Goal: Information Seeking & Learning: Learn about a topic

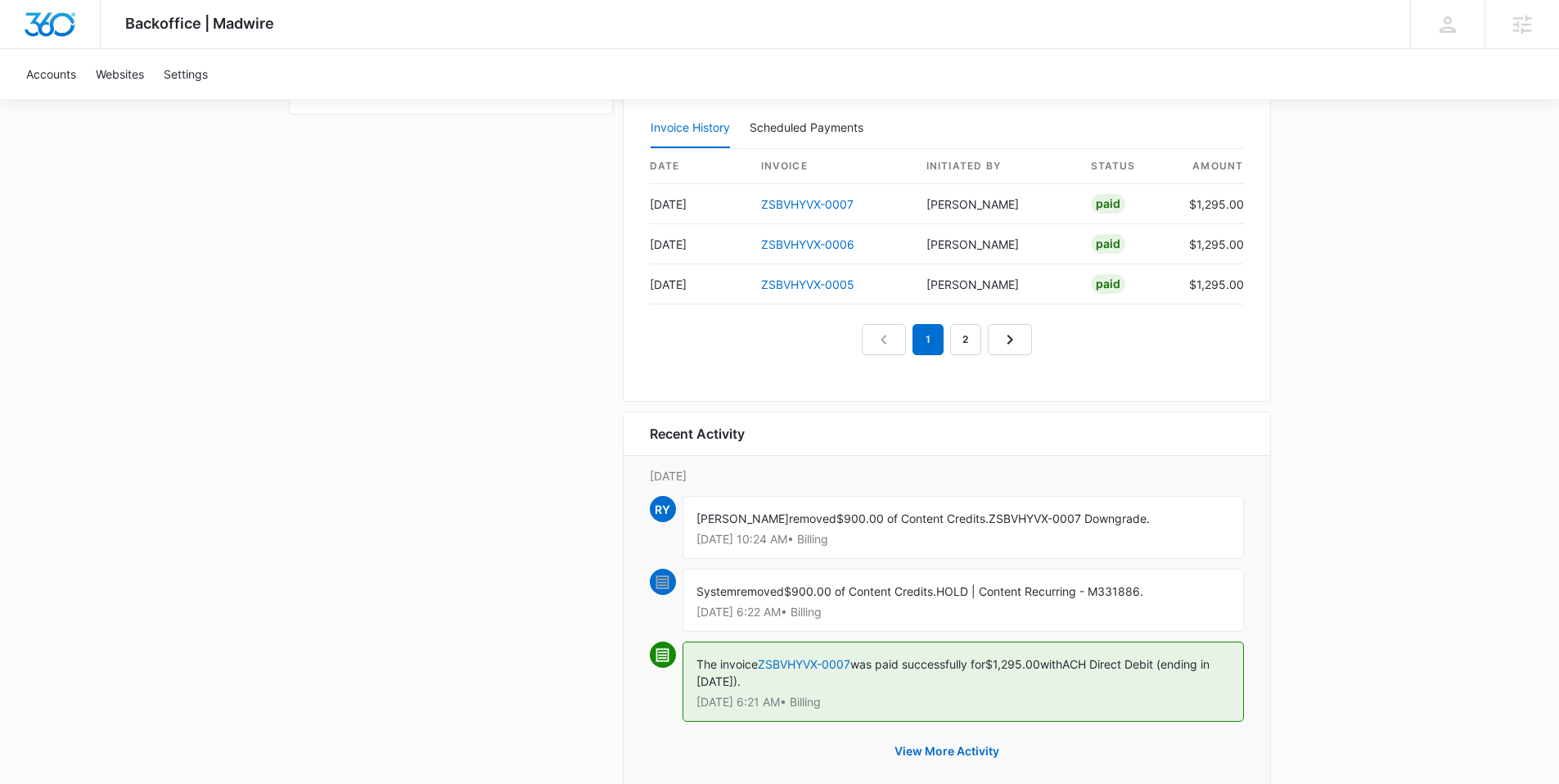
scroll to position [1556, 0]
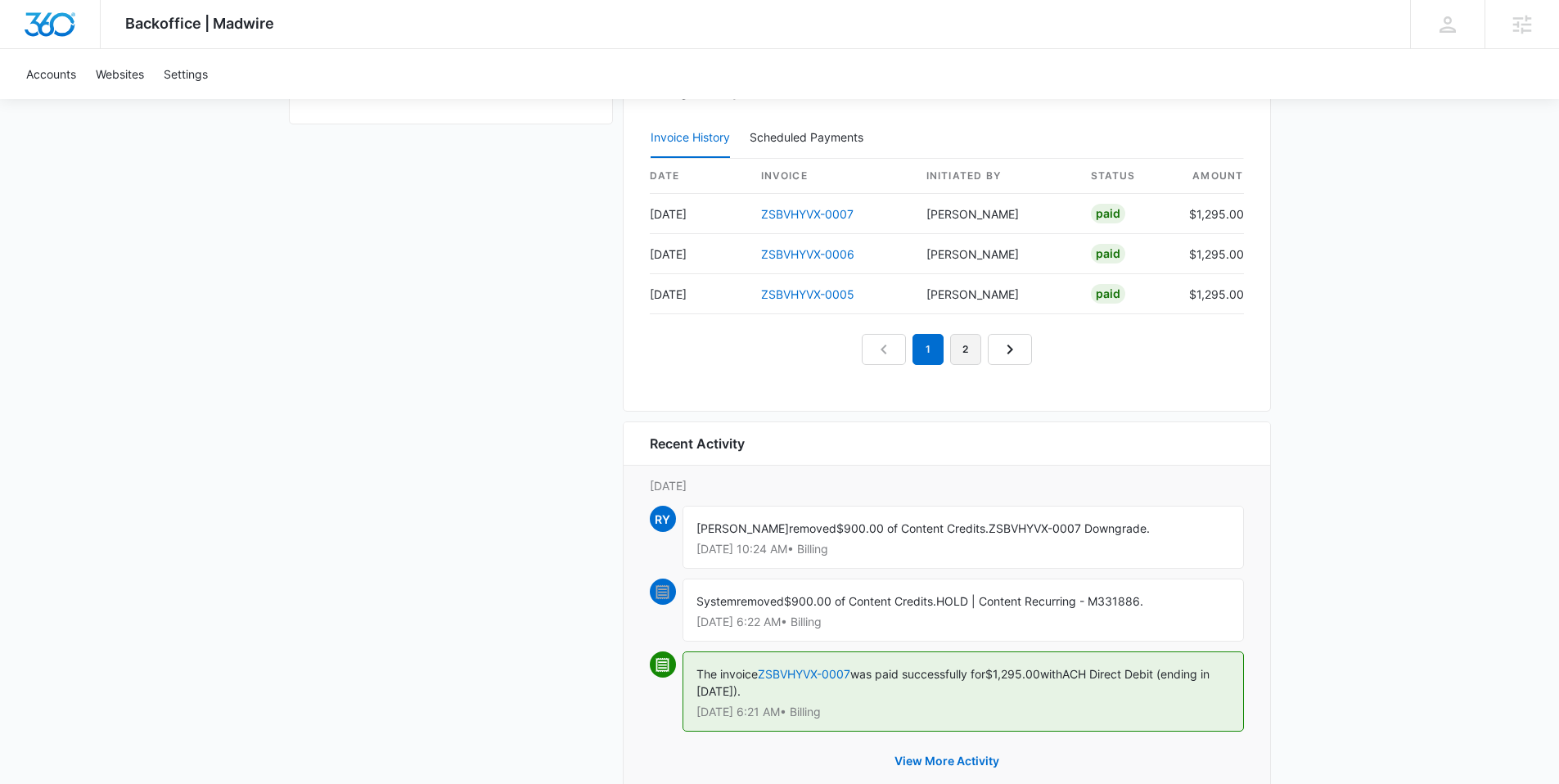
click at [965, 346] on link "2" at bounding box center [966, 350] width 32 height 32
click at [979, 342] on link "3" at bounding box center [985, 350] width 32 height 32
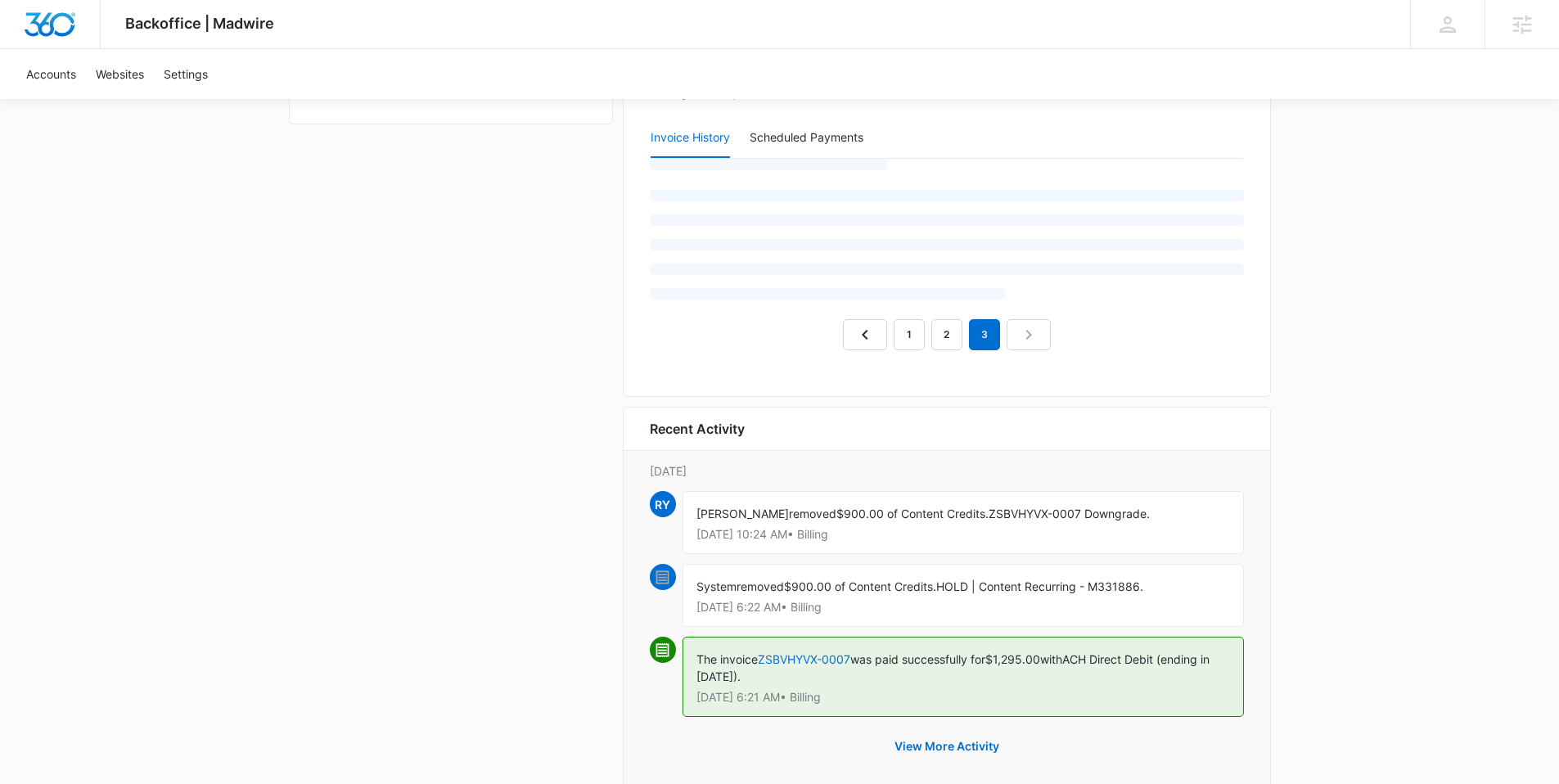
scroll to position [1530, 0]
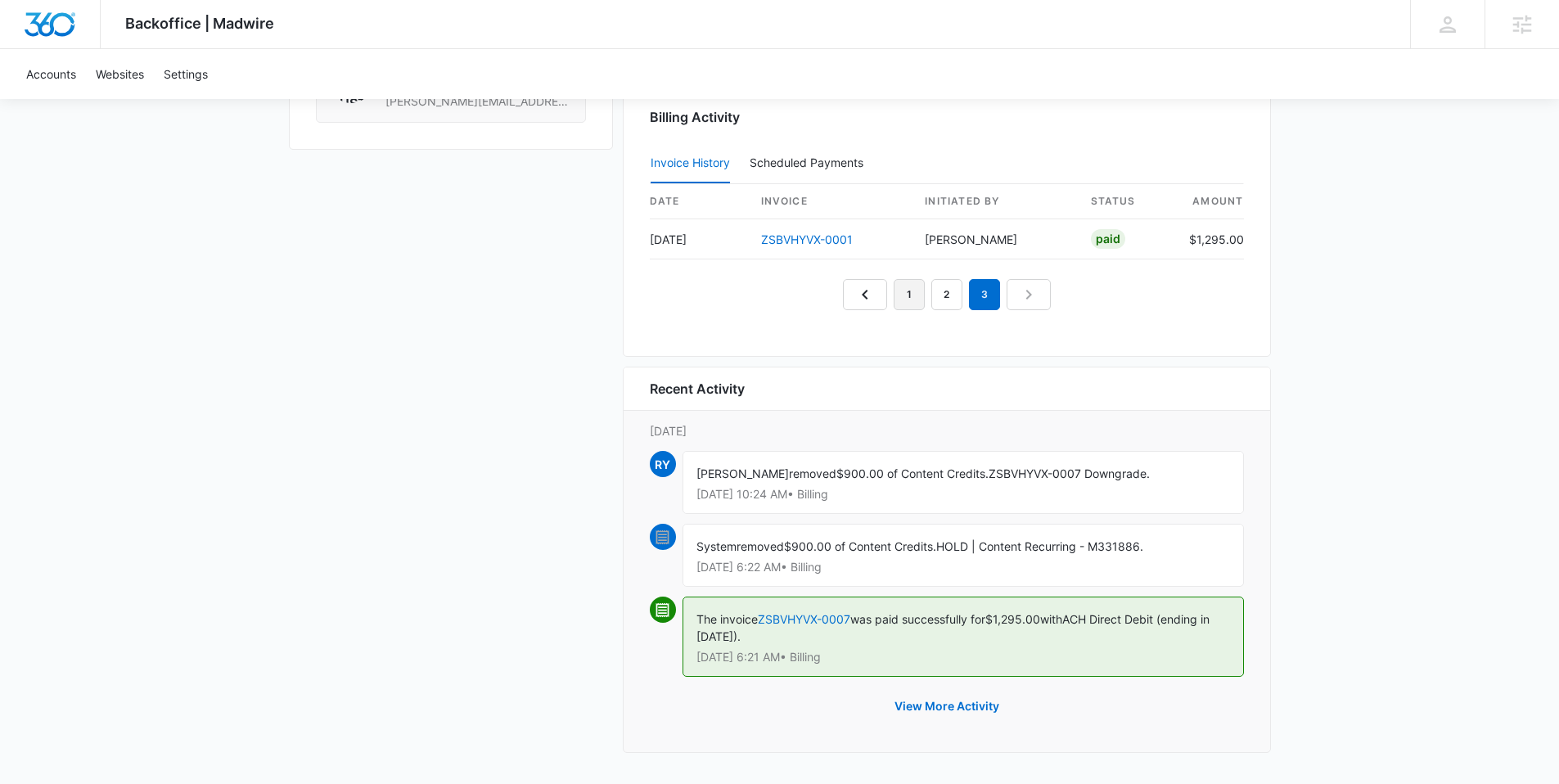
click at [904, 302] on link "1" at bounding box center [909, 295] width 32 height 32
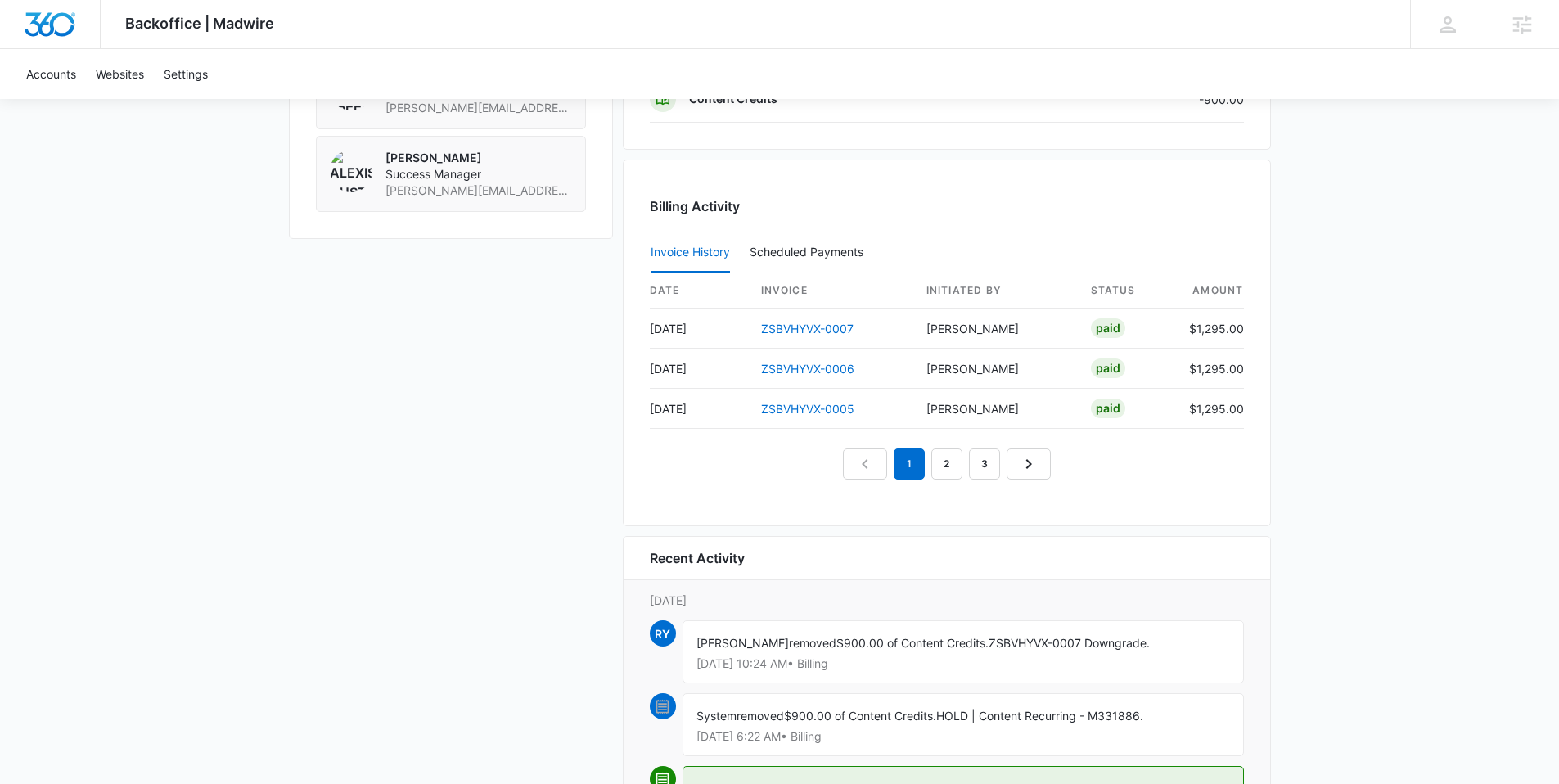
scroll to position [1456, 0]
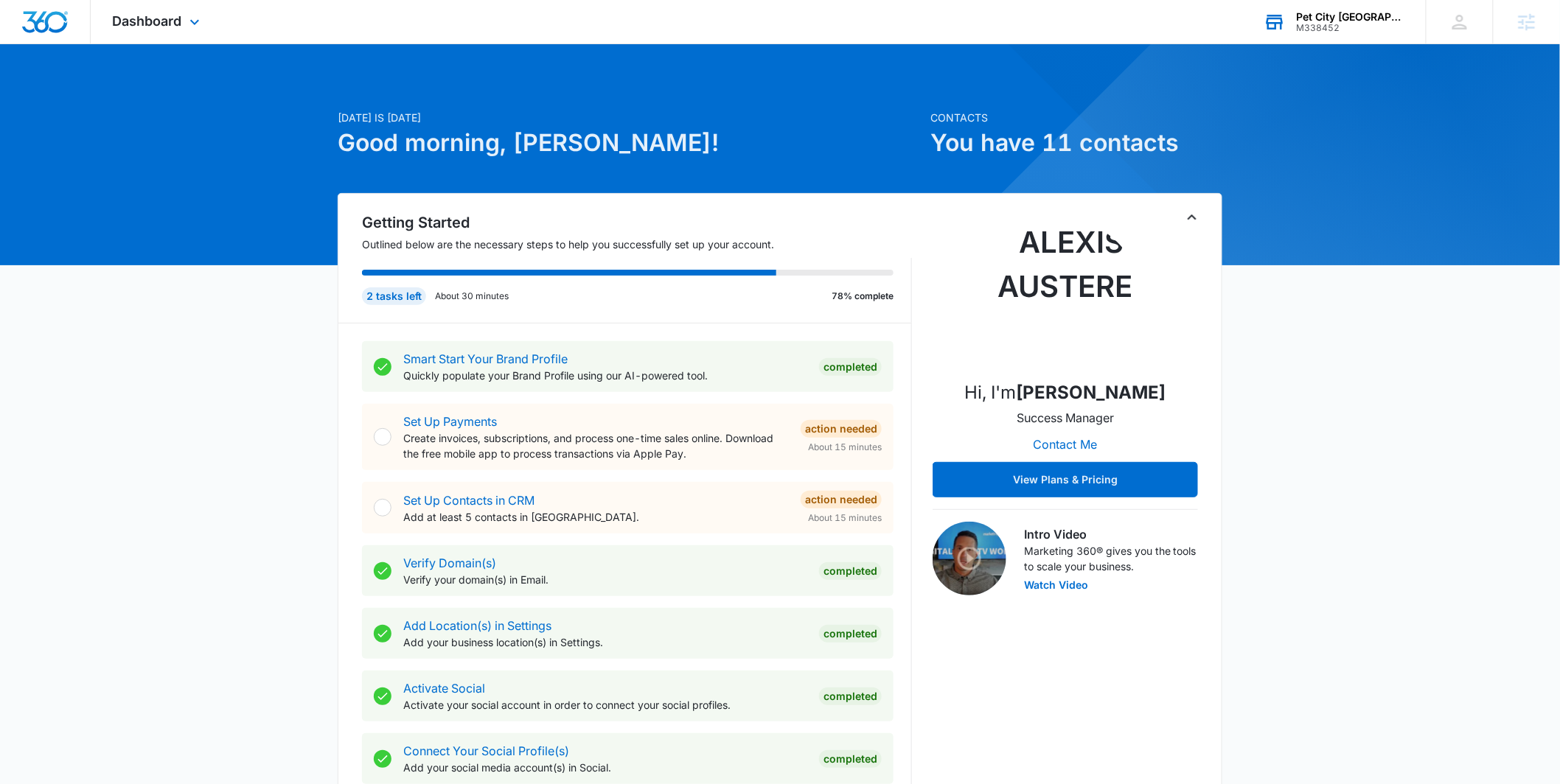
click at [1286, 31] on icon at bounding box center [1275, 22] width 22 height 22
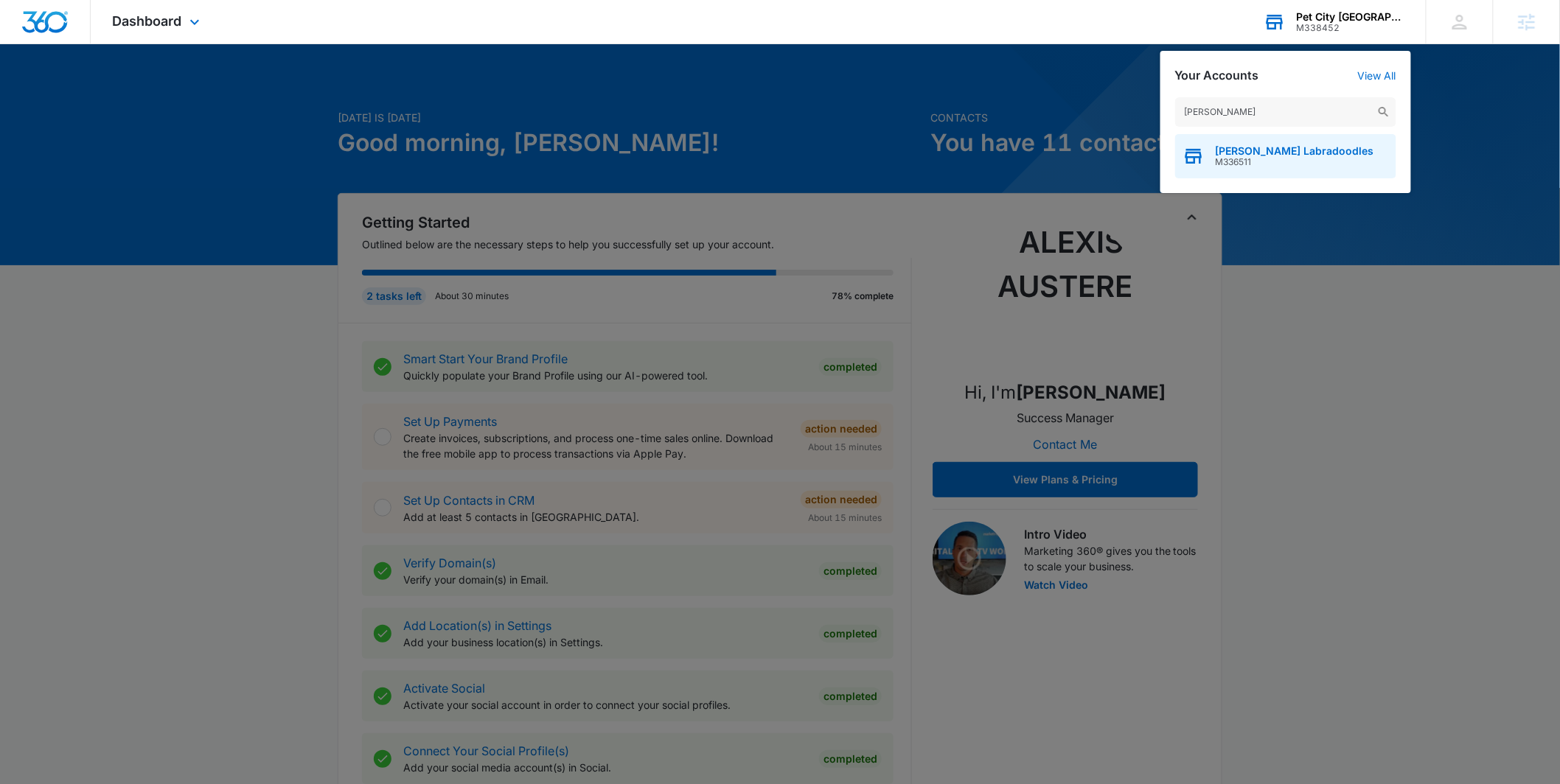
type input "weddington"
click at [1265, 147] on span "[PERSON_NAME] Labradoodles" at bounding box center [1295, 151] width 159 height 12
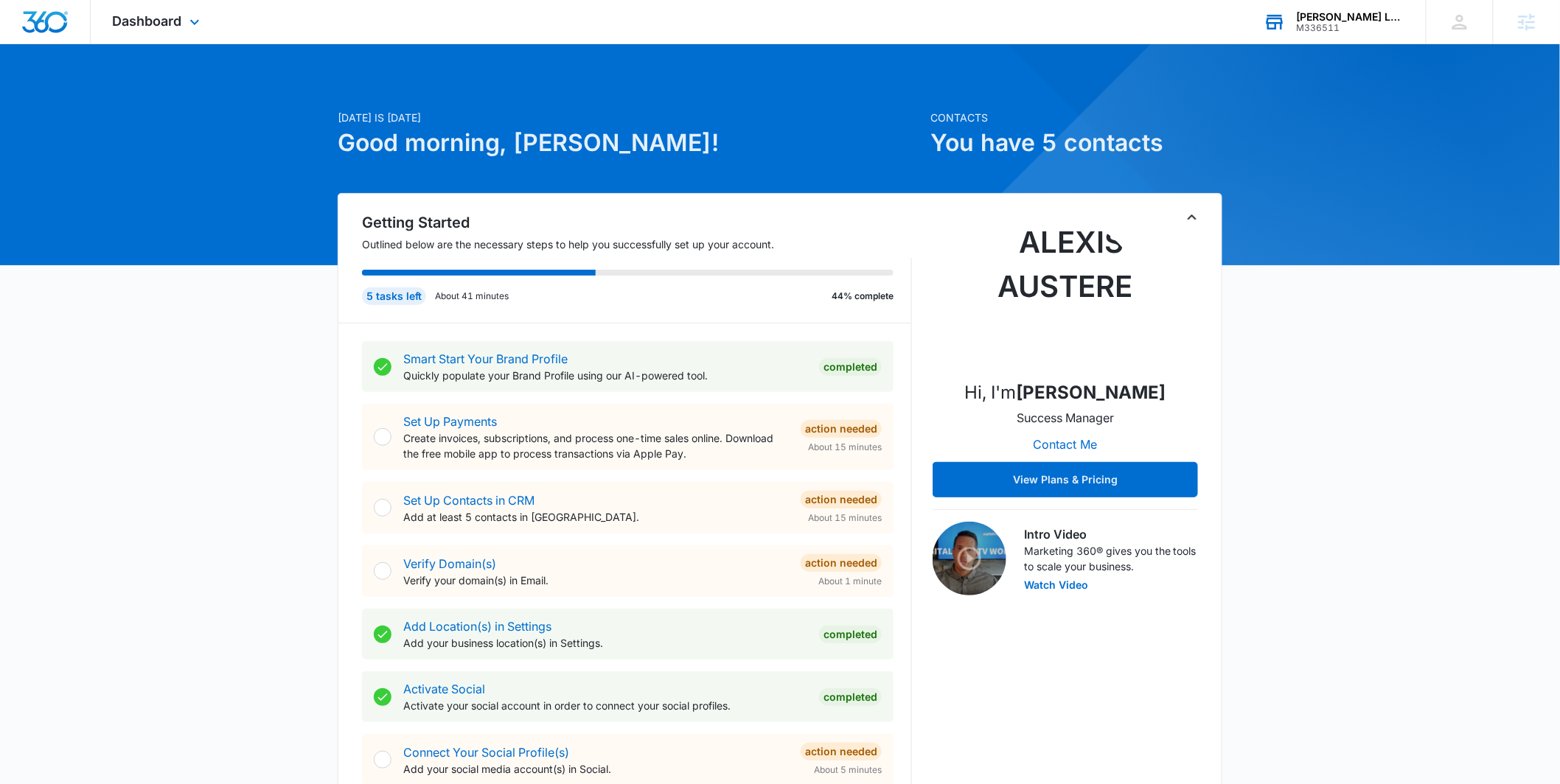
click at [166, 28] on div "Dashboard Apps Reputation Forms CRM Email Social POS Content Ads Intelligence F…" at bounding box center [157, 22] width 135 height 43
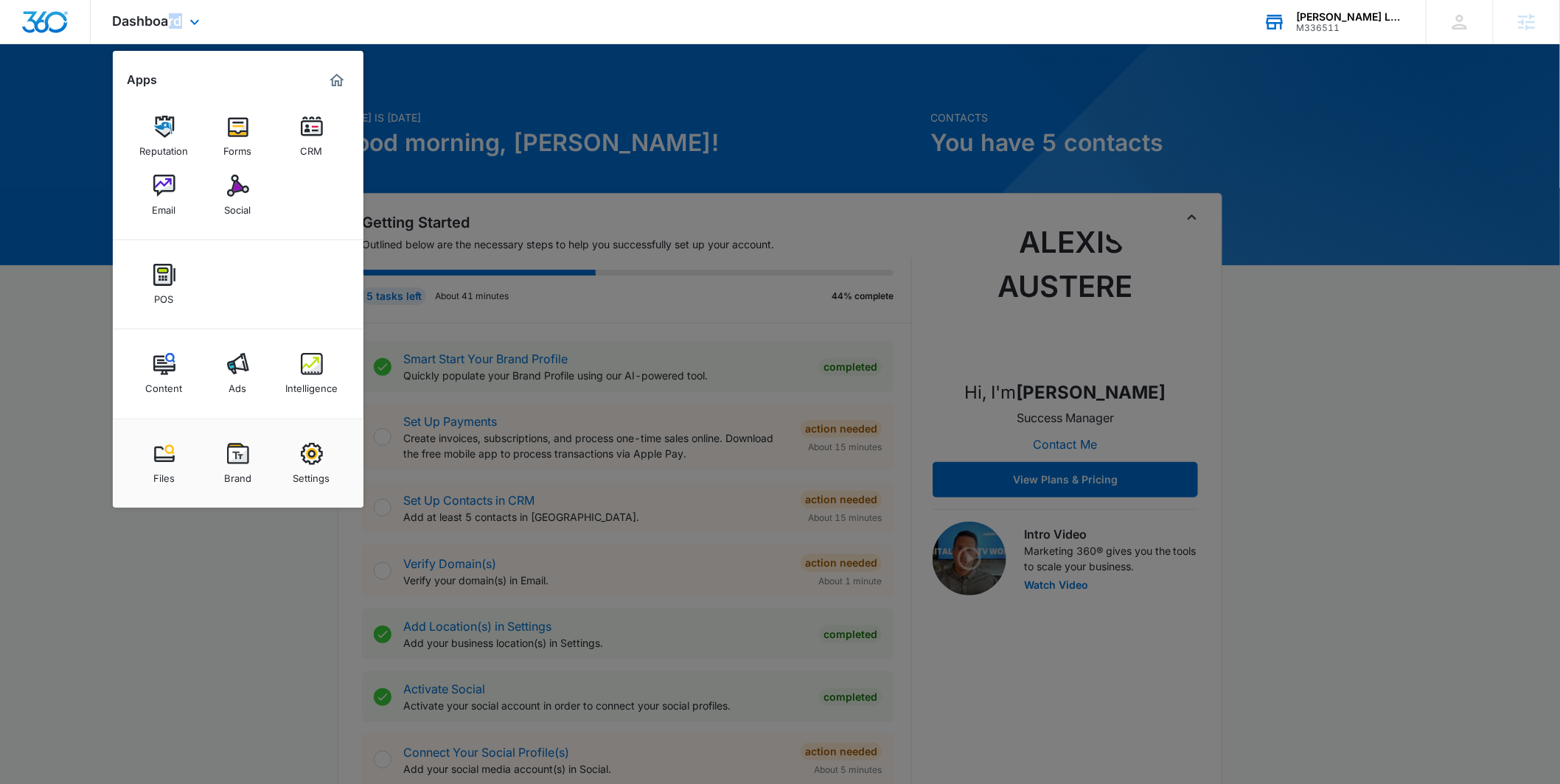
click at [234, 404] on div "Content Ads Intelligence" at bounding box center [238, 374] width 251 height 89
click at [242, 388] on div "Ads" at bounding box center [237, 384] width 18 height 19
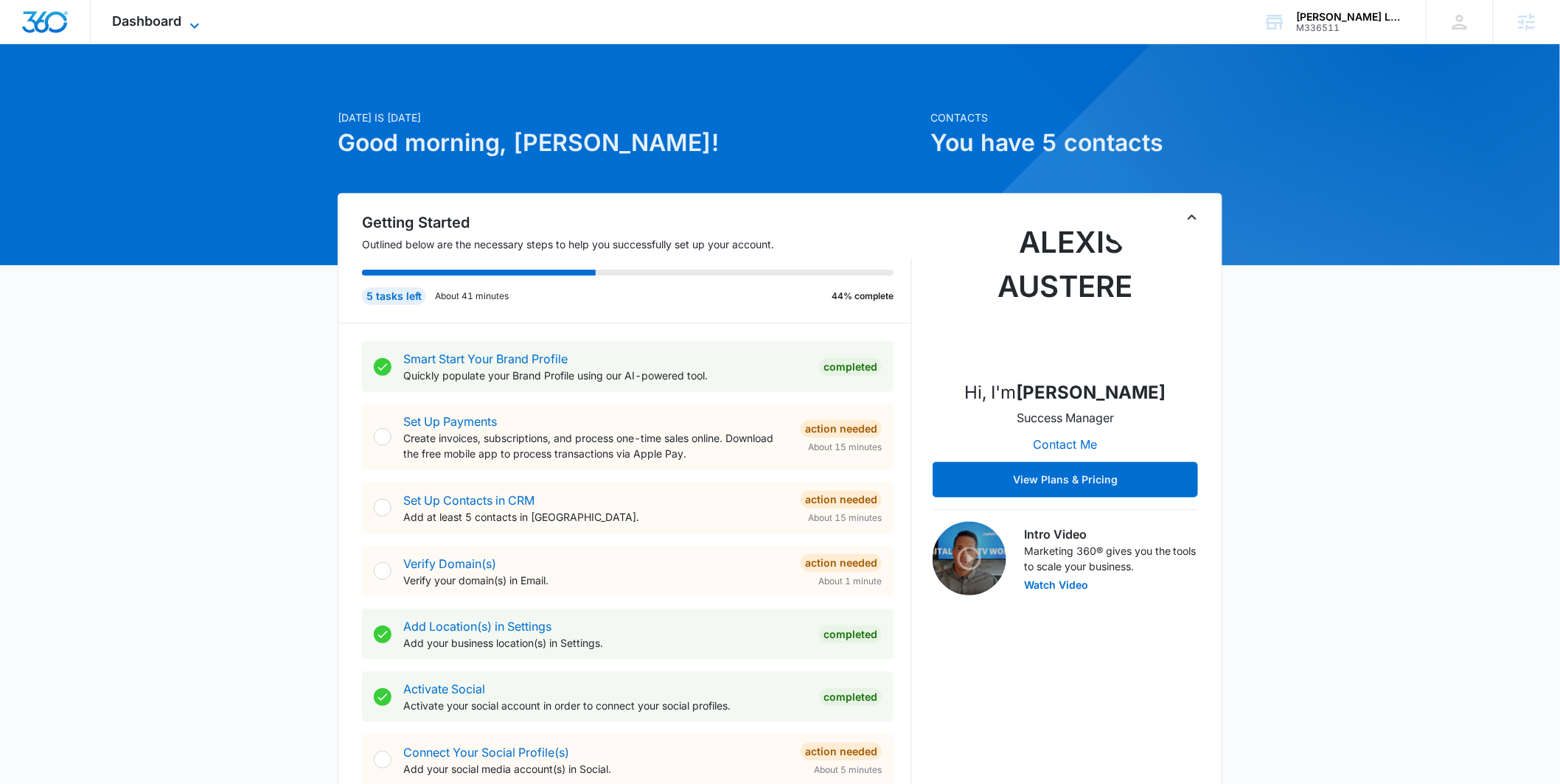
click at [153, 13] on span "Dashboard" at bounding box center [147, 21] width 69 height 16
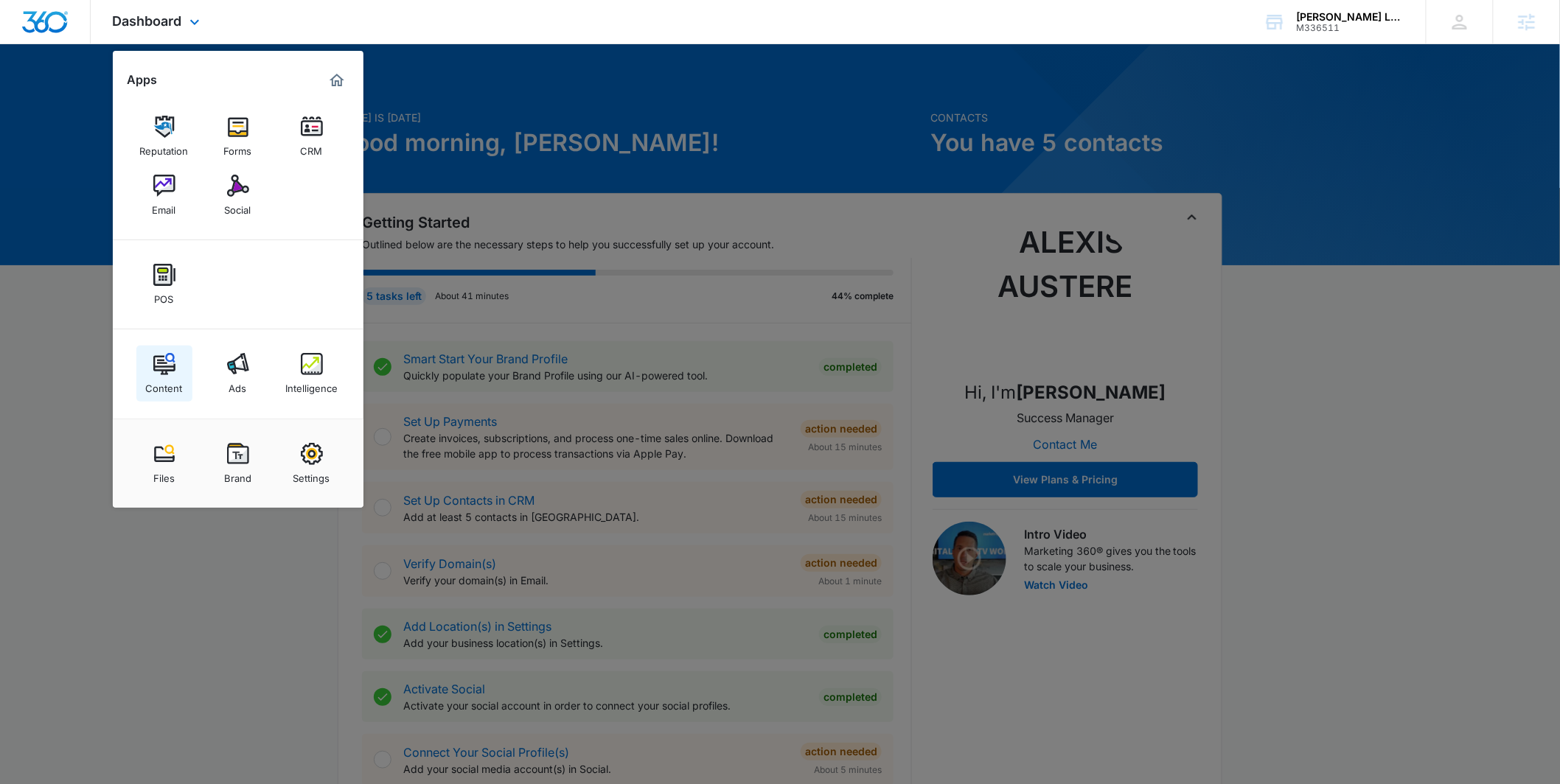
click at [162, 359] on img at bounding box center [164, 364] width 22 height 22
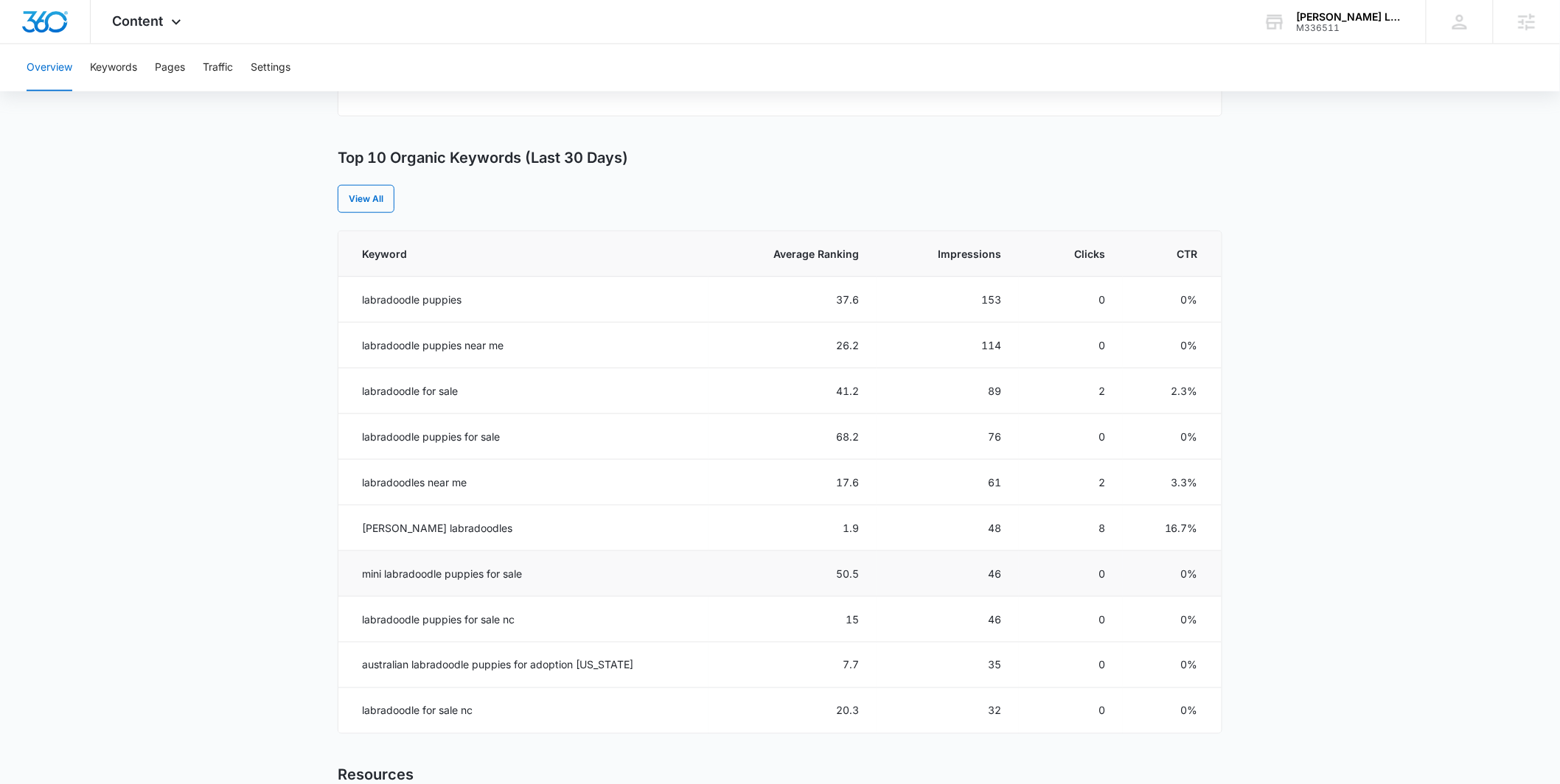
scroll to position [566, 0]
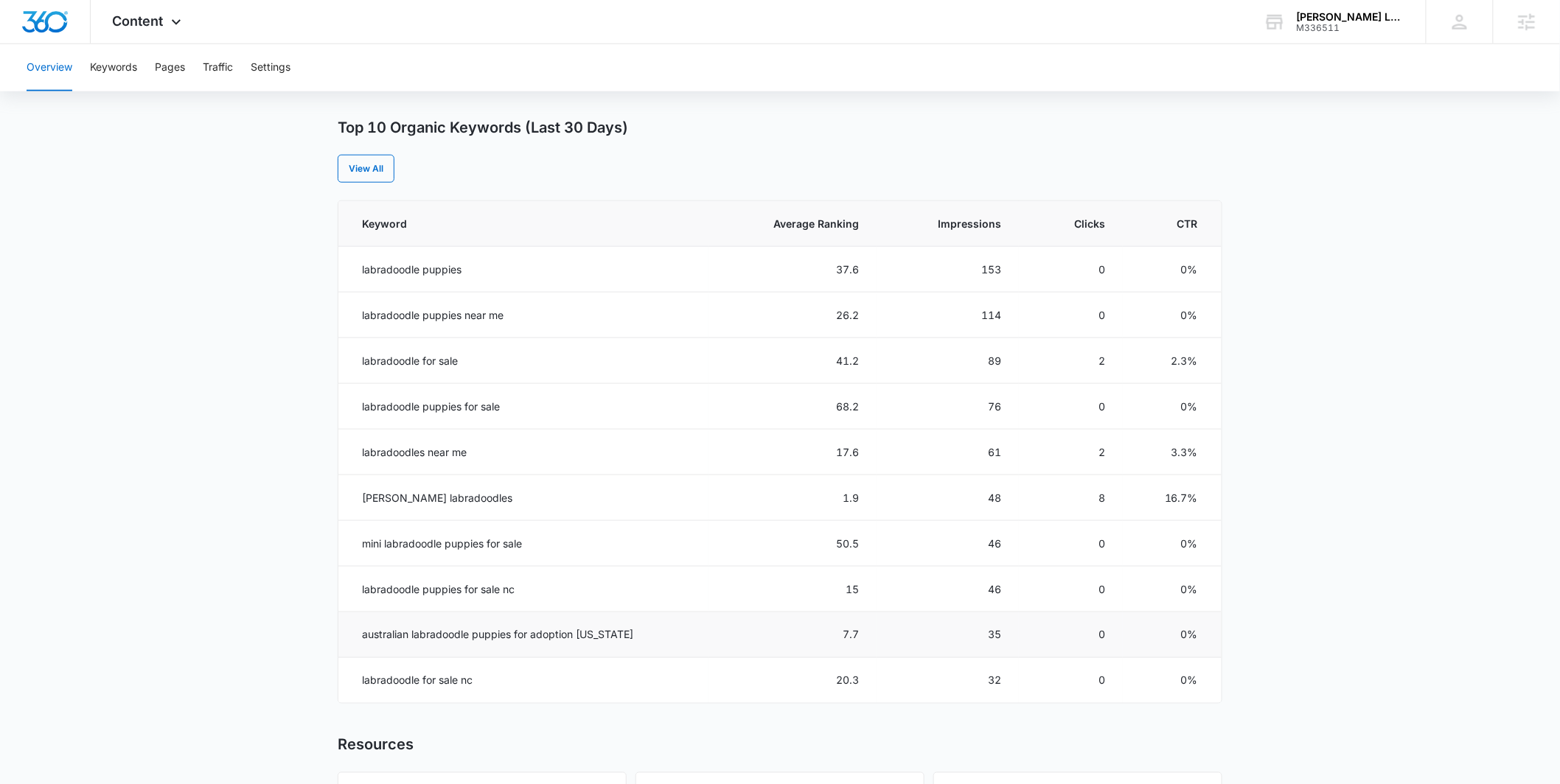
drag, startPoint x: 675, startPoint y: 639, endPoint x: 341, endPoint y: 644, distance: 334.0
click at [341, 644] on td "australian labradoodle puppies for adoption [US_STATE]" at bounding box center [523, 635] width 370 height 46
click at [320, 644] on main "Overview Overall Organic Performance (Last 30 Days) Compared to: [DATE] - [DATE…" at bounding box center [780, 286] width 1560 height 1428
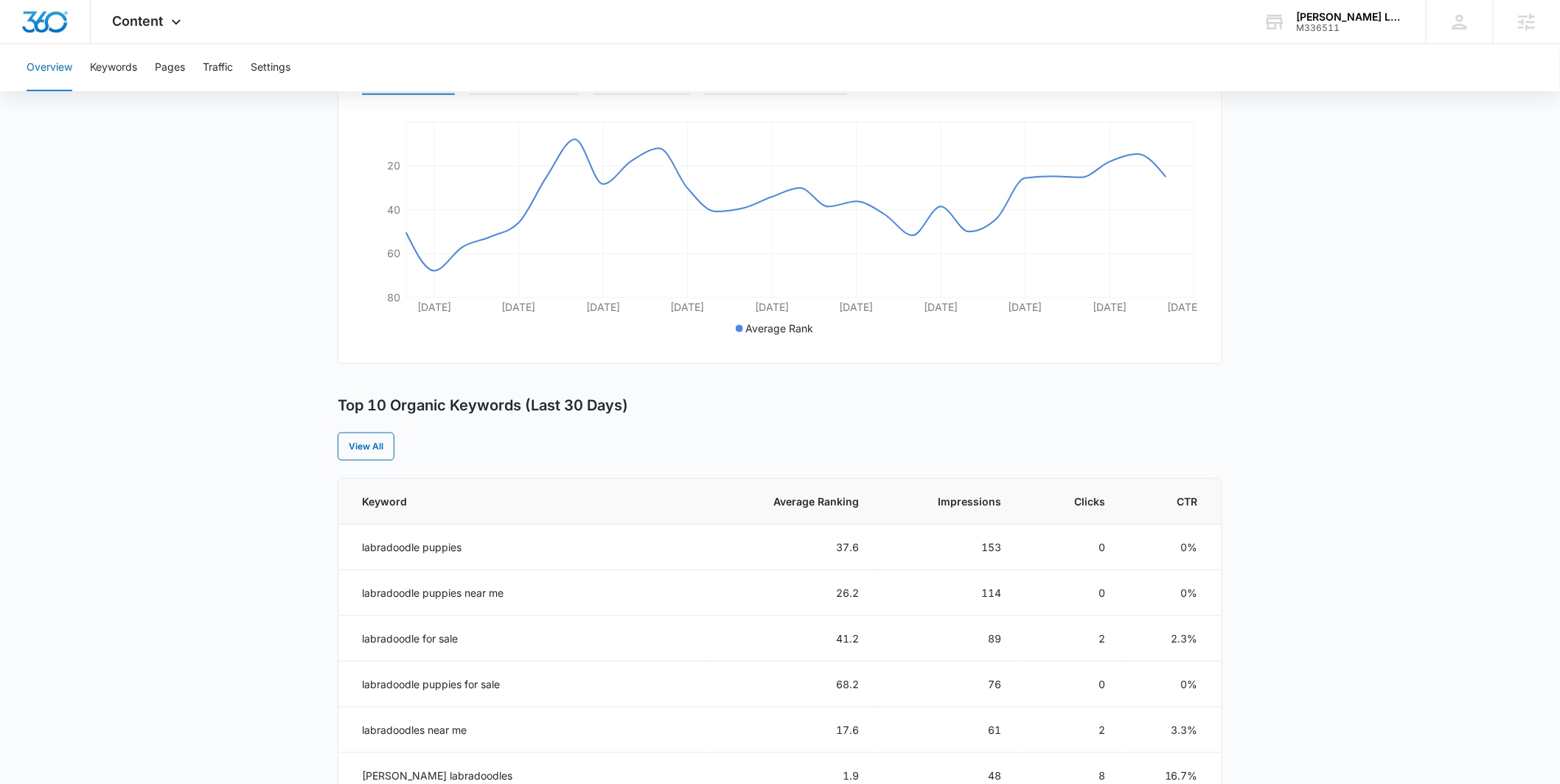
scroll to position [0, 0]
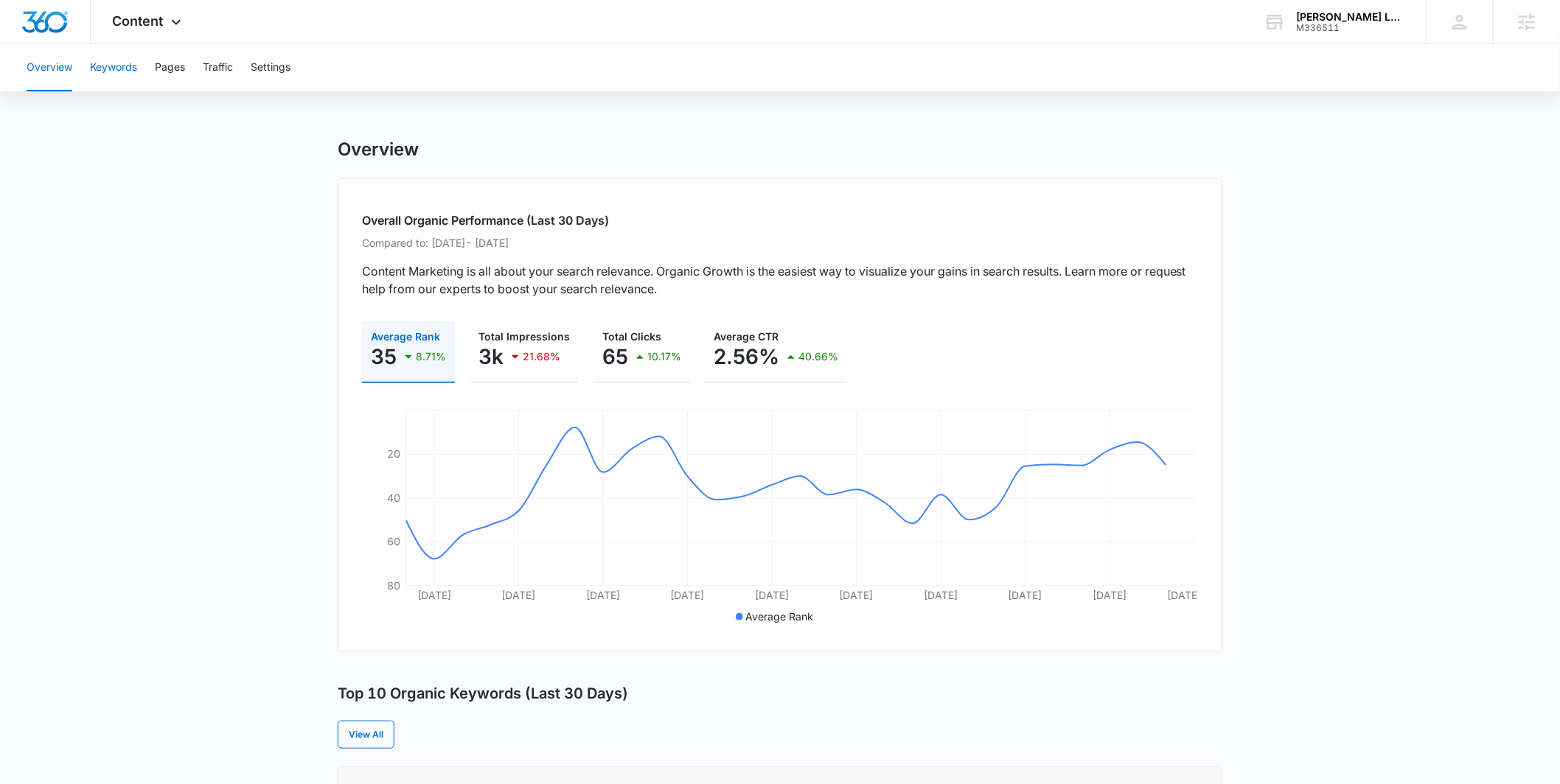
click at [131, 79] on button "Keywords" at bounding box center [114, 68] width 47 height 47
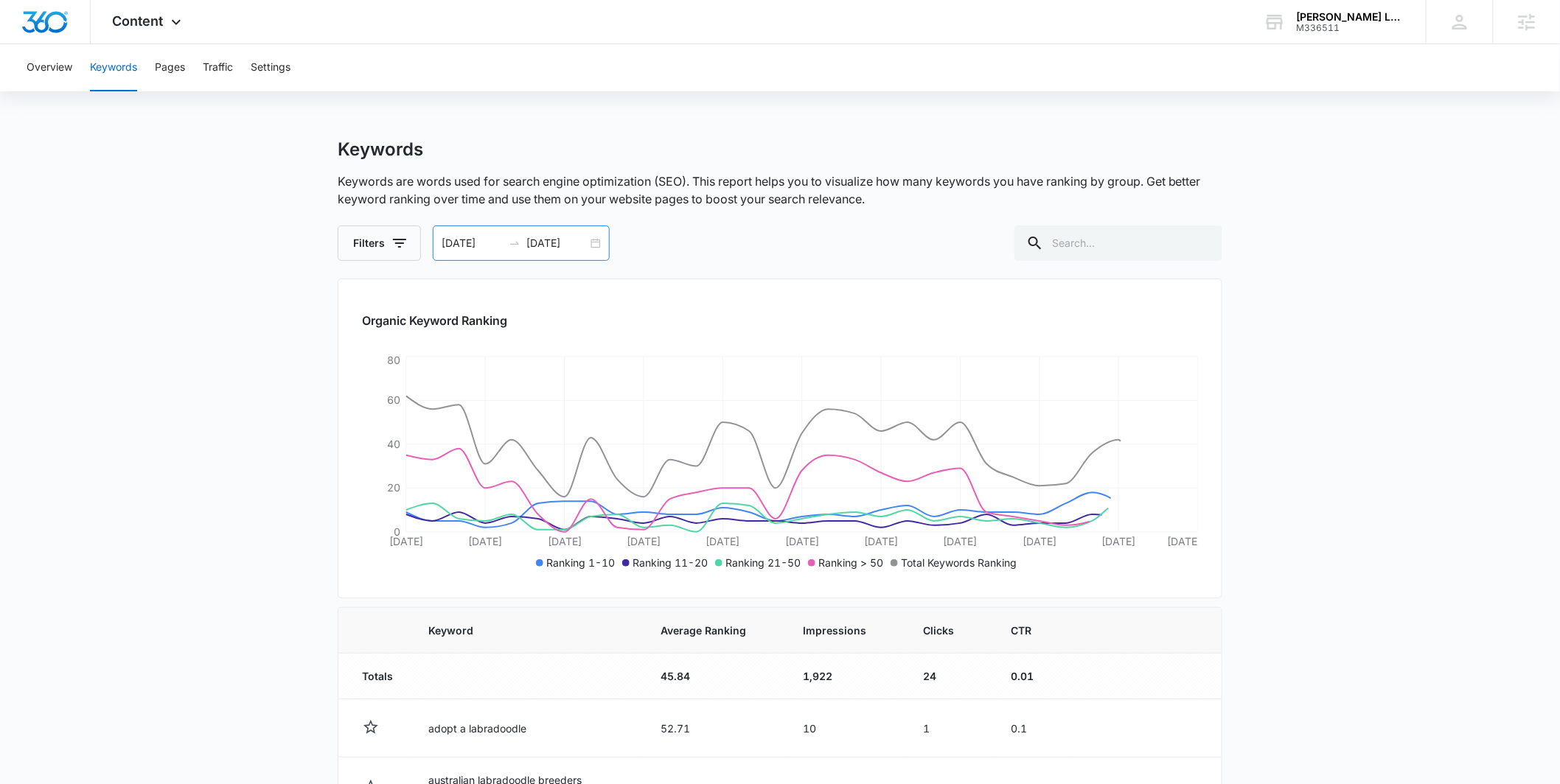
click at [604, 244] on div "[DATE] [DATE]" at bounding box center [522, 243] width 177 height 35
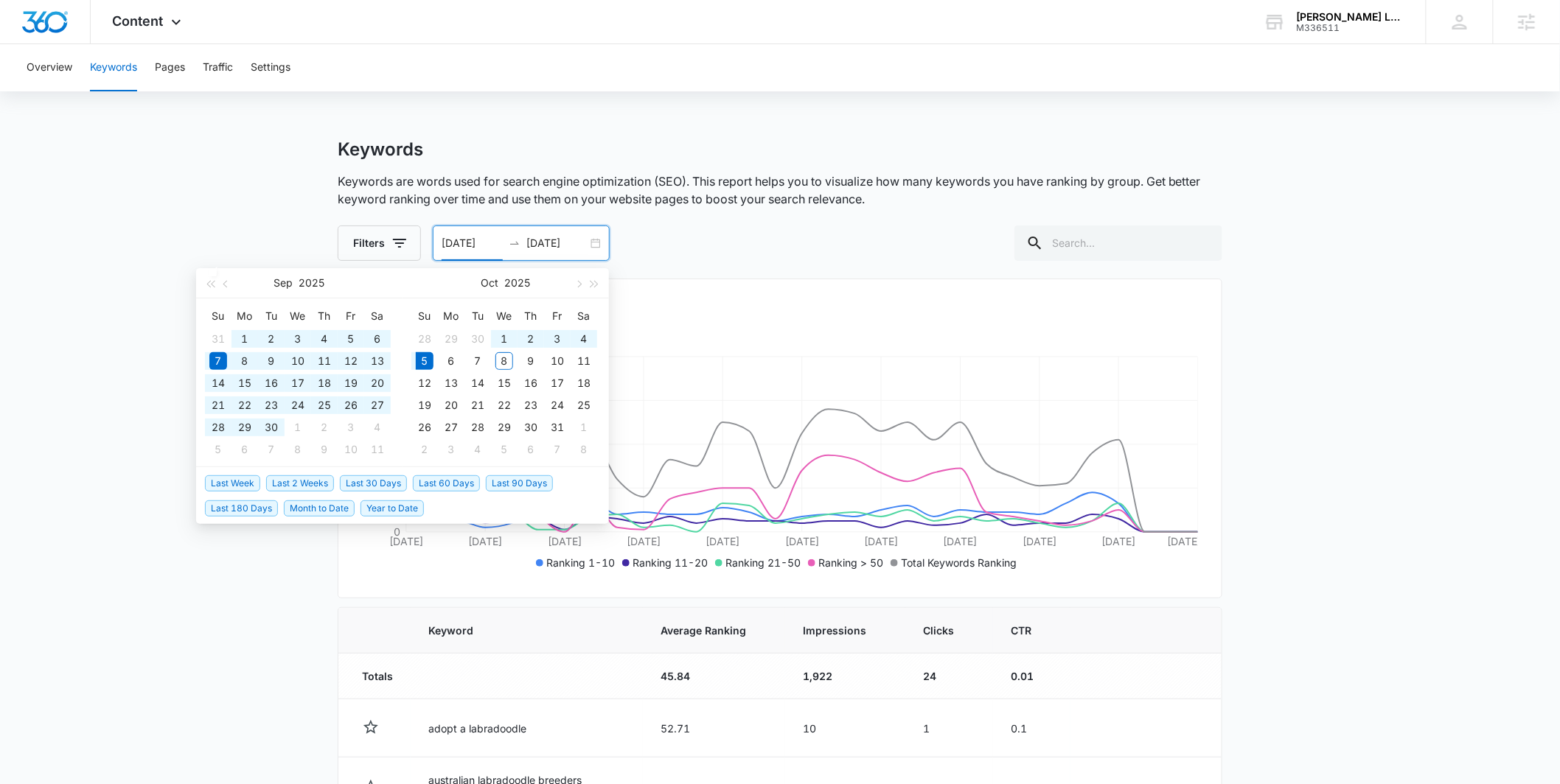
click at [424, 488] on span "Last 60 Days" at bounding box center [446, 483] width 67 height 16
type input "[DATE]"
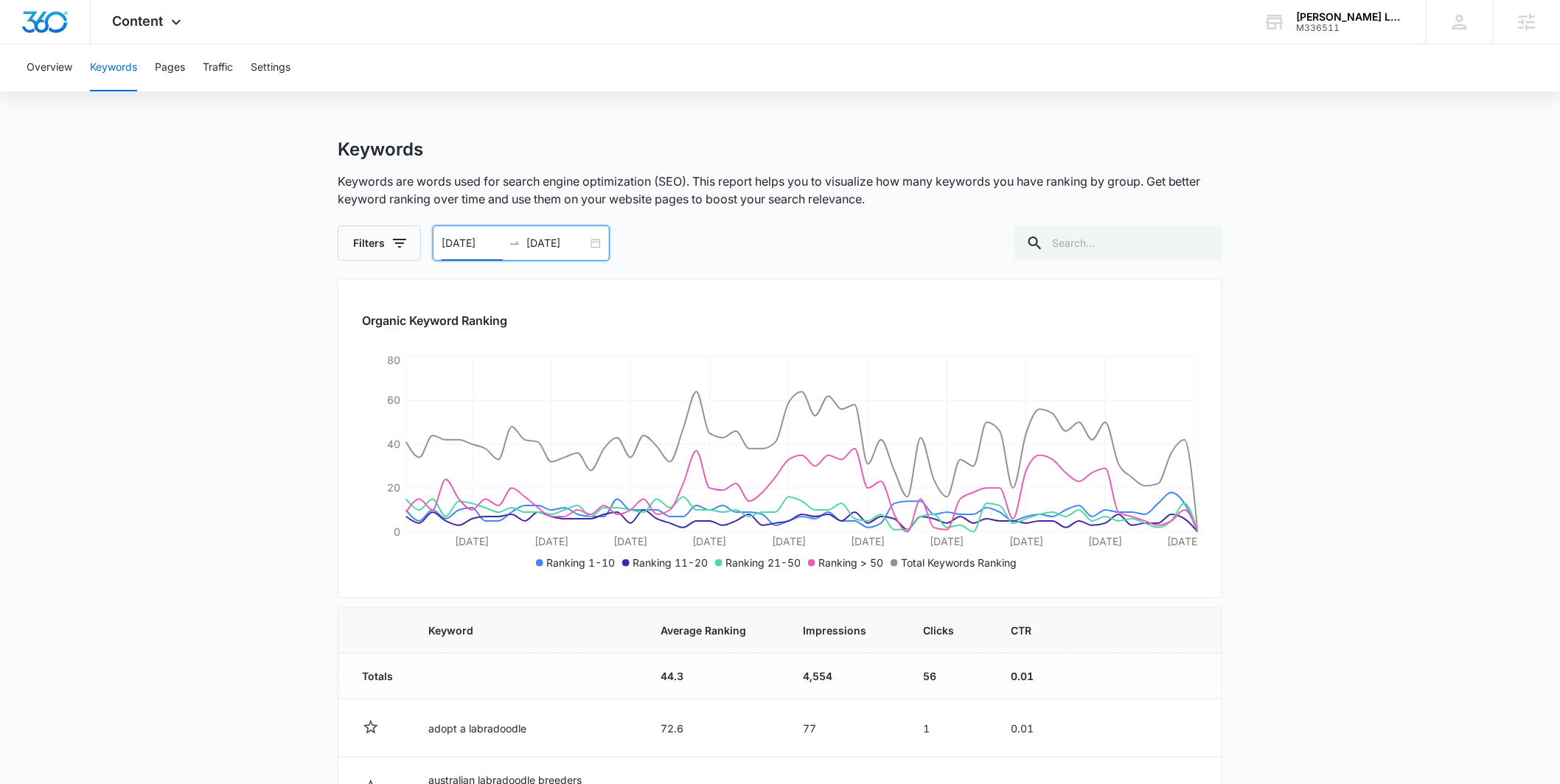
drag, startPoint x: 595, startPoint y: 237, endPoint x: 597, endPoint y: 252, distance: 15.1
click at [597, 237] on div "[DATE] [DATE]" at bounding box center [522, 243] width 177 height 35
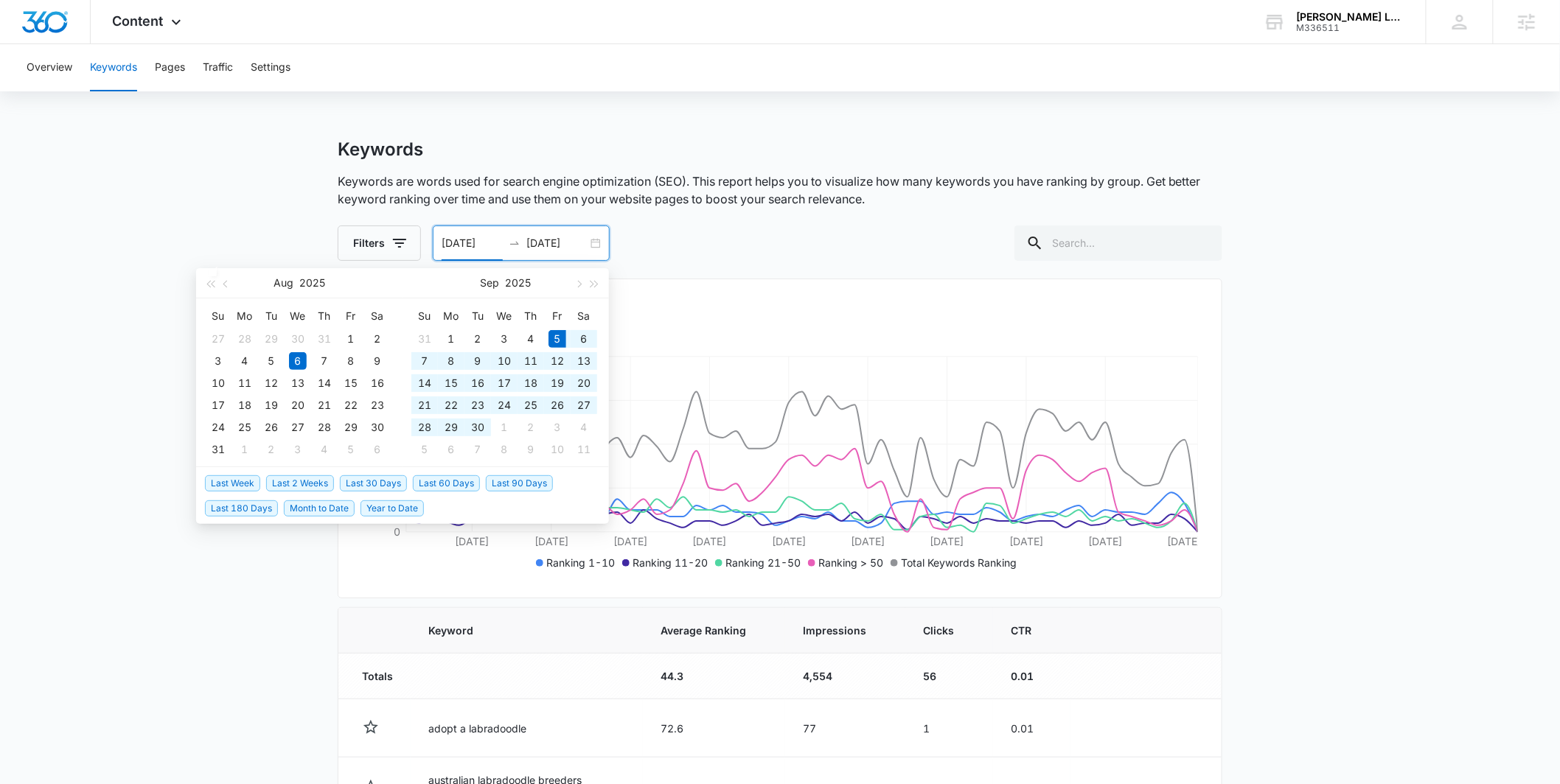
click at [372, 480] on span "Last 30 Days" at bounding box center [374, 483] width 67 height 16
type input "[DATE]"
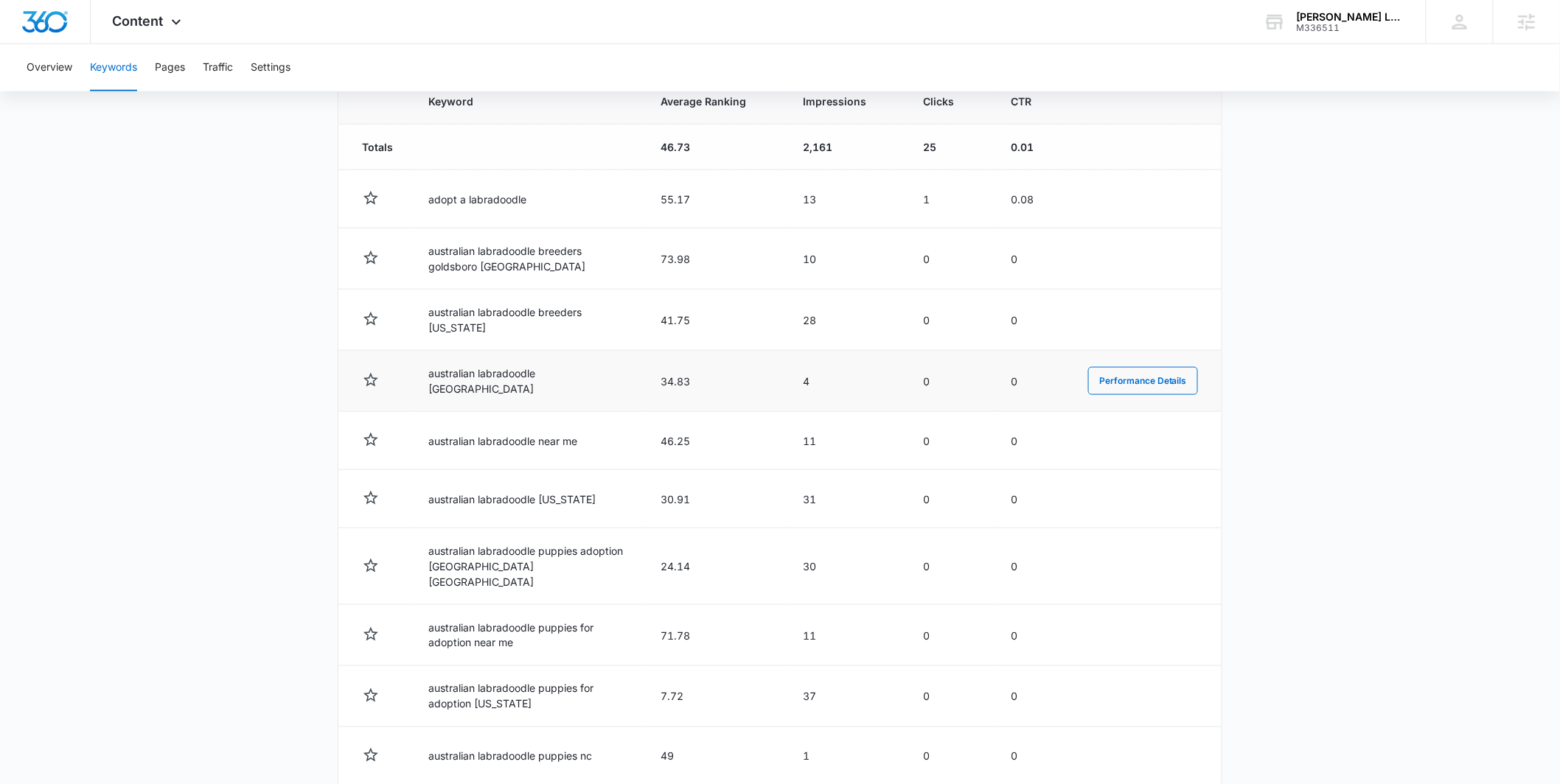
scroll to position [563, 0]
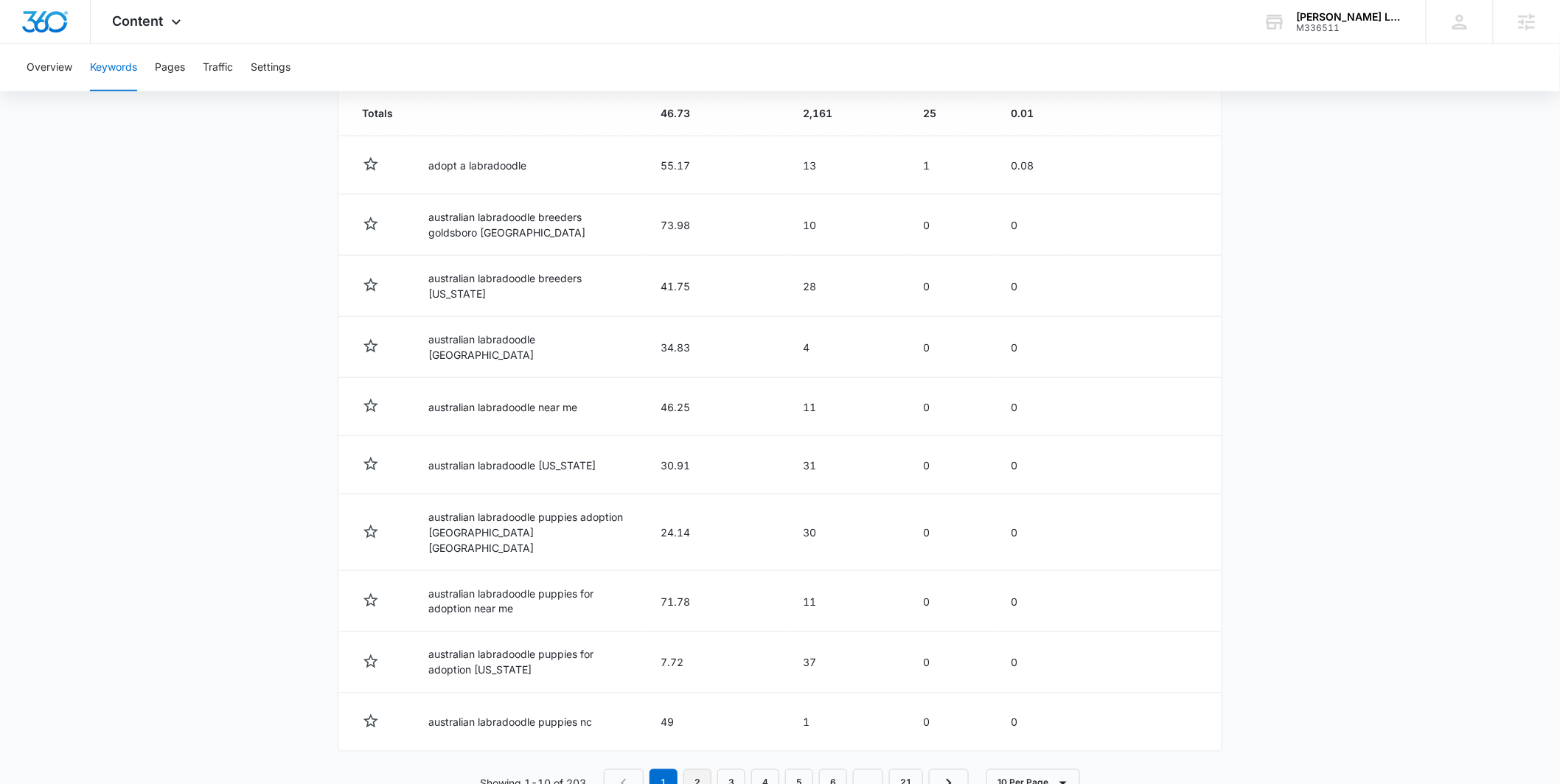
click at [702, 770] on link "2" at bounding box center [698, 784] width 28 height 28
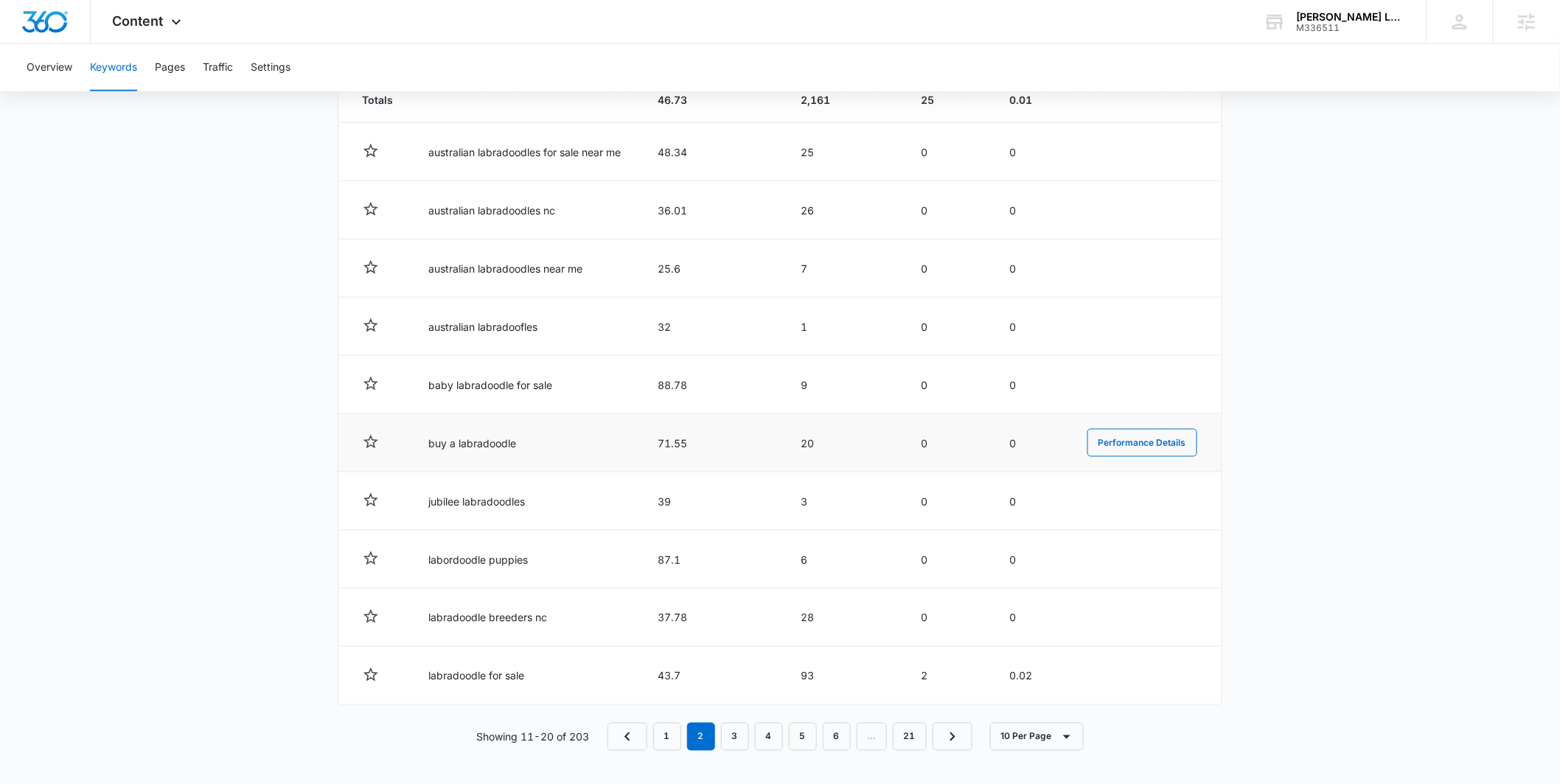
scroll to position [578, 0]
click at [730, 740] on link "3" at bounding box center [736, 736] width 28 height 28
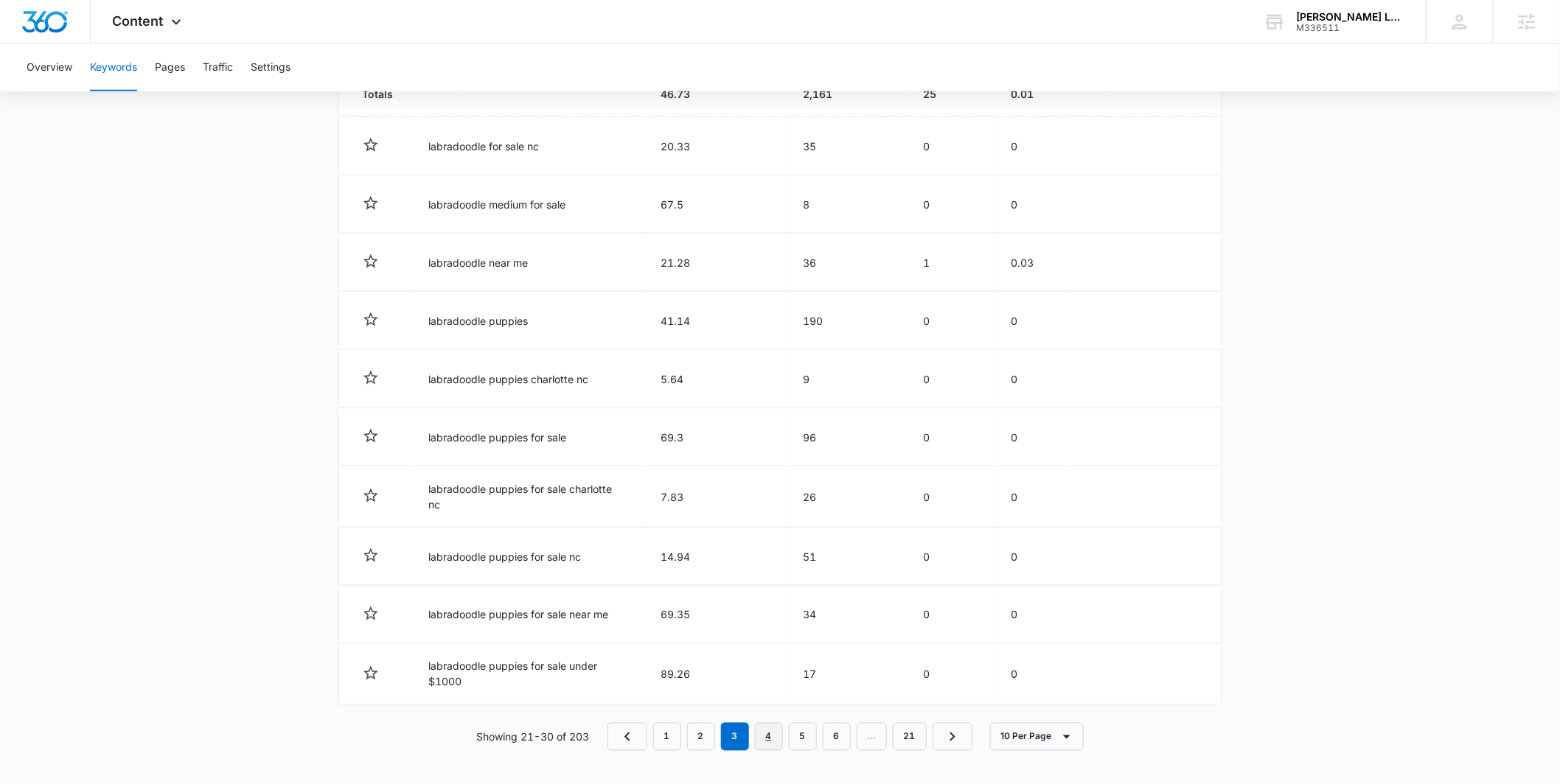
click at [762, 736] on link "4" at bounding box center [769, 737] width 28 height 28
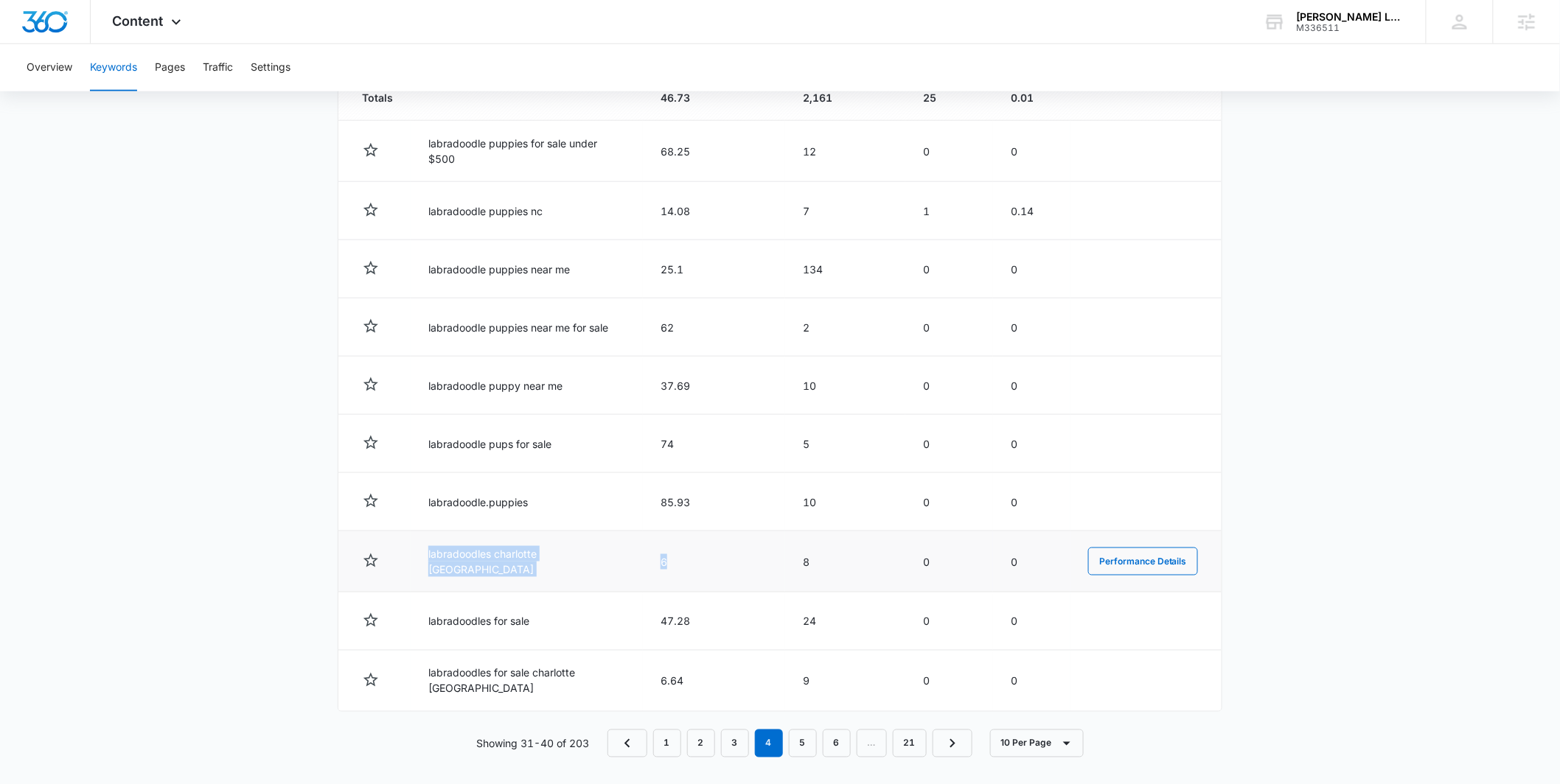
drag, startPoint x: 685, startPoint y: 568, endPoint x: 426, endPoint y: 564, distance: 259.0
click at [426, 564] on tr "labradoodles charlotte [GEOGRAPHIC_DATA] 6 8 0 0 Performance Details" at bounding box center [780, 562] width 884 height 61
copy tr "labradoodles charlotte nc 6"
click at [817, 745] on link "5" at bounding box center [803, 744] width 28 height 28
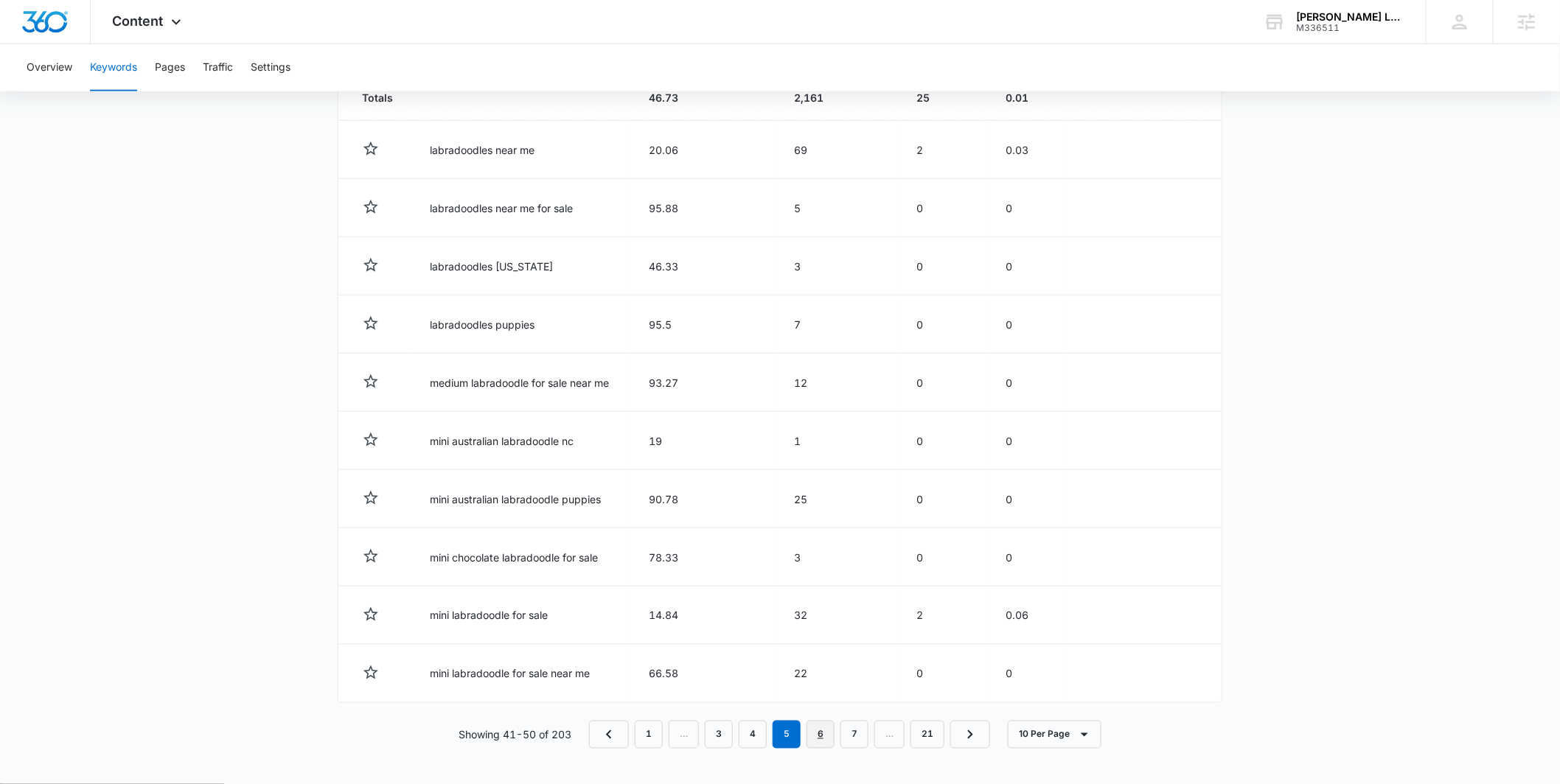
click at [823, 741] on link "6" at bounding box center [821, 736] width 28 height 28
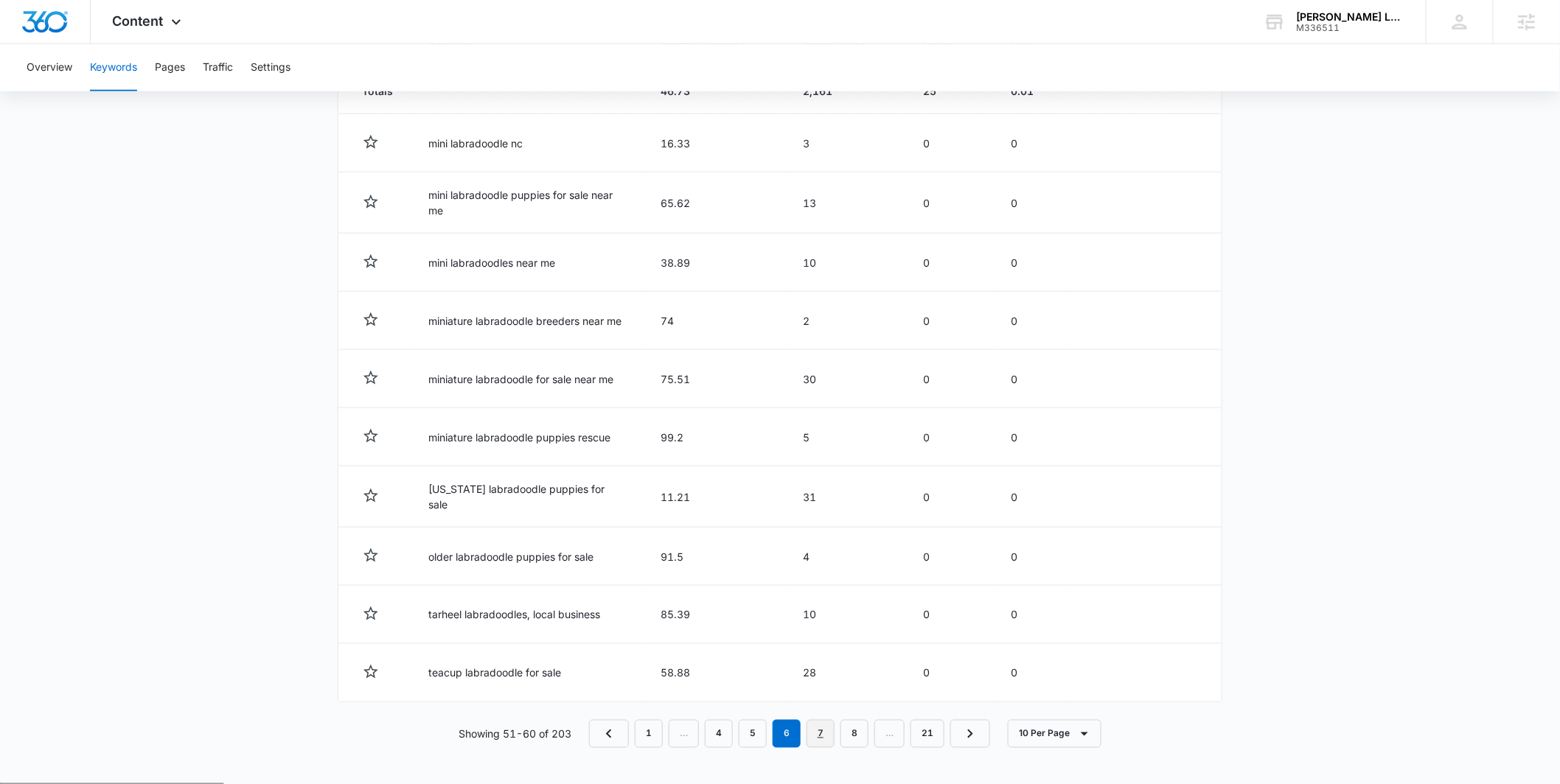
click at [816, 741] on link "7" at bounding box center [821, 735] width 28 height 28
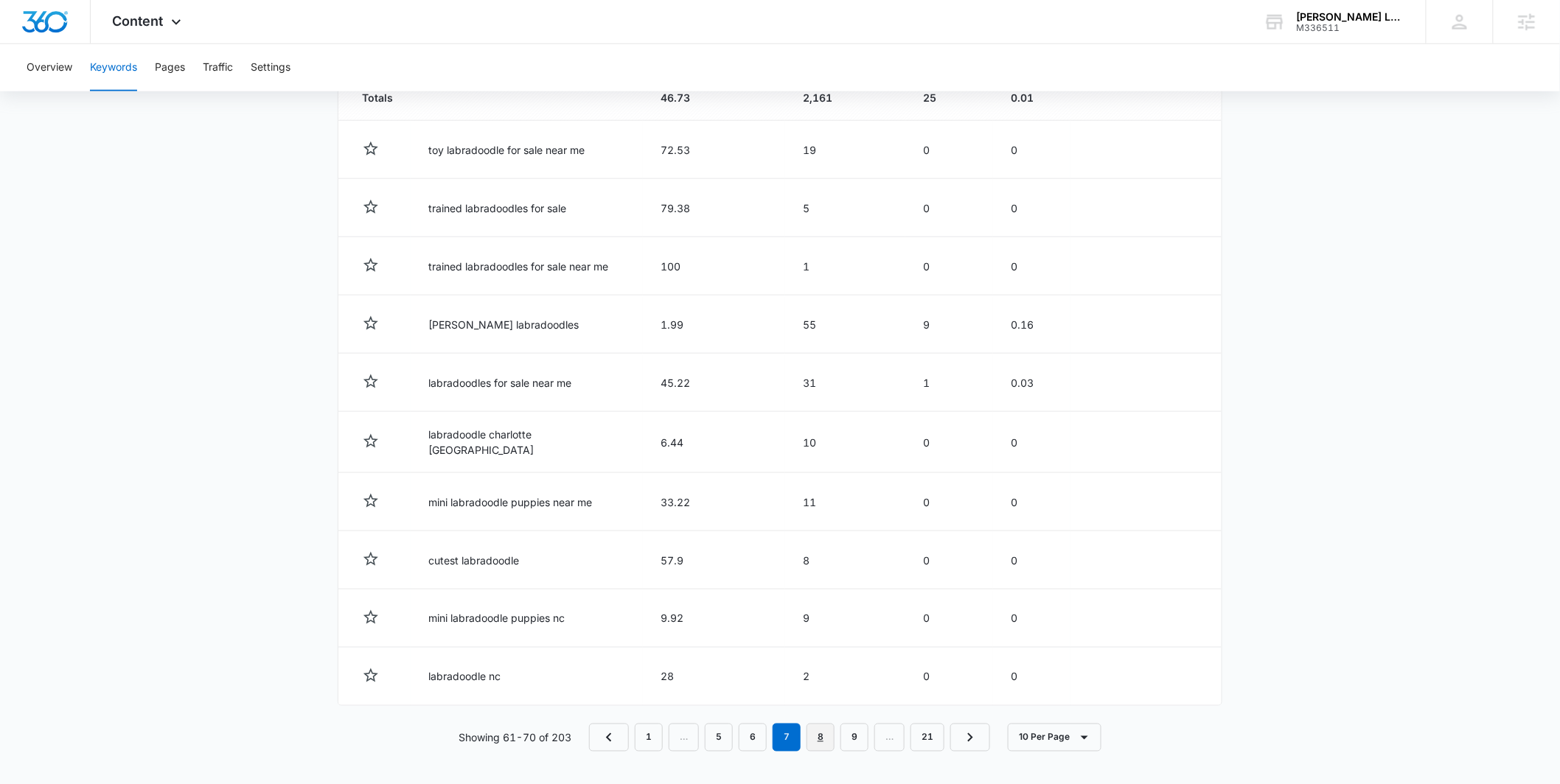
click at [823, 734] on link "8" at bounding box center [821, 738] width 28 height 28
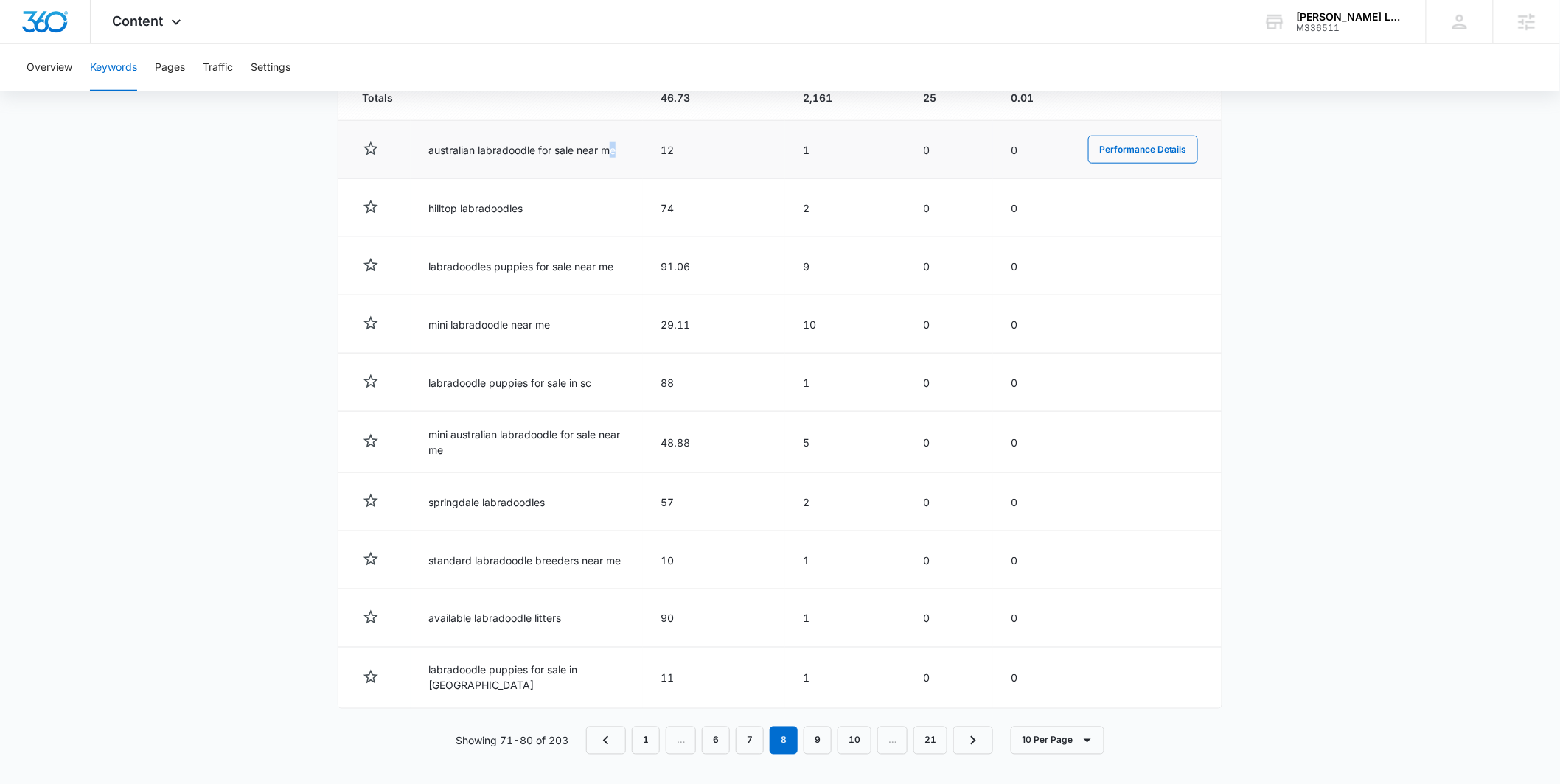
drag, startPoint x: 640, startPoint y: 151, endPoint x: 610, endPoint y: 152, distance: 30.0
click at [610, 152] on td "australian labradoodle for sale near me" at bounding box center [527, 150] width 232 height 59
click at [658, 161] on td "12" at bounding box center [714, 150] width 142 height 59
drag, startPoint x: 653, startPoint y: 157, endPoint x: 425, endPoint y: 154, distance: 228.0
click at [425, 154] on tr "australian labradoodle for sale near me 12 1 0 0 Performance Details" at bounding box center [780, 150] width 884 height 59
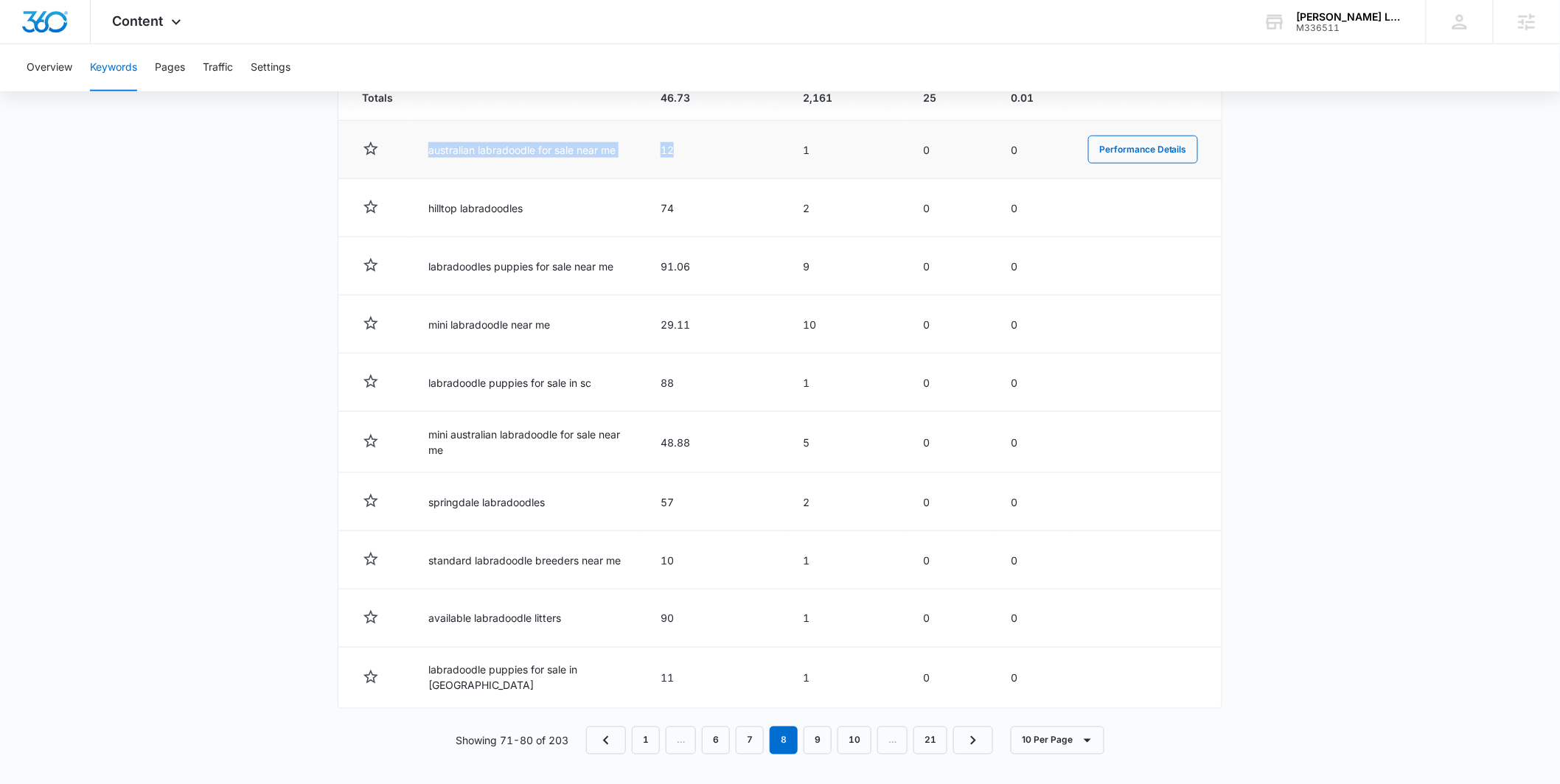
copy tr "australian labradoodle for sale near me 12"
click at [125, 340] on main "Keywords Keywords are words used for search engine optimization (SEO). This rep…" at bounding box center [780, 175] width 1560 height 1230
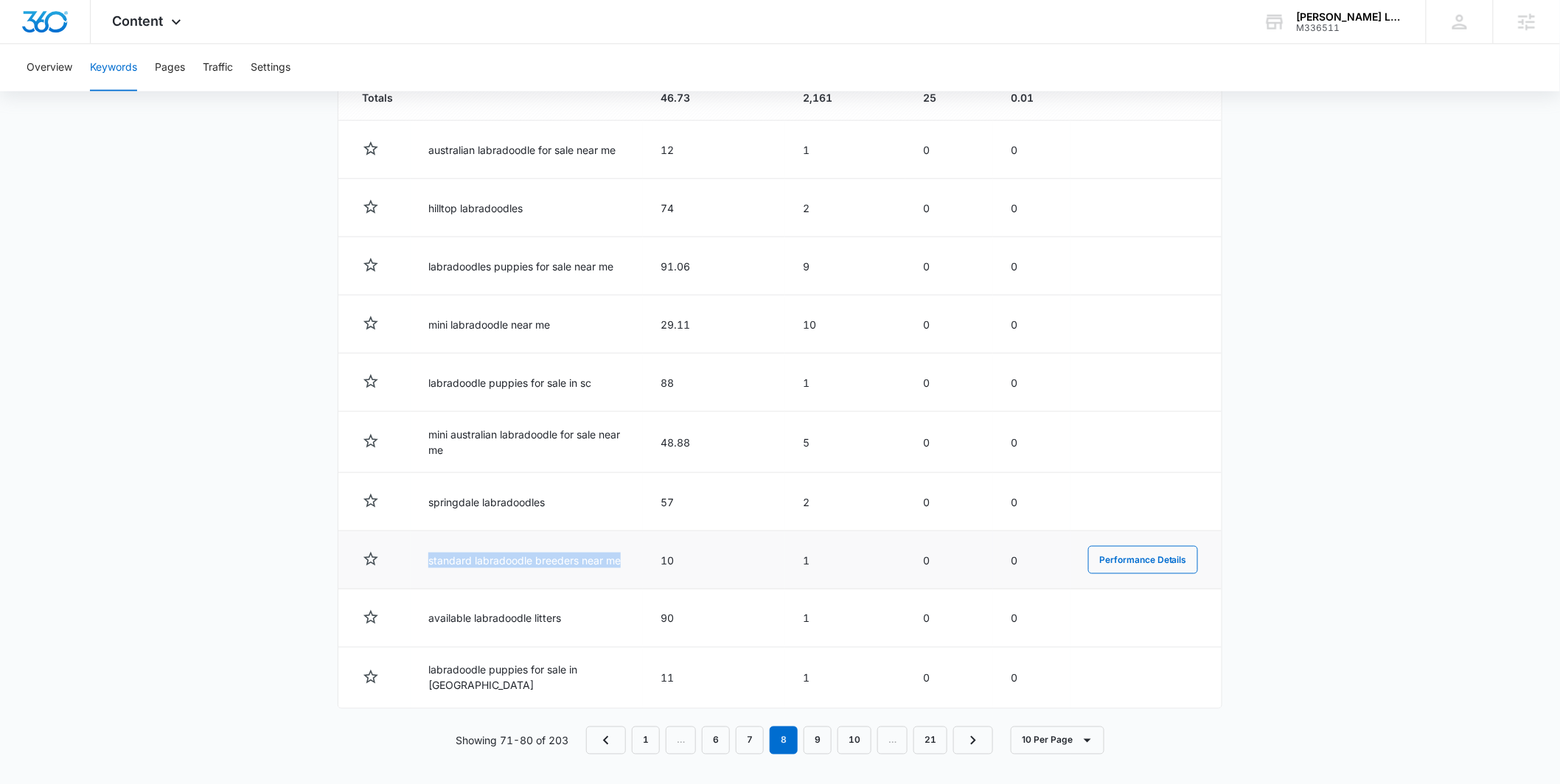
drag, startPoint x: 644, startPoint y: 564, endPoint x: 403, endPoint y: 559, distance: 241.1
click at [403, 559] on tr "standard labradoodle breeders near me 10 1 0 0 Performance Details" at bounding box center [780, 561] width 884 height 59
copy td "standard labradoodle breeders near me"
click at [812, 731] on link "9" at bounding box center [818, 741] width 28 height 28
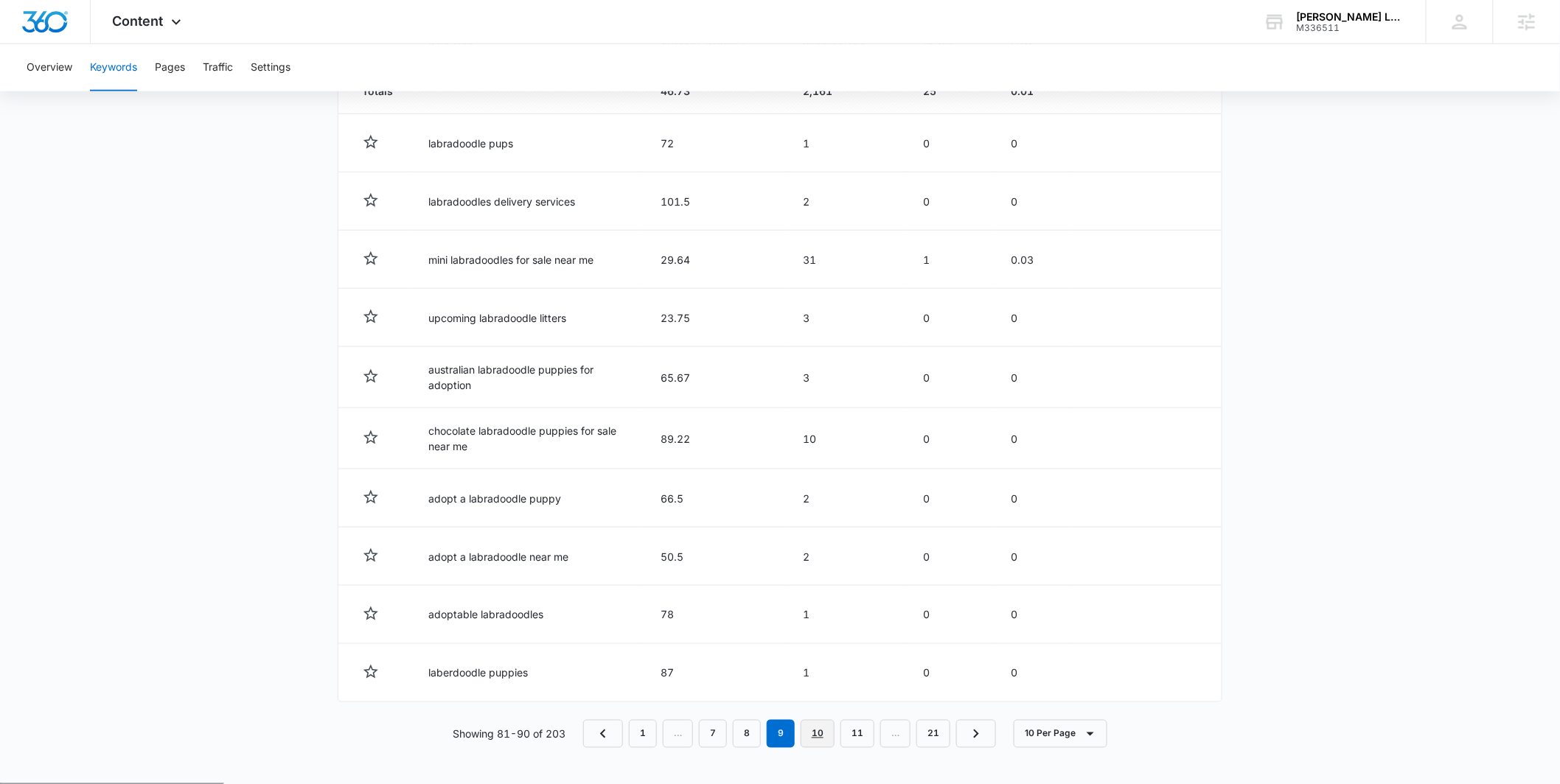
click at [819, 730] on link "10" at bounding box center [818, 735] width 34 height 28
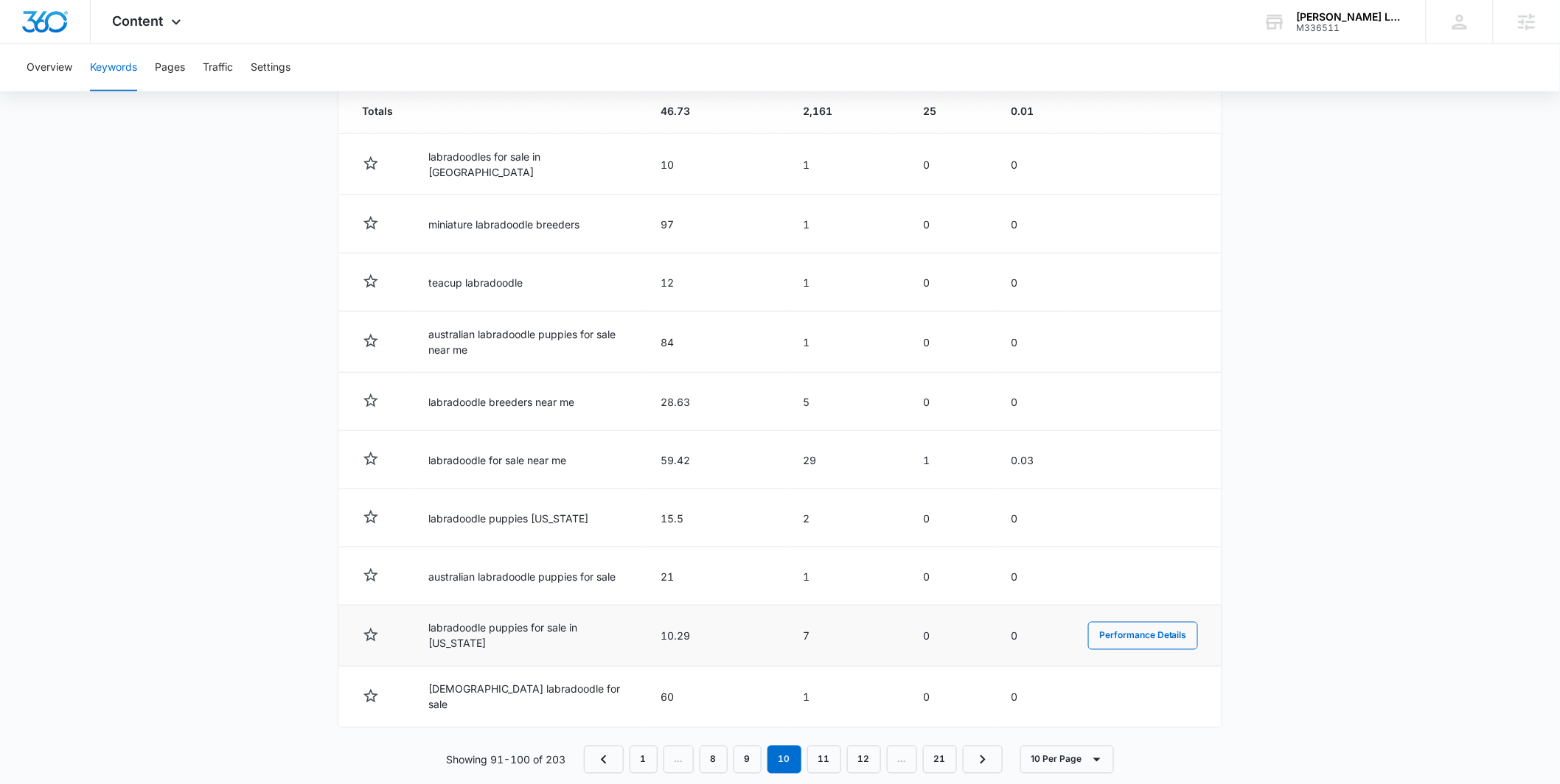
scroll to position [555, 0]
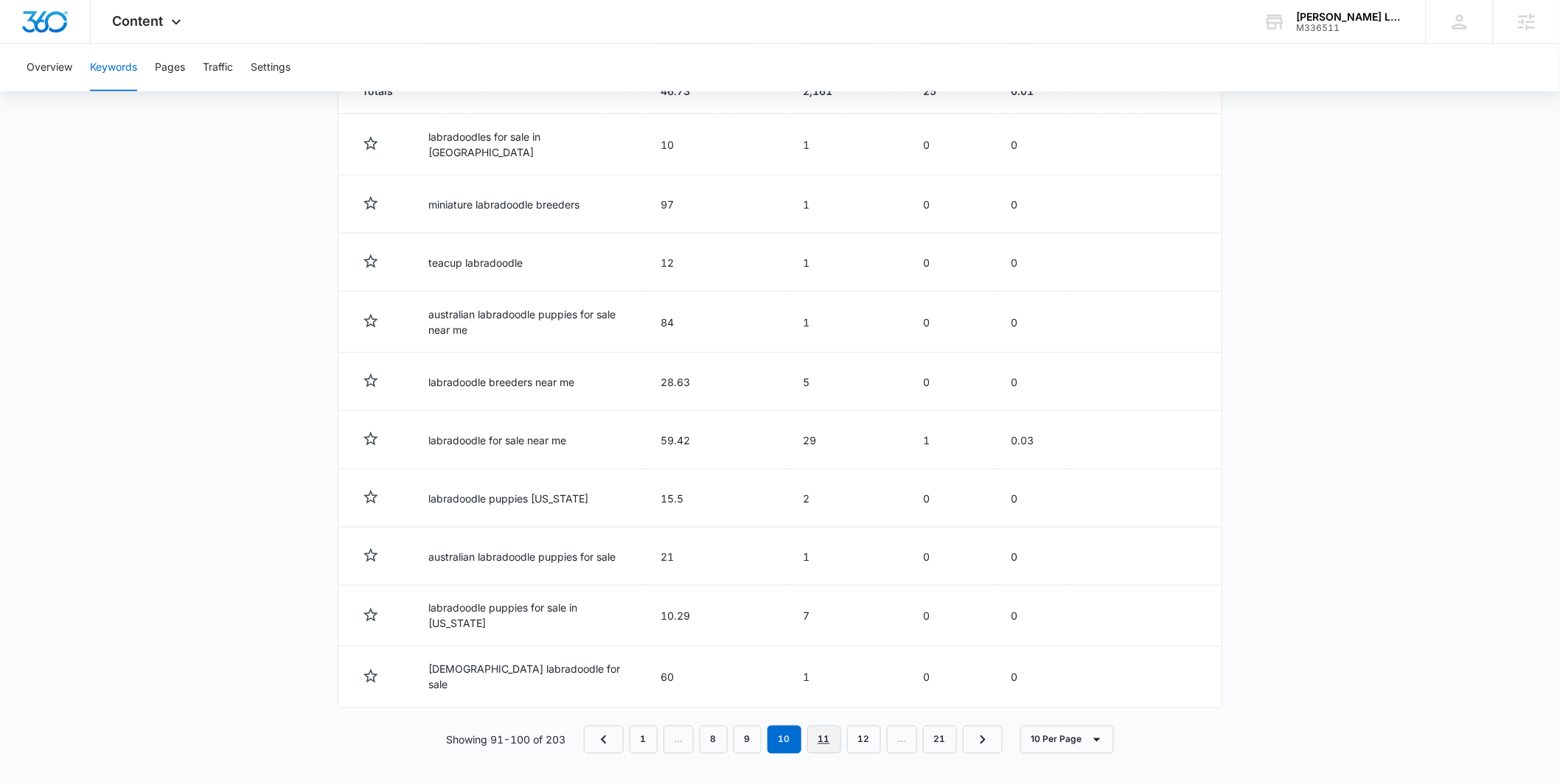
click at [824, 739] on link "11" at bounding box center [824, 741] width 34 height 28
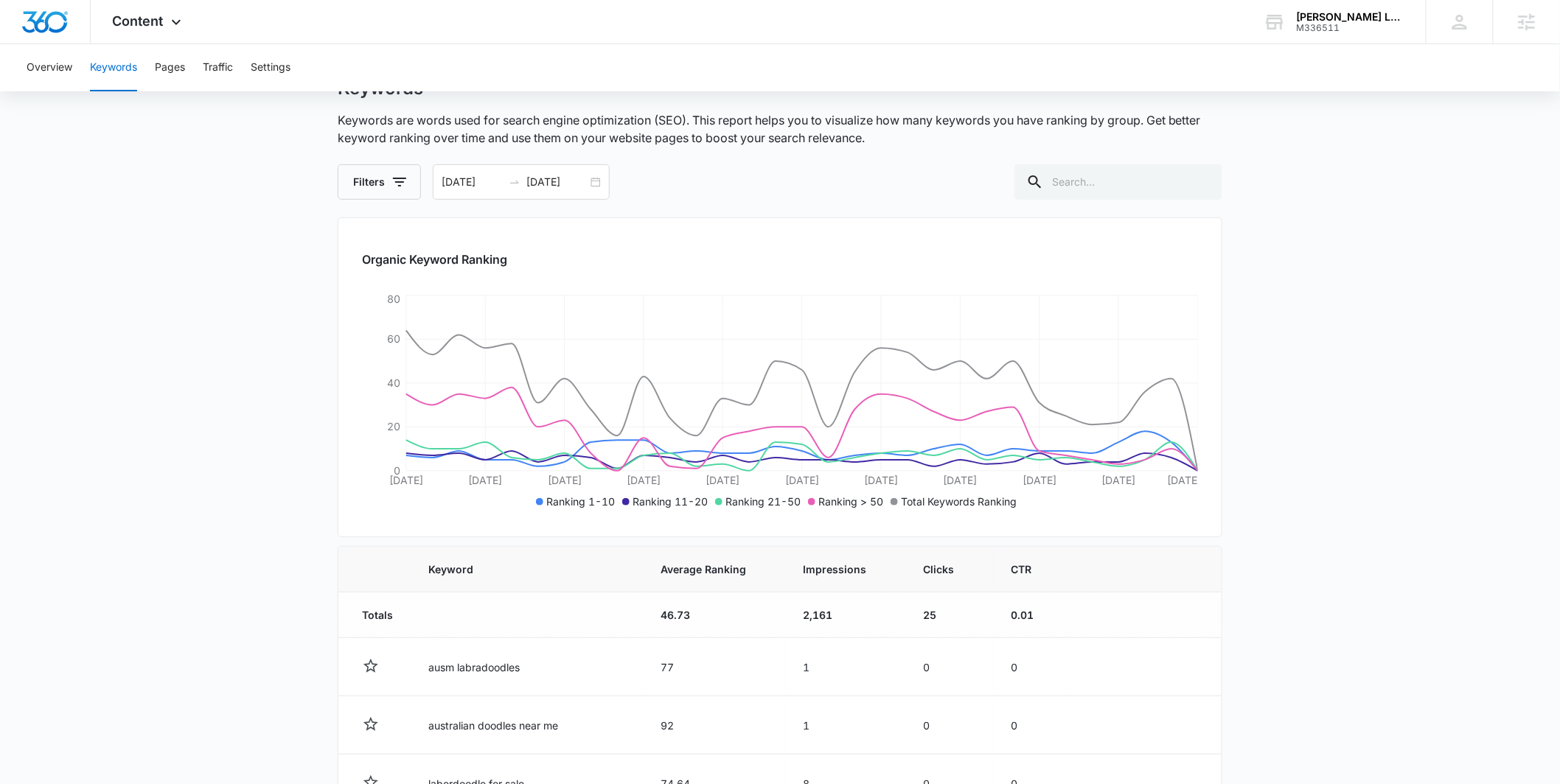
scroll to position [583, 0]
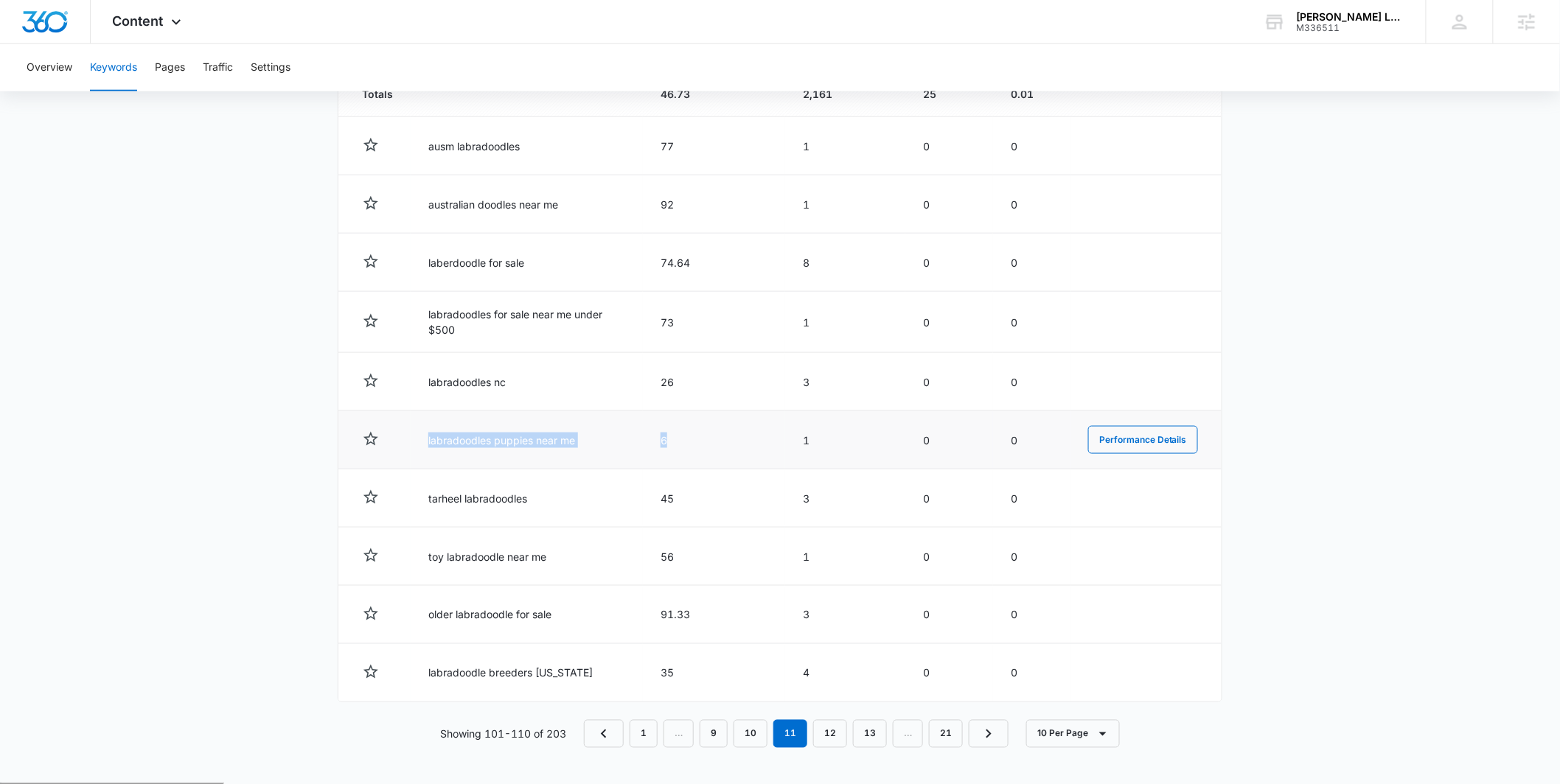
drag, startPoint x: 683, startPoint y: 444, endPoint x: 420, endPoint y: 442, distance: 263.0
click at [420, 442] on tr "labradoodles puppies near me 6 1 0 0 Performance Details" at bounding box center [780, 440] width 884 height 59
copy tr "labradoodles puppies near me 6"
click at [1086, 516] on td "Performance Details" at bounding box center [1146, 499] width 151 height 59
click at [820, 734] on link "12" at bounding box center [830, 735] width 34 height 28
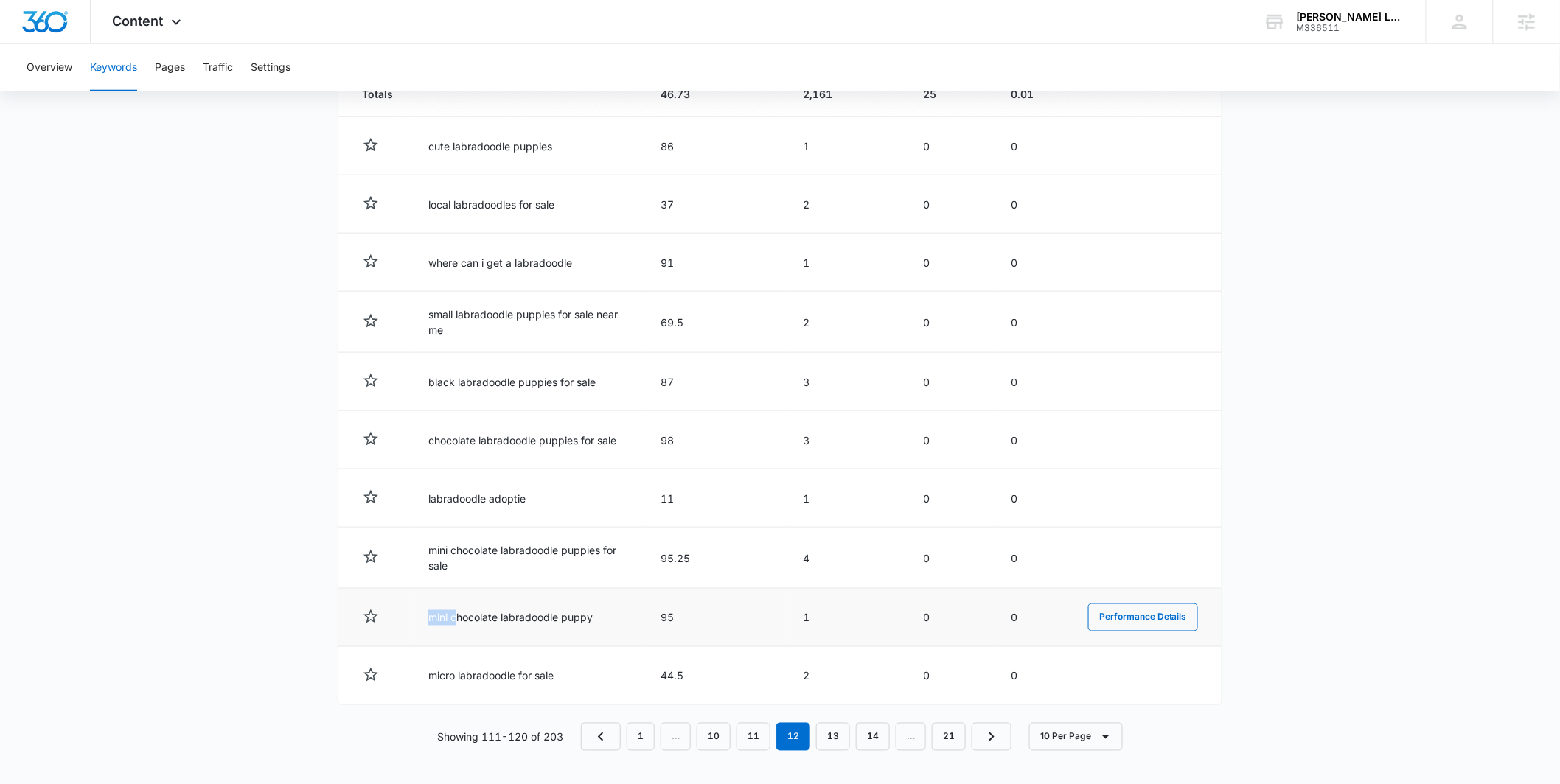
click at [458, 621] on td "mini chocolate labradoodle puppy" at bounding box center [527, 619] width 232 height 59
click at [18, 437] on main "Keywords Keywords are words used for search engine optimization (SEO). This rep…" at bounding box center [780, 171] width 1560 height 1230
click at [824, 732] on link "13" at bounding box center [833, 735] width 34 height 28
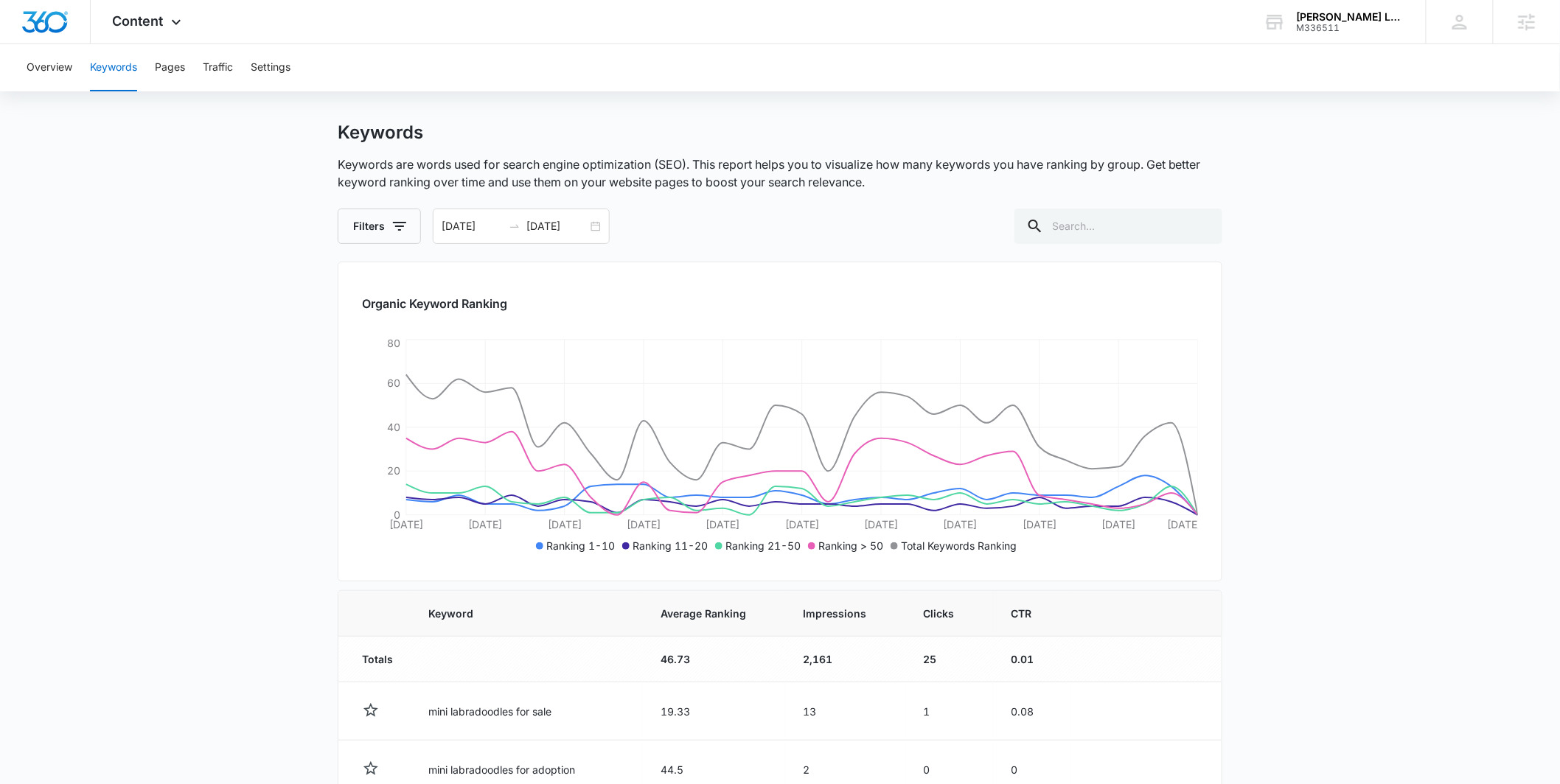
scroll to position [0, 0]
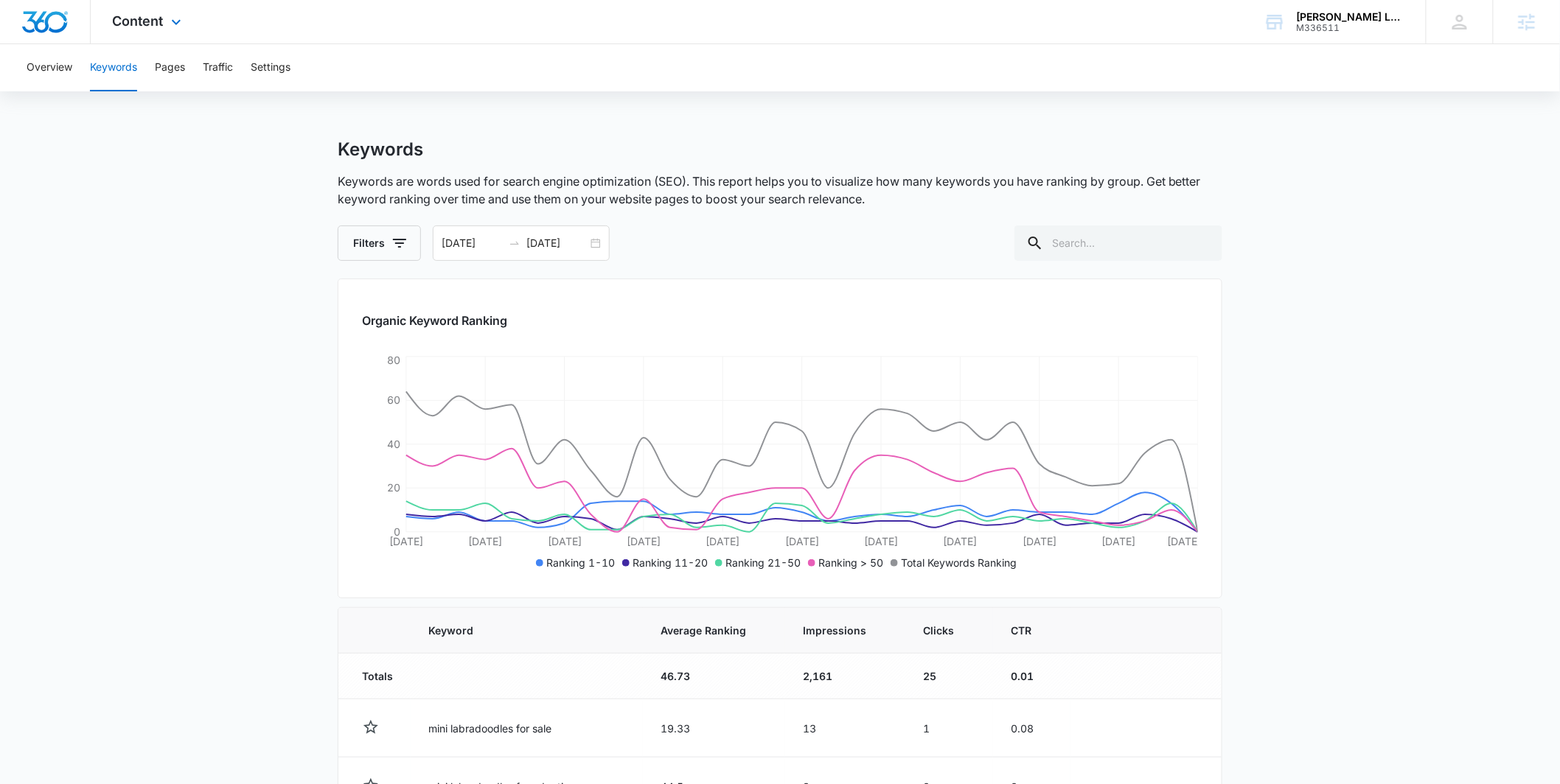
click at [128, 22] on span "Content" at bounding box center [138, 21] width 51 height 16
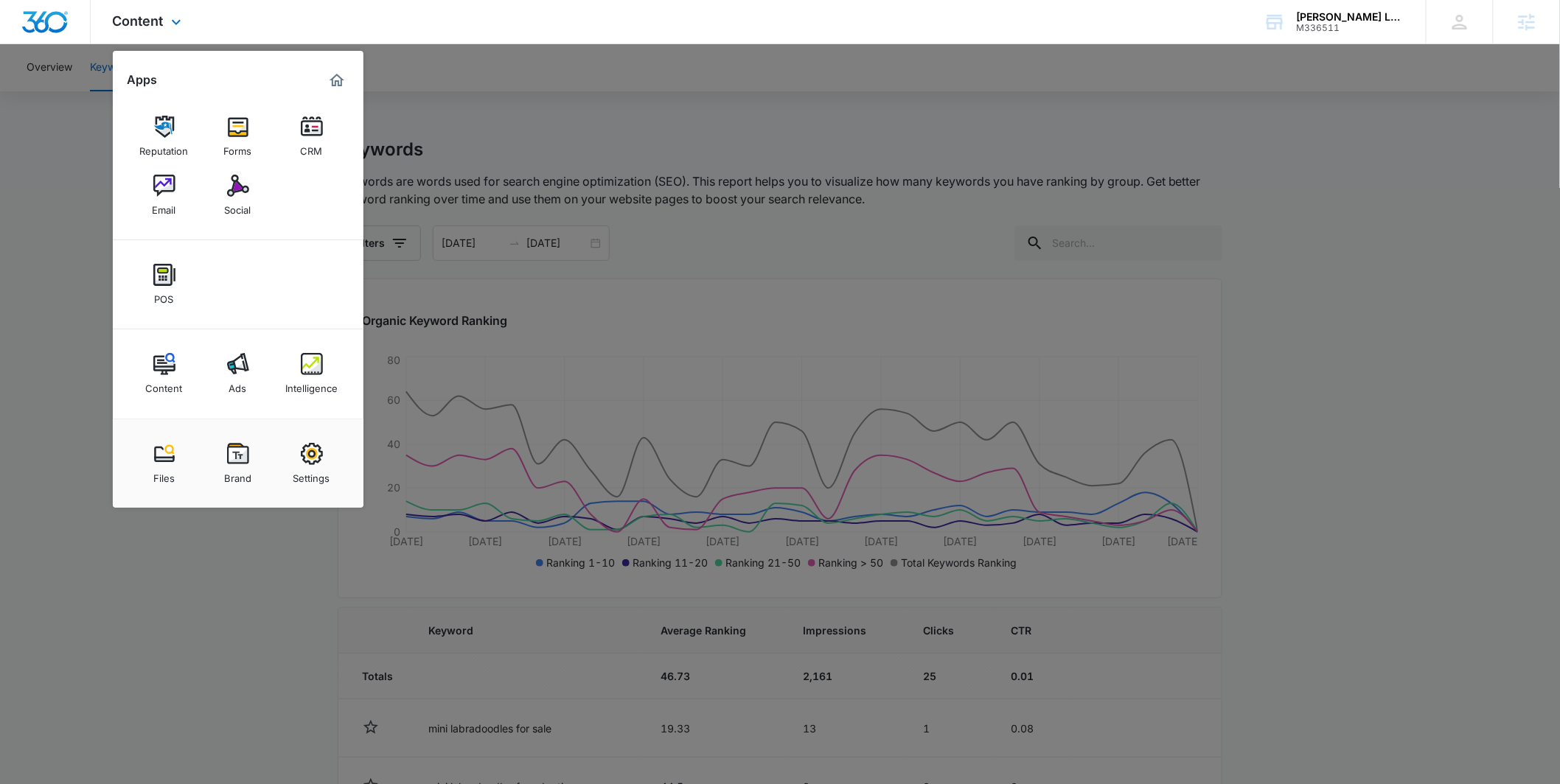
click at [341, 371] on div "Content Ads Intelligence" at bounding box center [238, 374] width 251 height 89
click at [336, 365] on link "Intelligence" at bounding box center [312, 374] width 56 height 56
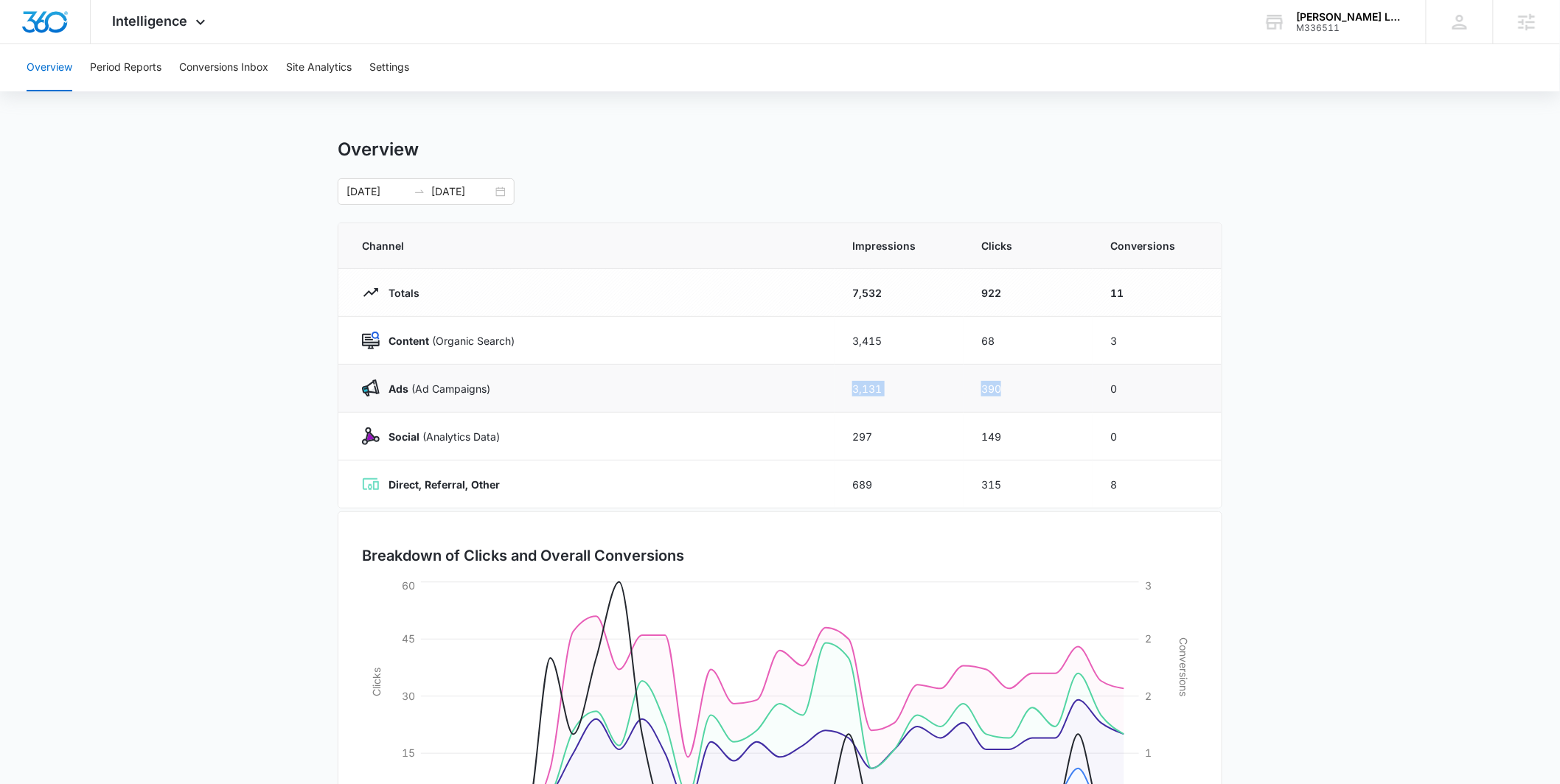
drag, startPoint x: 833, startPoint y: 397, endPoint x: 1024, endPoint y: 398, distance: 191.0
click at [1026, 398] on tr "Ads ([PERSON_NAME]) 3,131 390 0" at bounding box center [780, 389] width 884 height 48
click at [145, 388] on main "Overview [DATE] [DATE] Channel Impressions Clicks Conversions Totals 7,532 922 …" at bounding box center [780, 526] width 1560 height 774
drag, startPoint x: 819, startPoint y: 390, endPoint x: 1031, endPoint y: 385, distance: 212.1
click at [1033, 384] on tr "Ads ([PERSON_NAME]) 3,131 390 0" at bounding box center [780, 389] width 884 height 48
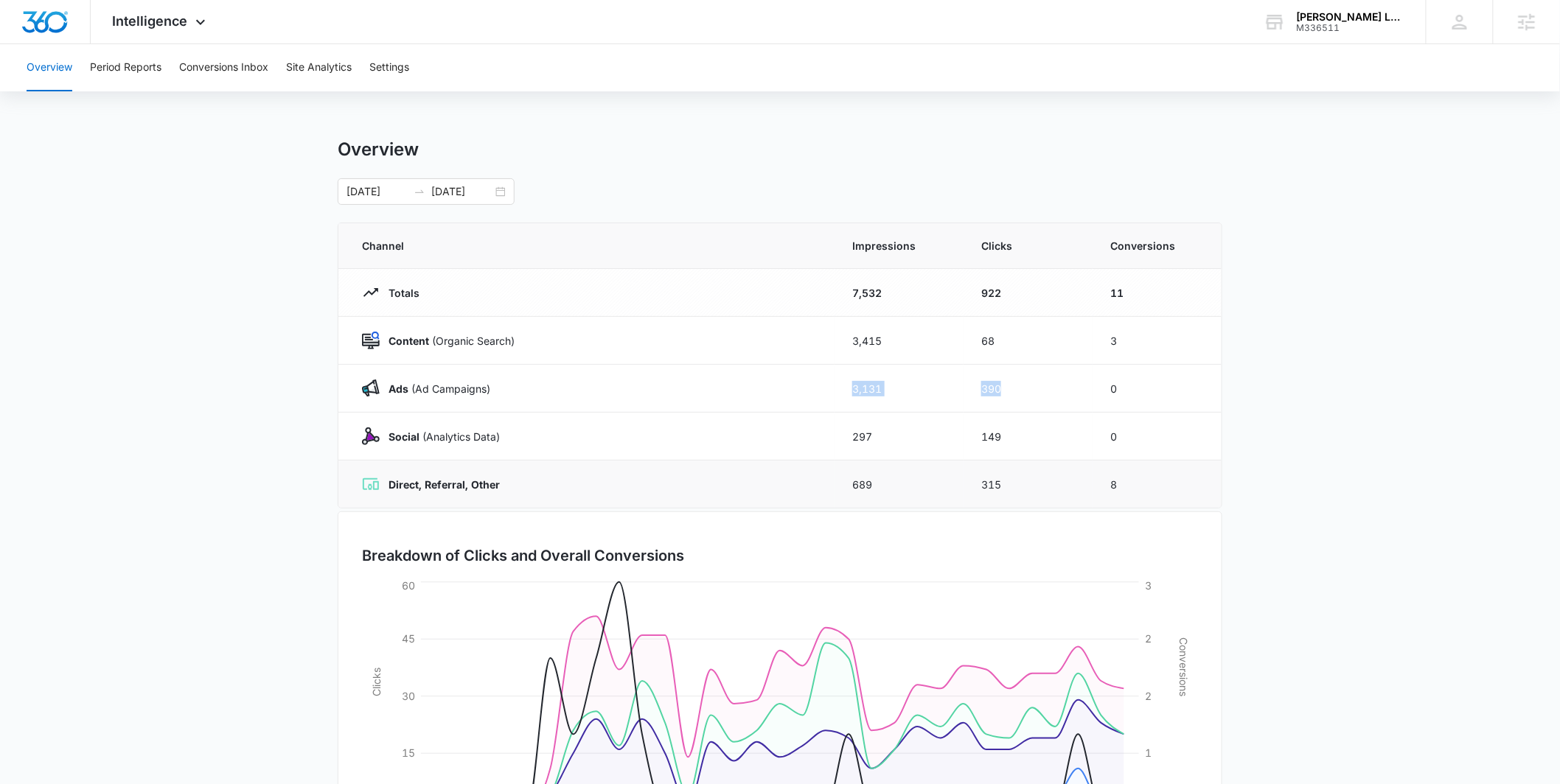
click at [967, 466] on td "315" at bounding box center [1028, 484] width 129 height 48
drag, startPoint x: 823, startPoint y: 387, endPoint x: 977, endPoint y: 359, distance: 156.5
click at [1017, 389] on tr "Ads ([PERSON_NAME]) 3,131 390 0" at bounding box center [780, 389] width 884 height 48
click at [906, 324] on td "3,415" at bounding box center [899, 340] width 129 height 48
drag, startPoint x: 847, startPoint y: 334, endPoint x: 1179, endPoint y: 343, distance: 332.1
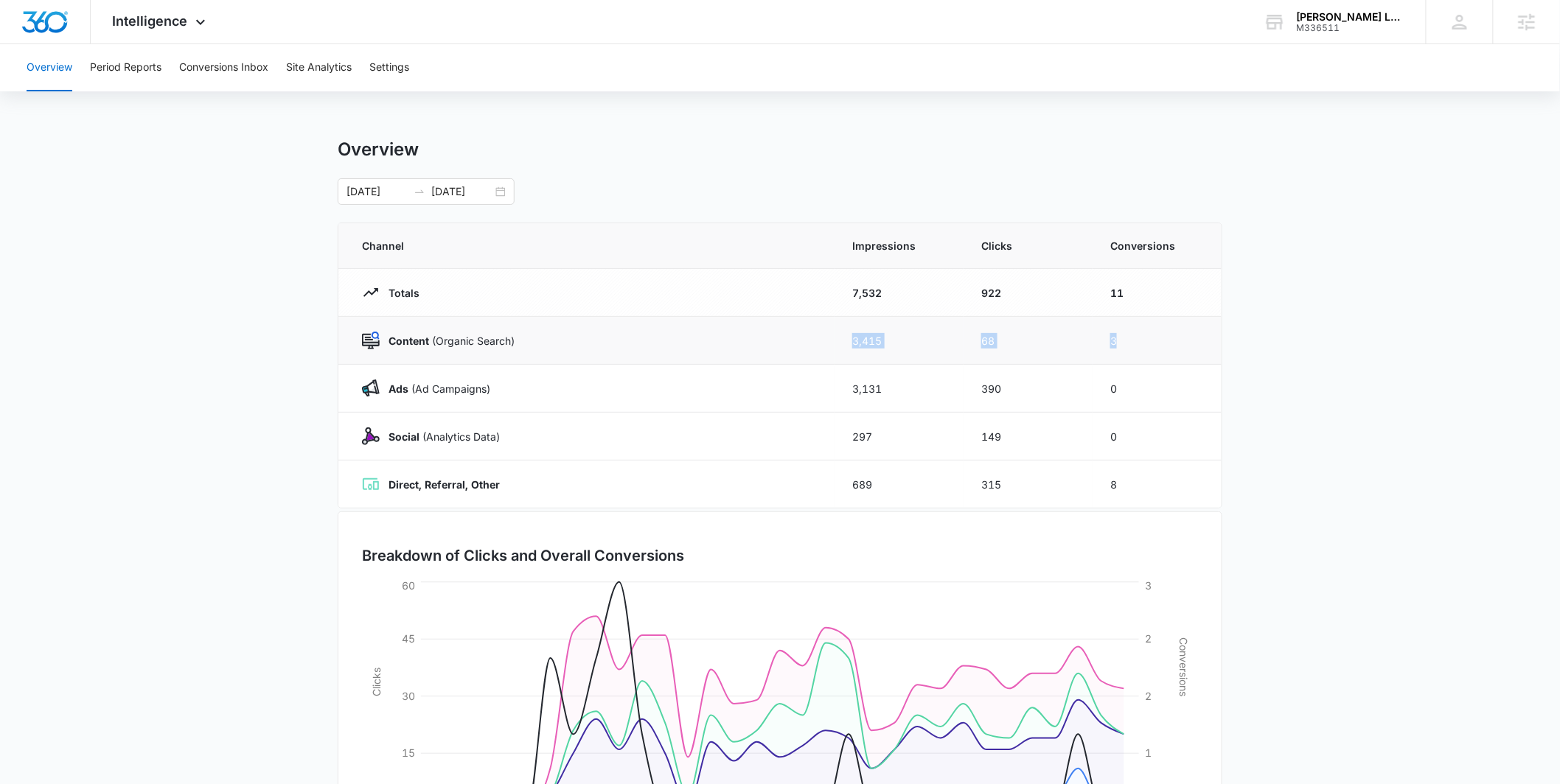
click at [1168, 344] on tr "Content (Organic Search) 3,415 68 3" at bounding box center [780, 340] width 884 height 48
click at [1250, 328] on main "Overview [DATE] [DATE] Channel Impressions Clicks Conversions Totals 7,532 922 …" at bounding box center [780, 526] width 1560 height 774
click at [241, 71] on button "Conversions Inbox" at bounding box center [223, 68] width 89 height 47
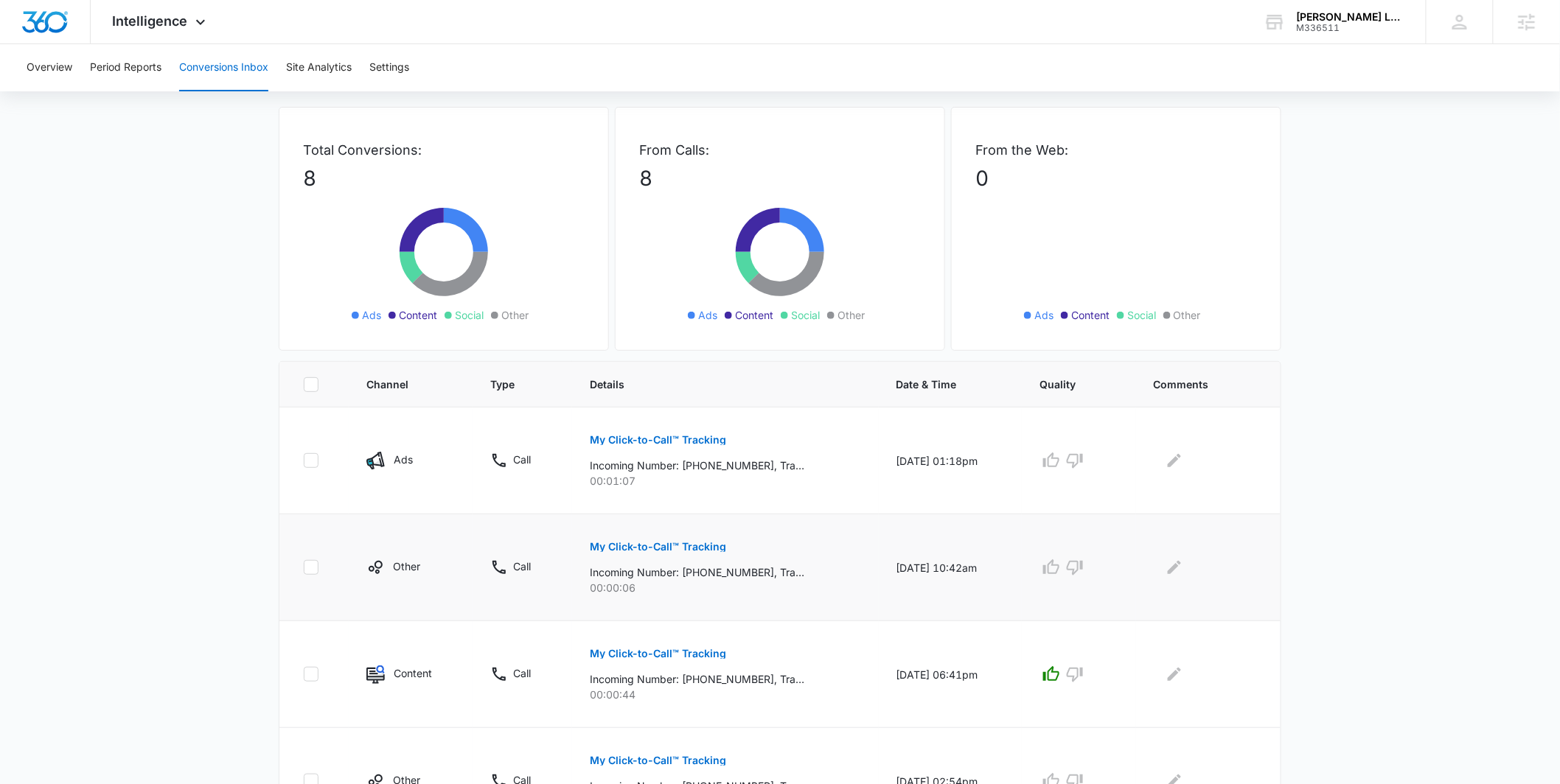
scroll to position [94, 0]
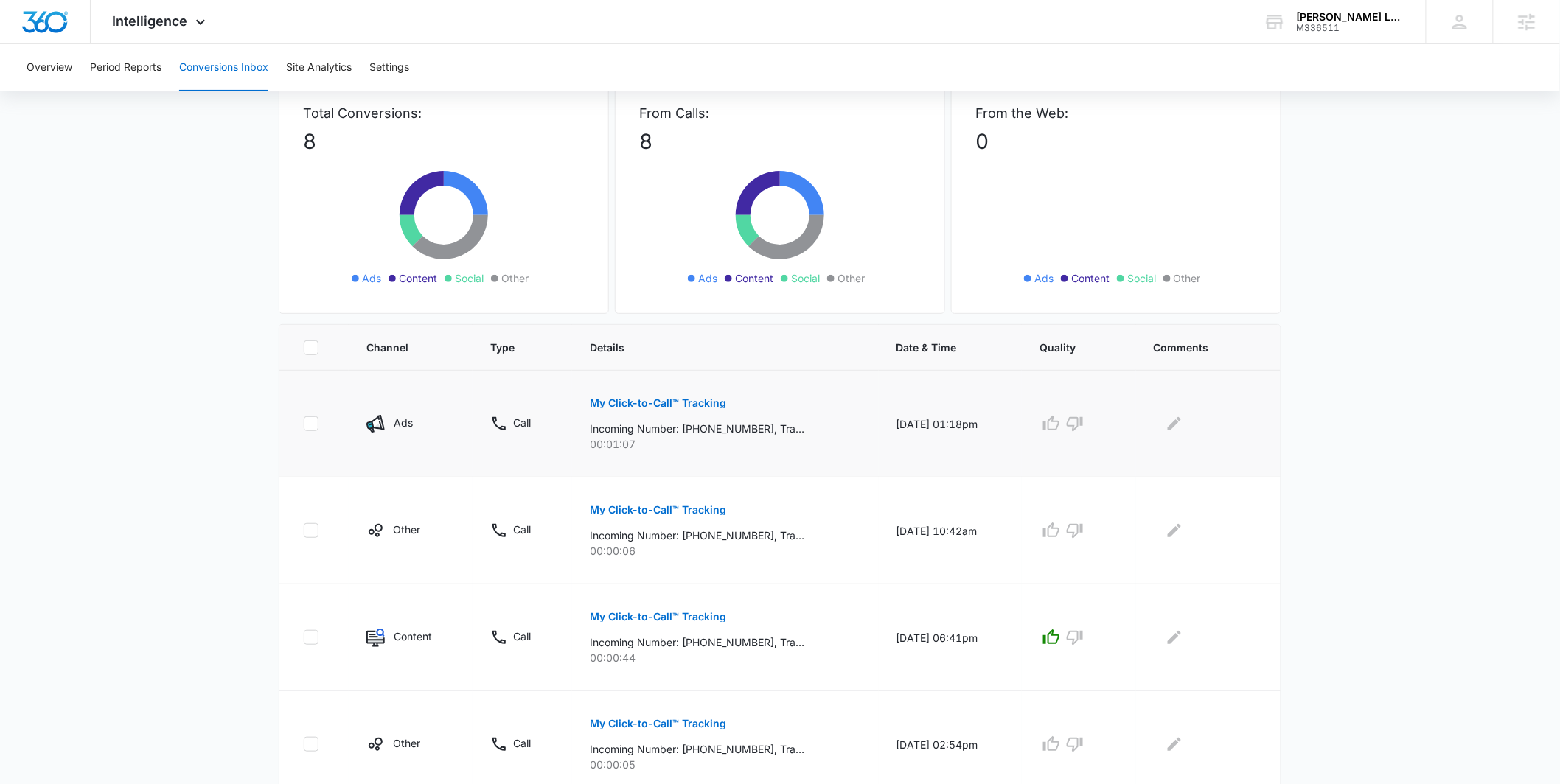
click at [686, 401] on p "My Click-to-Call™ Tracking" at bounding box center [658, 403] width 136 height 10
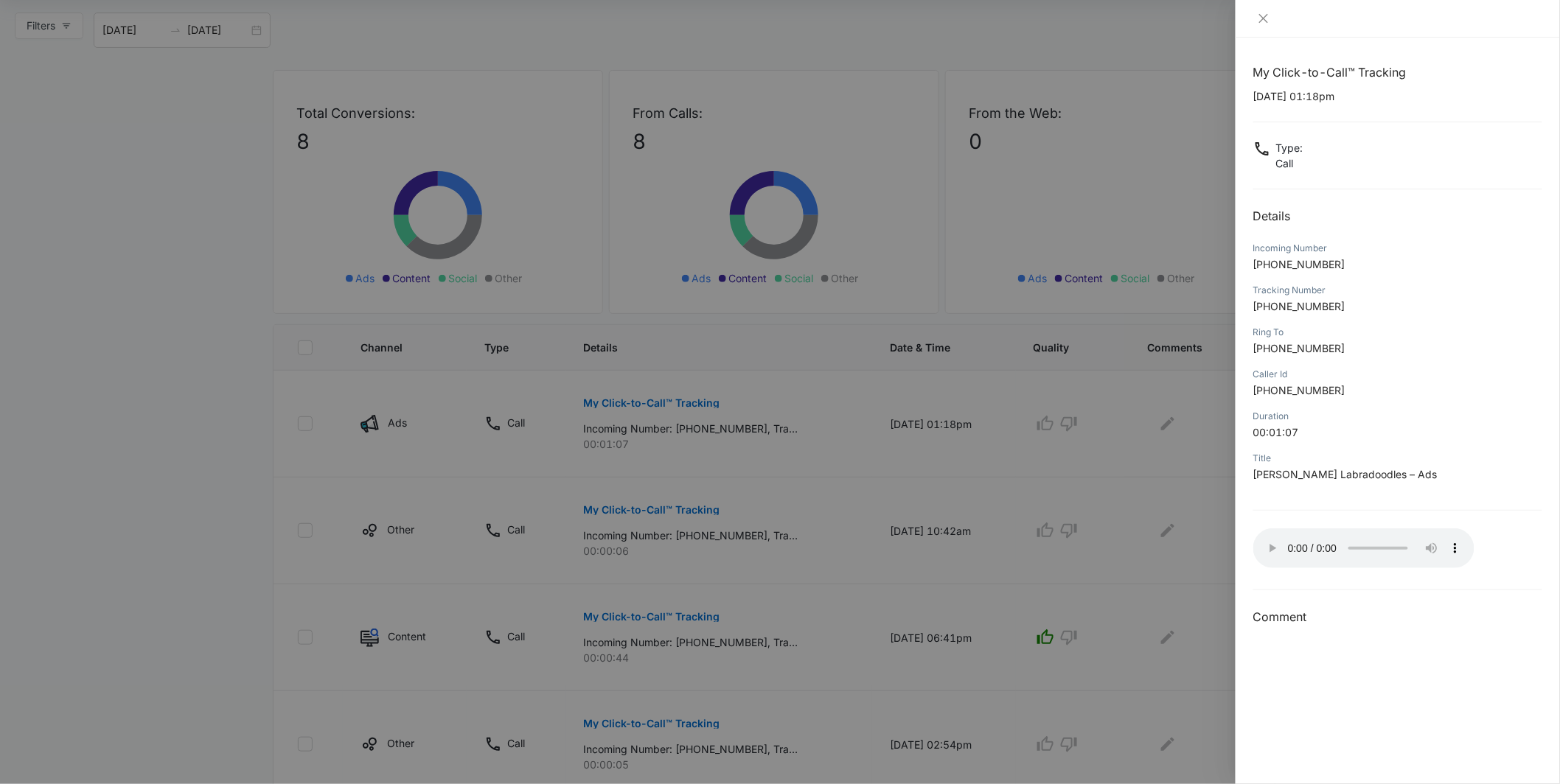
click at [1220, 521] on div at bounding box center [780, 392] width 1560 height 784
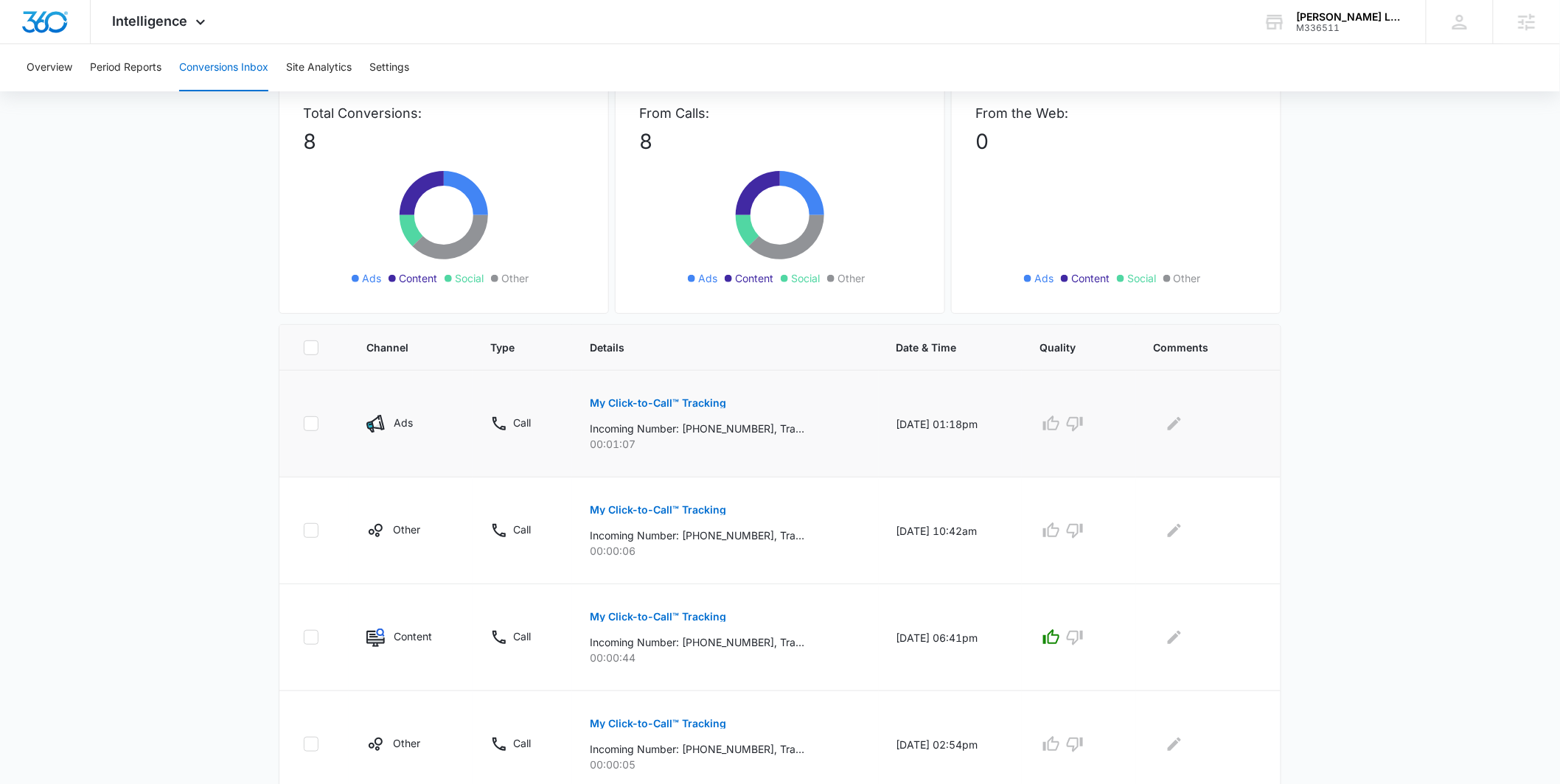
click at [713, 403] on p "My Click-to-Call™ Tracking" at bounding box center [658, 403] width 136 height 10
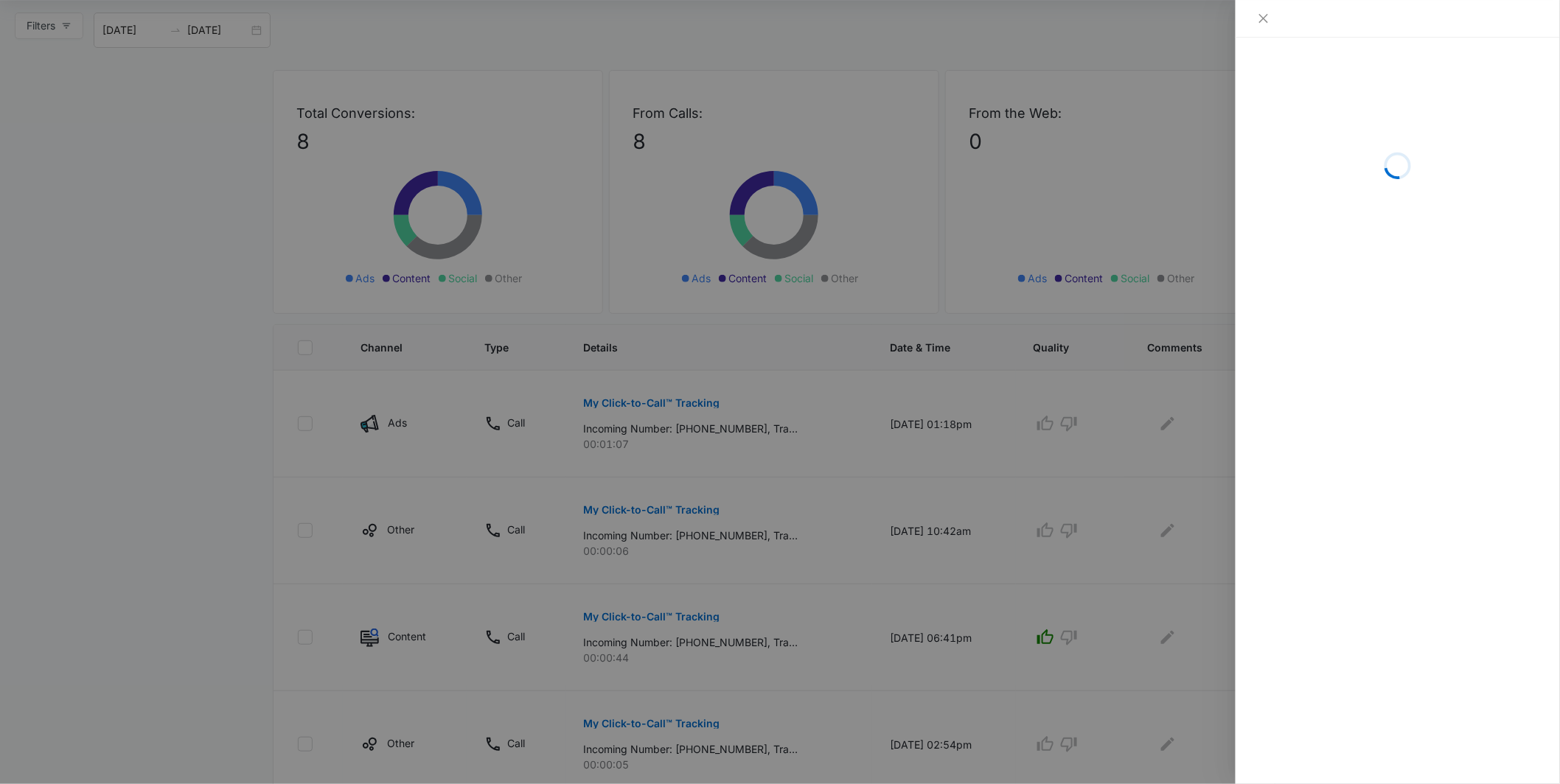
click at [941, 359] on div at bounding box center [780, 392] width 1560 height 784
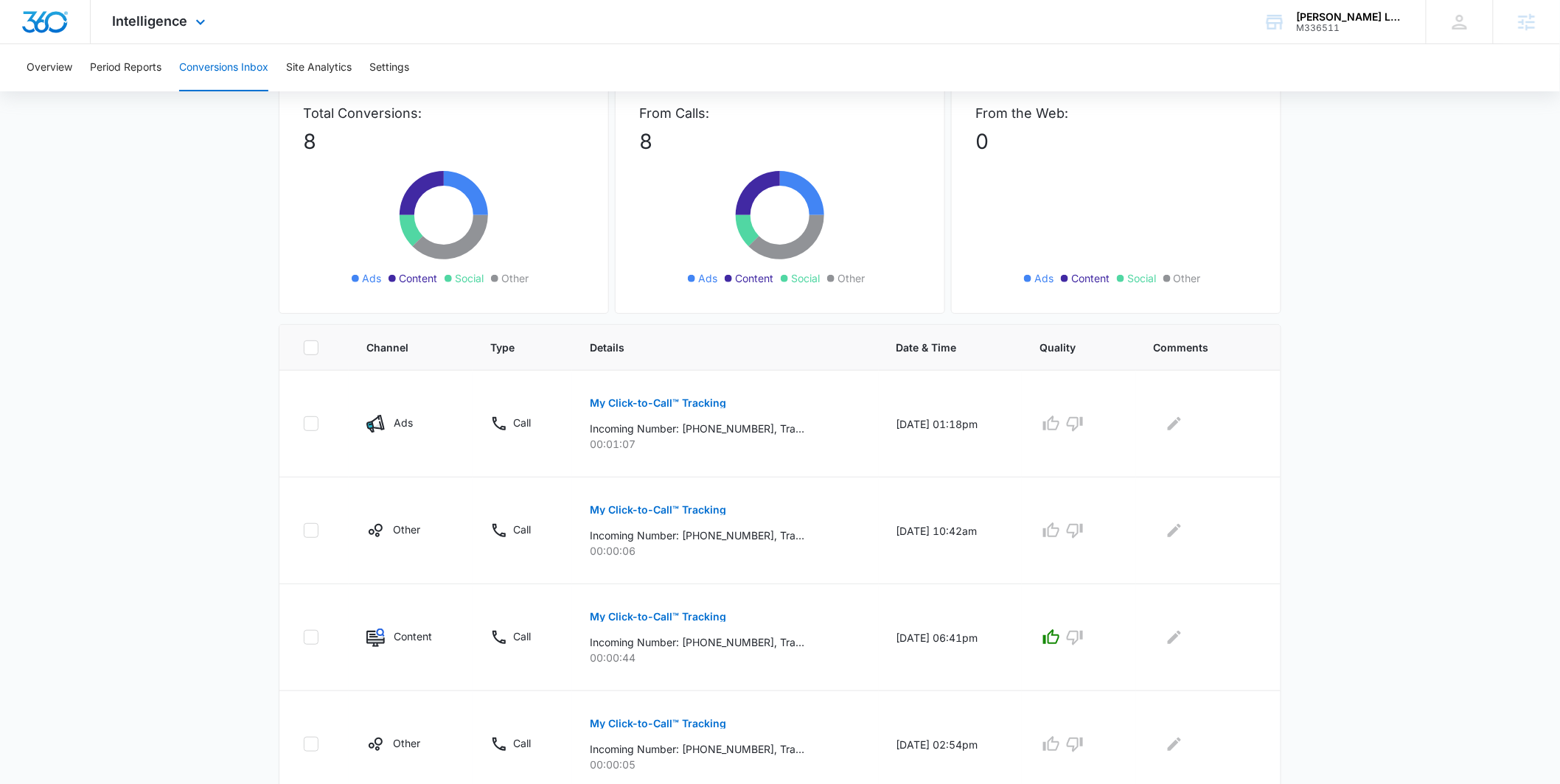
click at [201, 42] on div "Intelligence Apps Reputation Forms CRM Email Social POS Content Ads Intelligenc…" at bounding box center [161, 22] width 140 height 43
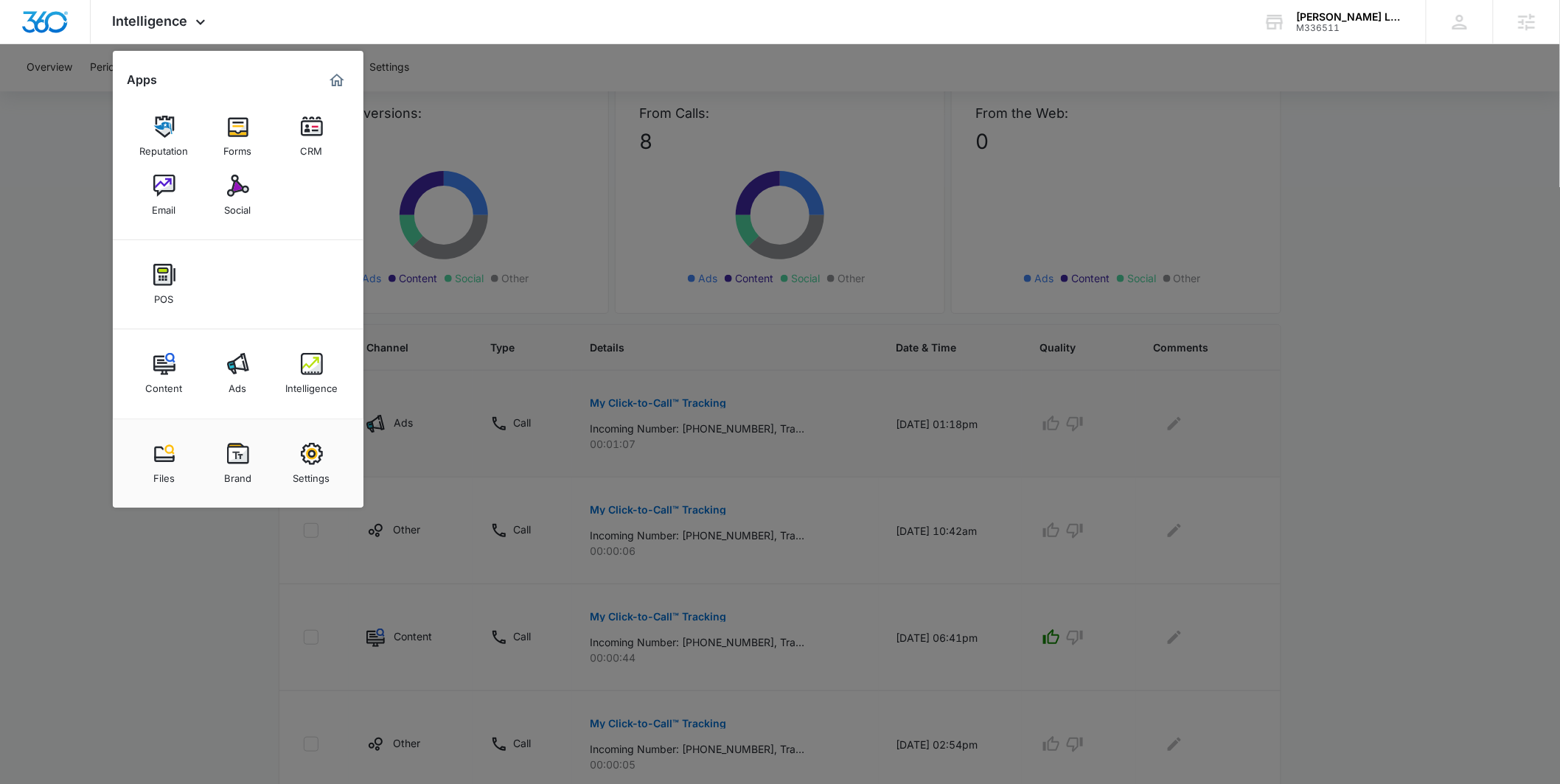
click at [289, 376] on div "Intelligence" at bounding box center [311, 384] width 53 height 19
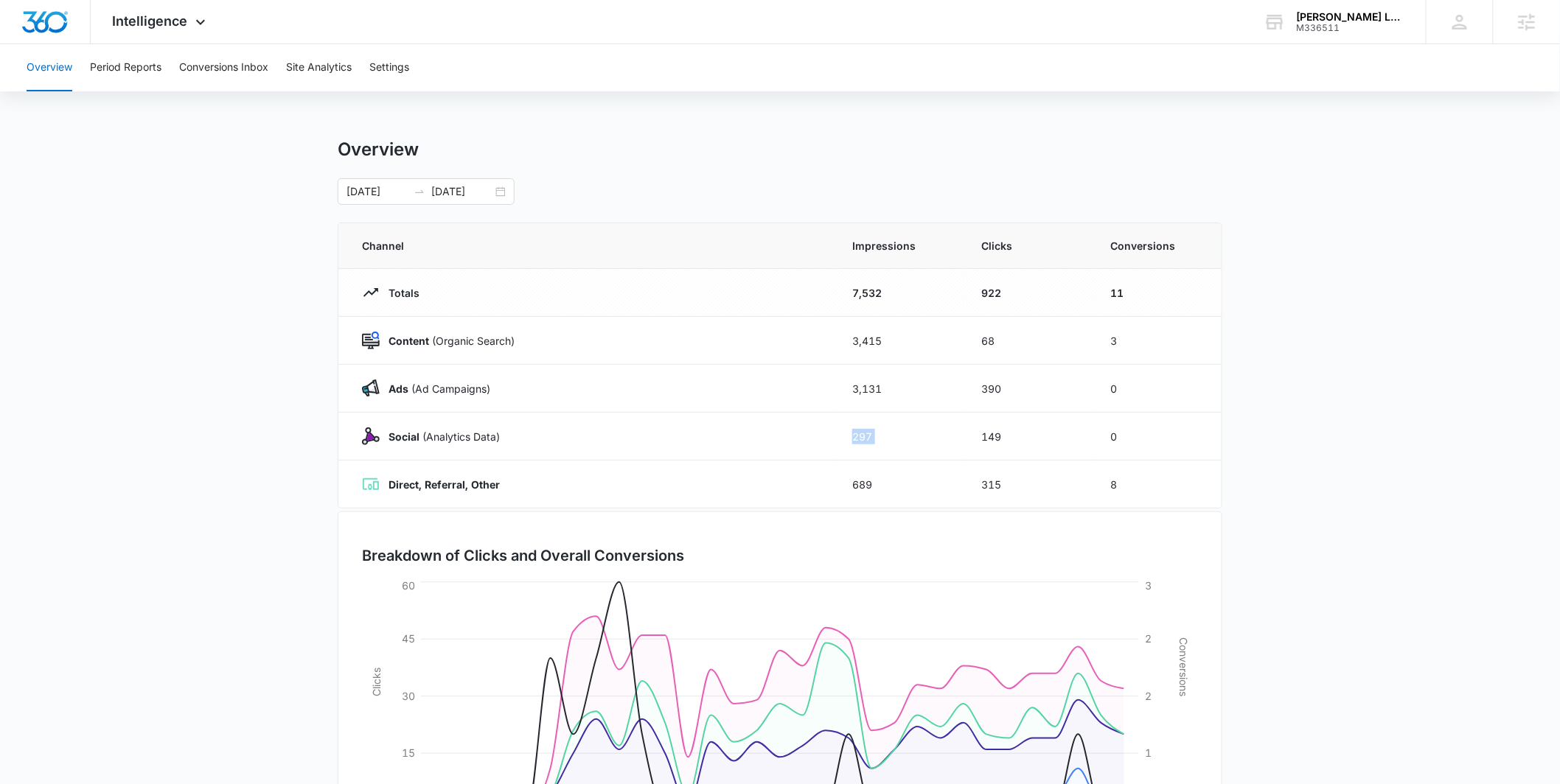
drag, startPoint x: 842, startPoint y: 422, endPoint x: 730, endPoint y: 303, distance: 163.4
click at [1118, 418] on tr "Social (Analytics Data) 297 149 0" at bounding box center [780, 436] width 884 height 48
click at [449, 145] on div "Overview" at bounding box center [780, 150] width 885 height 22
click at [599, 178] on div "[DATE] [DATE]" at bounding box center [780, 191] width 885 height 27
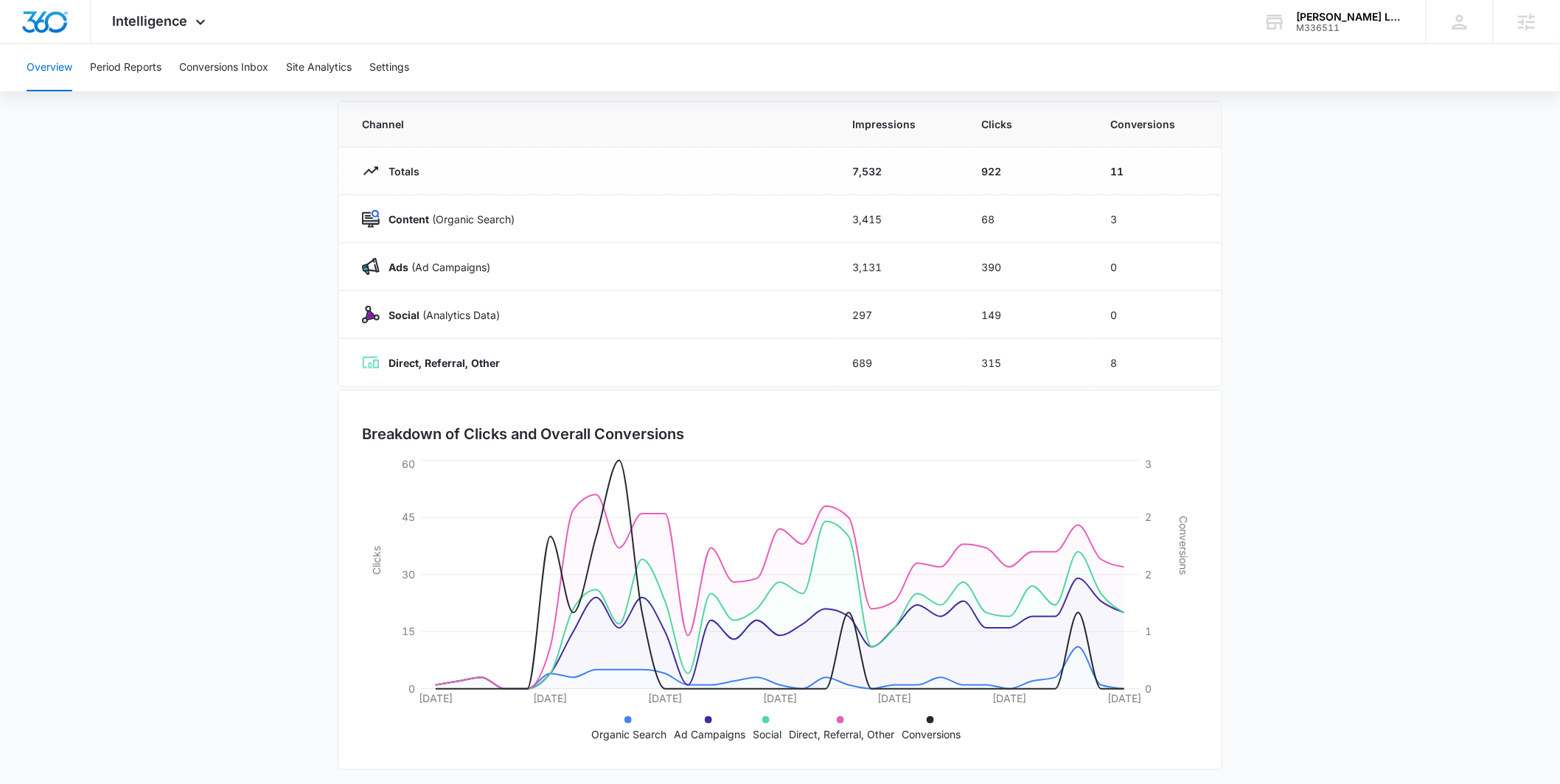
scroll to position [128, 0]
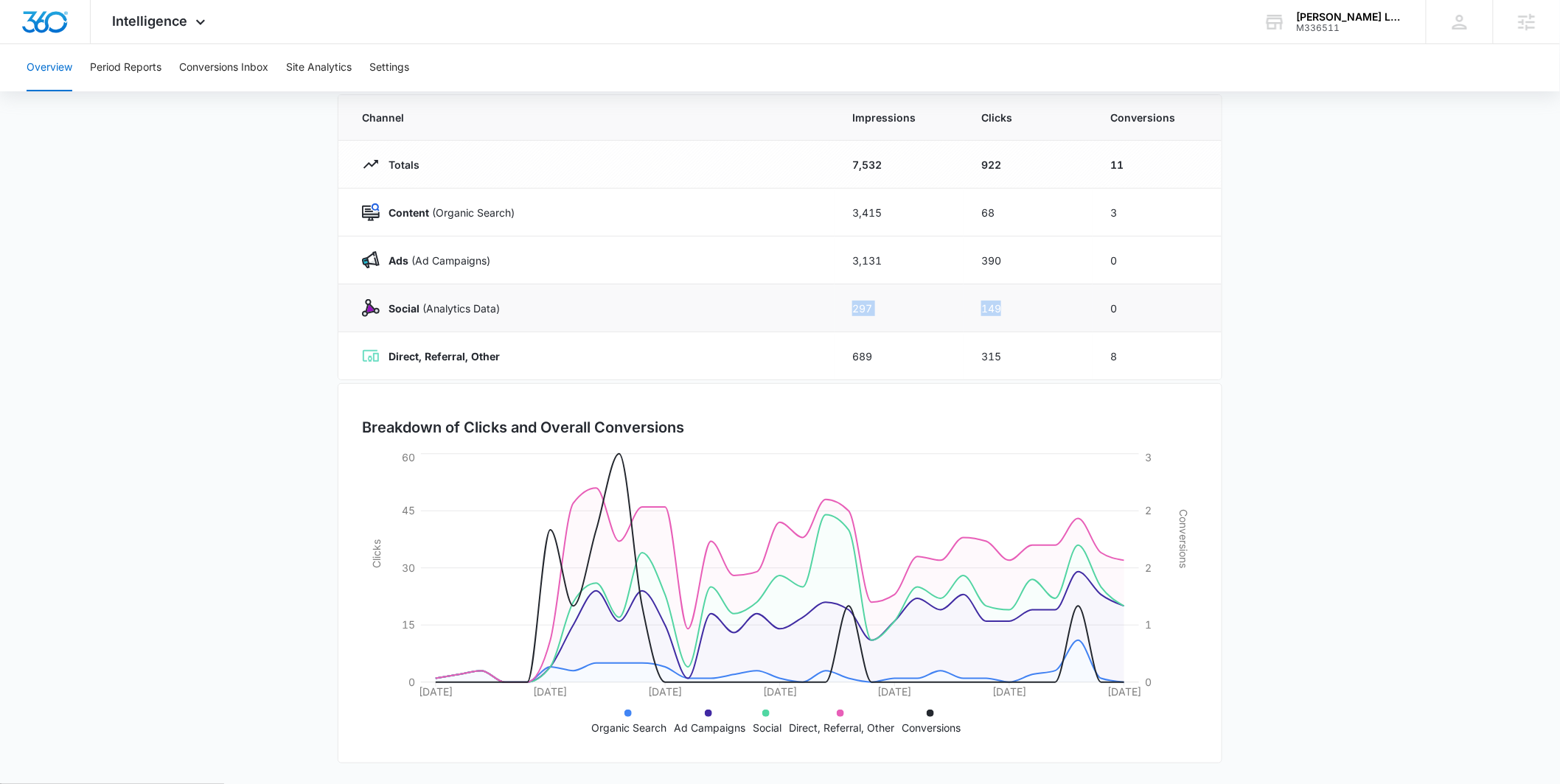
drag, startPoint x: 843, startPoint y: 313, endPoint x: 1003, endPoint y: 315, distance: 160.0
click at [1003, 315] on tr "Social (Analytics Data) 297 149 0" at bounding box center [780, 308] width 884 height 48
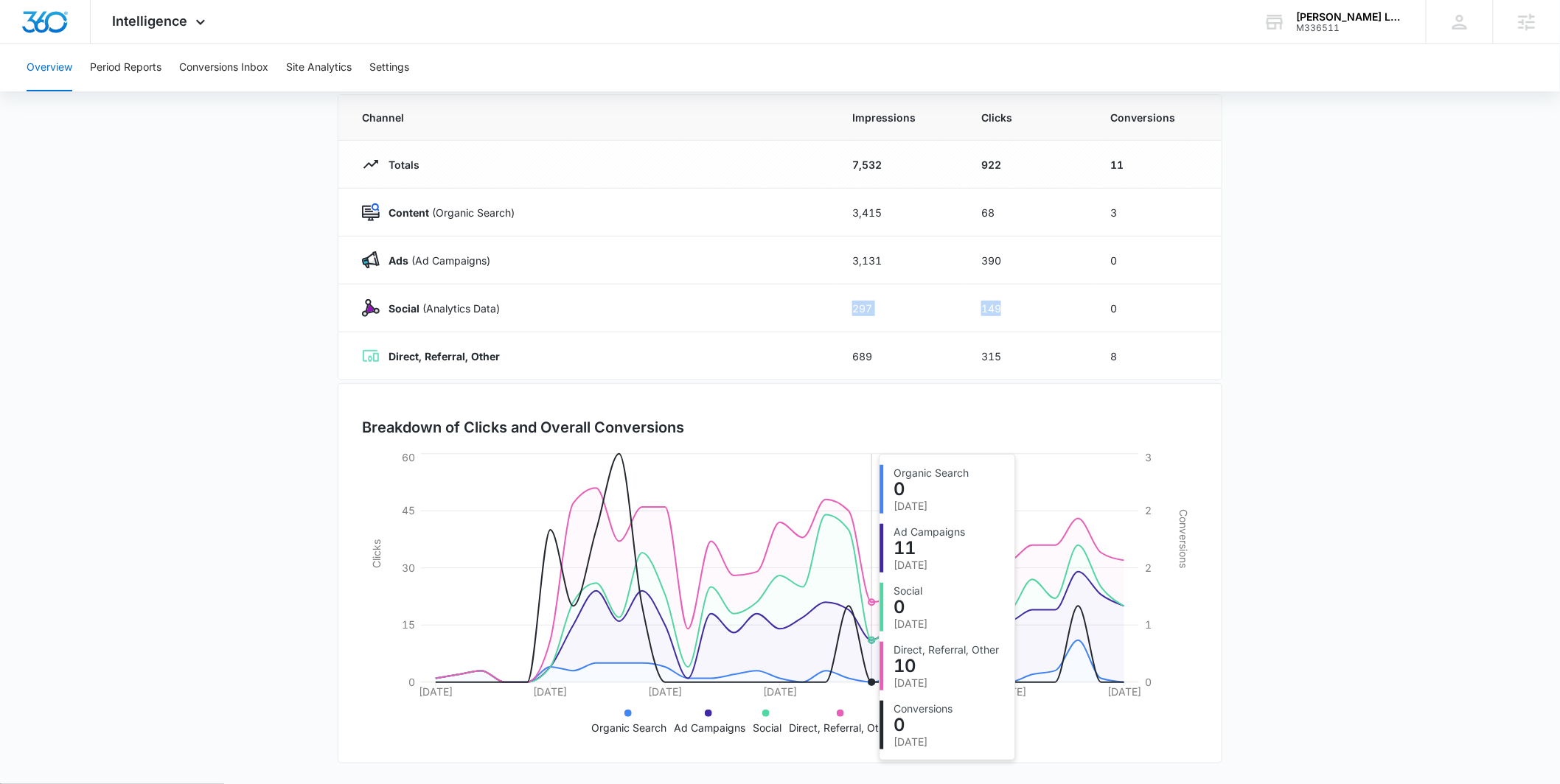
scroll to position [66, 0]
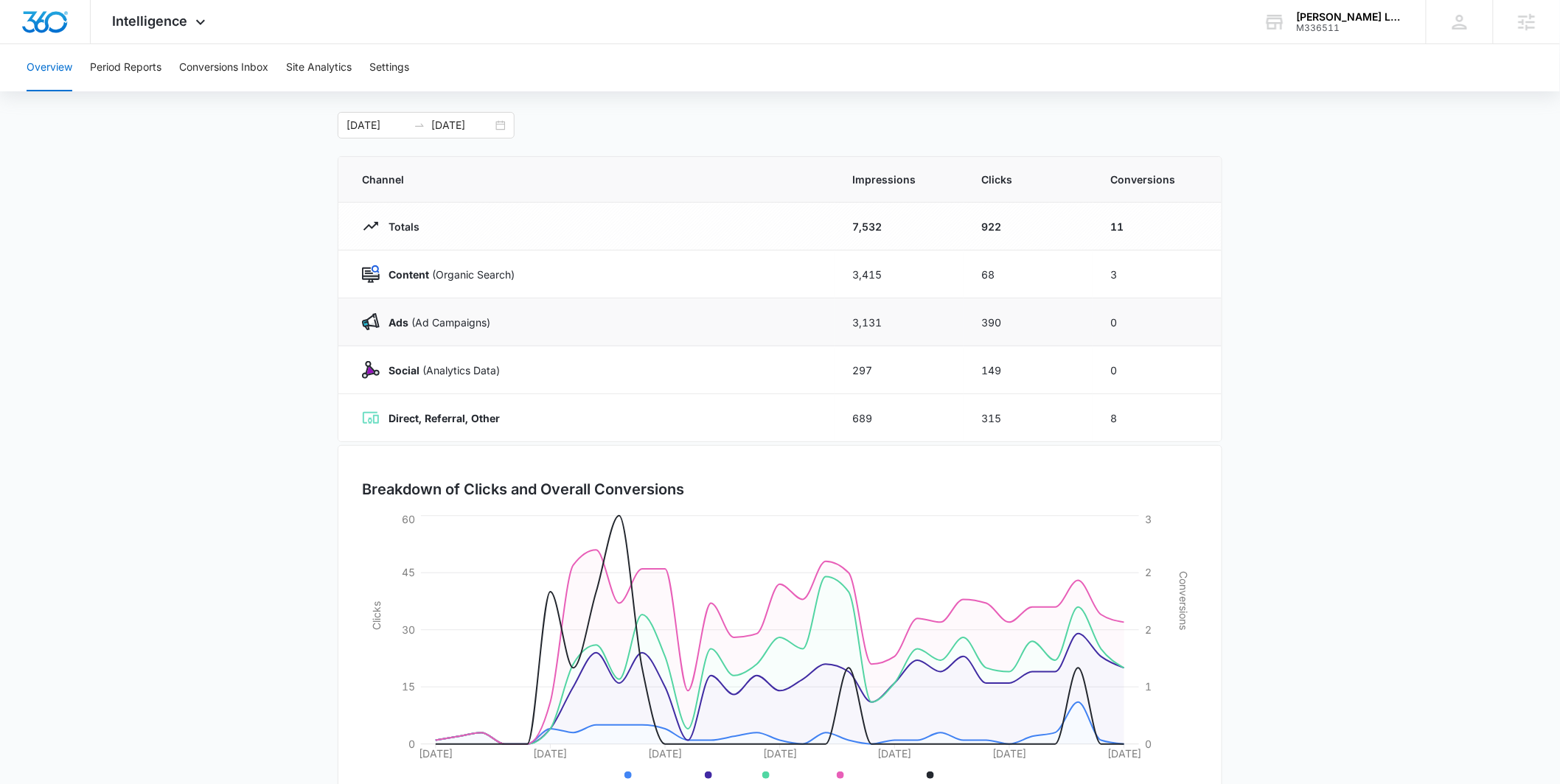
click at [847, 313] on td "3,131" at bounding box center [899, 322] width 129 height 48
drag, startPoint x: 835, startPoint y: 313, endPoint x: 1032, endPoint y: 341, distance: 199.0
click at [1032, 341] on tr "Ads ([PERSON_NAME]) 3,131 390 0" at bounding box center [780, 322] width 884 height 48
click at [807, 322] on div "Ads ([PERSON_NAME])" at bounding box center [589, 322] width 455 height 18
drag, startPoint x: 807, startPoint y: 322, endPoint x: 1000, endPoint y: 345, distance: 194.4
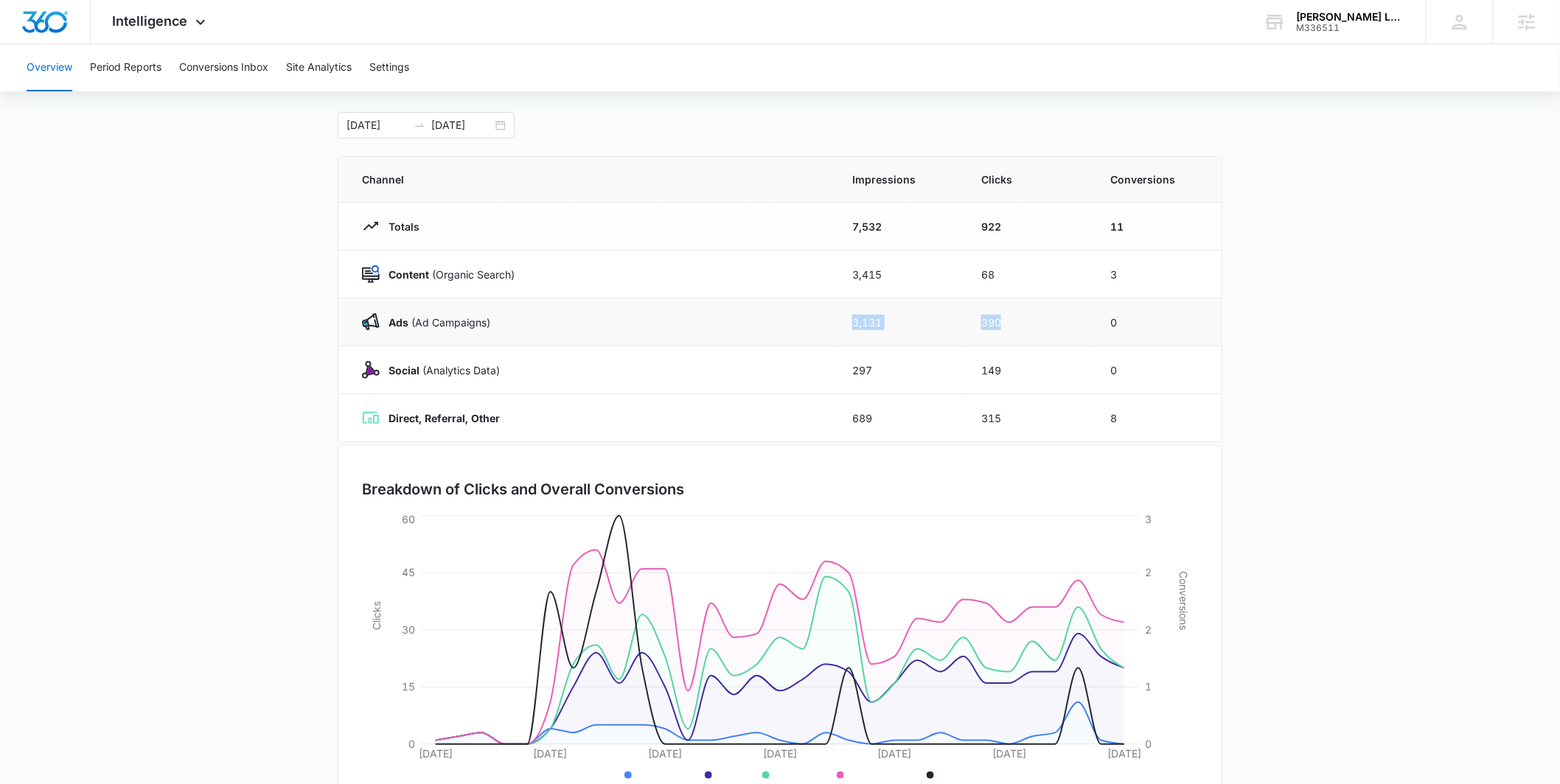
click at [1000, 345] on tr "Ads ([PERSON_NAME]) 3,131 390 0" at bounding box center [780, 322] width 884 height 48
click at [232, 371] on main "Overview [DATE] [DATE] Channel Impressions Clicks Conversions Totals 7,532 922 …" at bounding box center [780, 459] width 1560 height 774
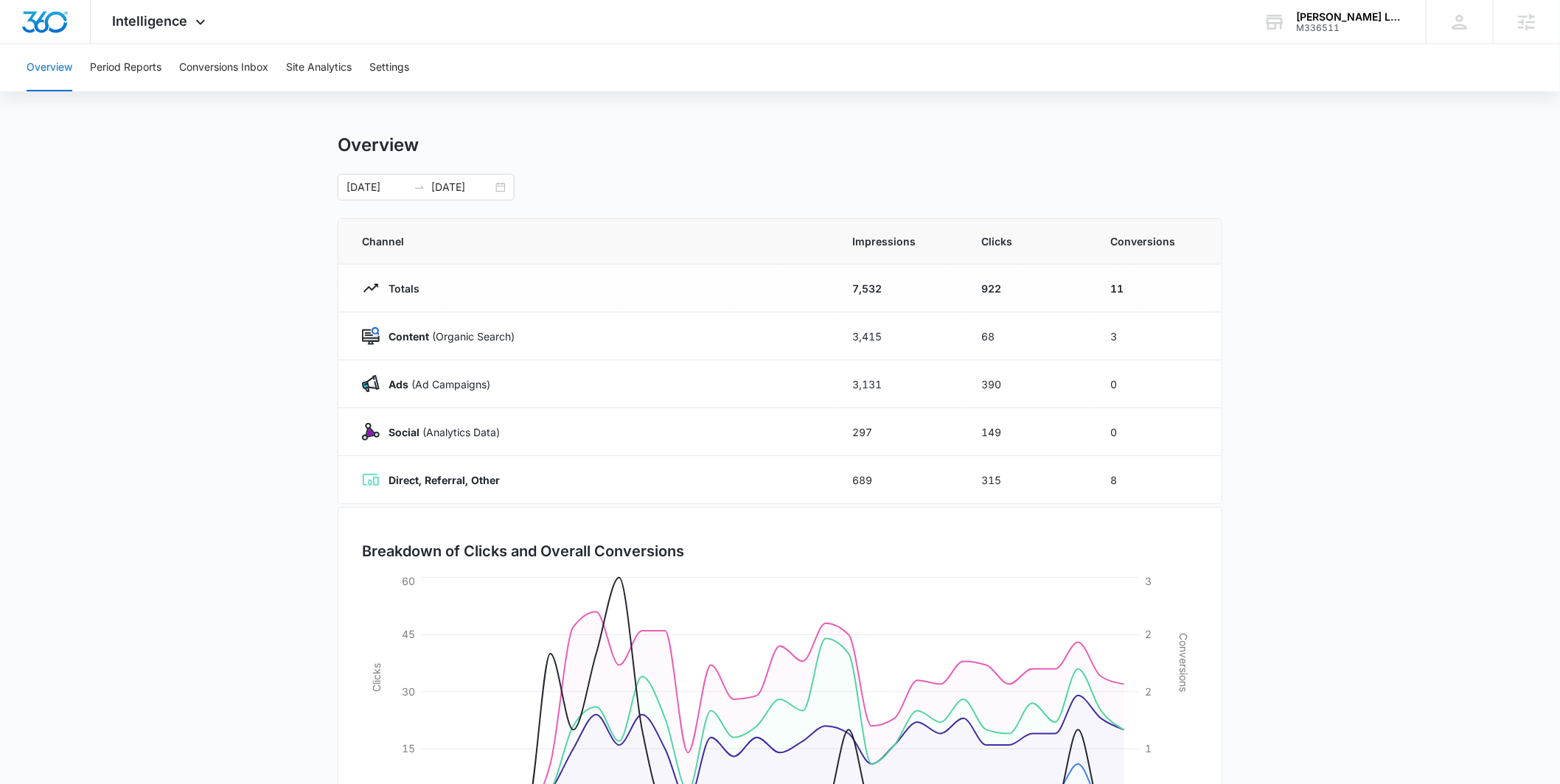
scroll to position [0, 0]
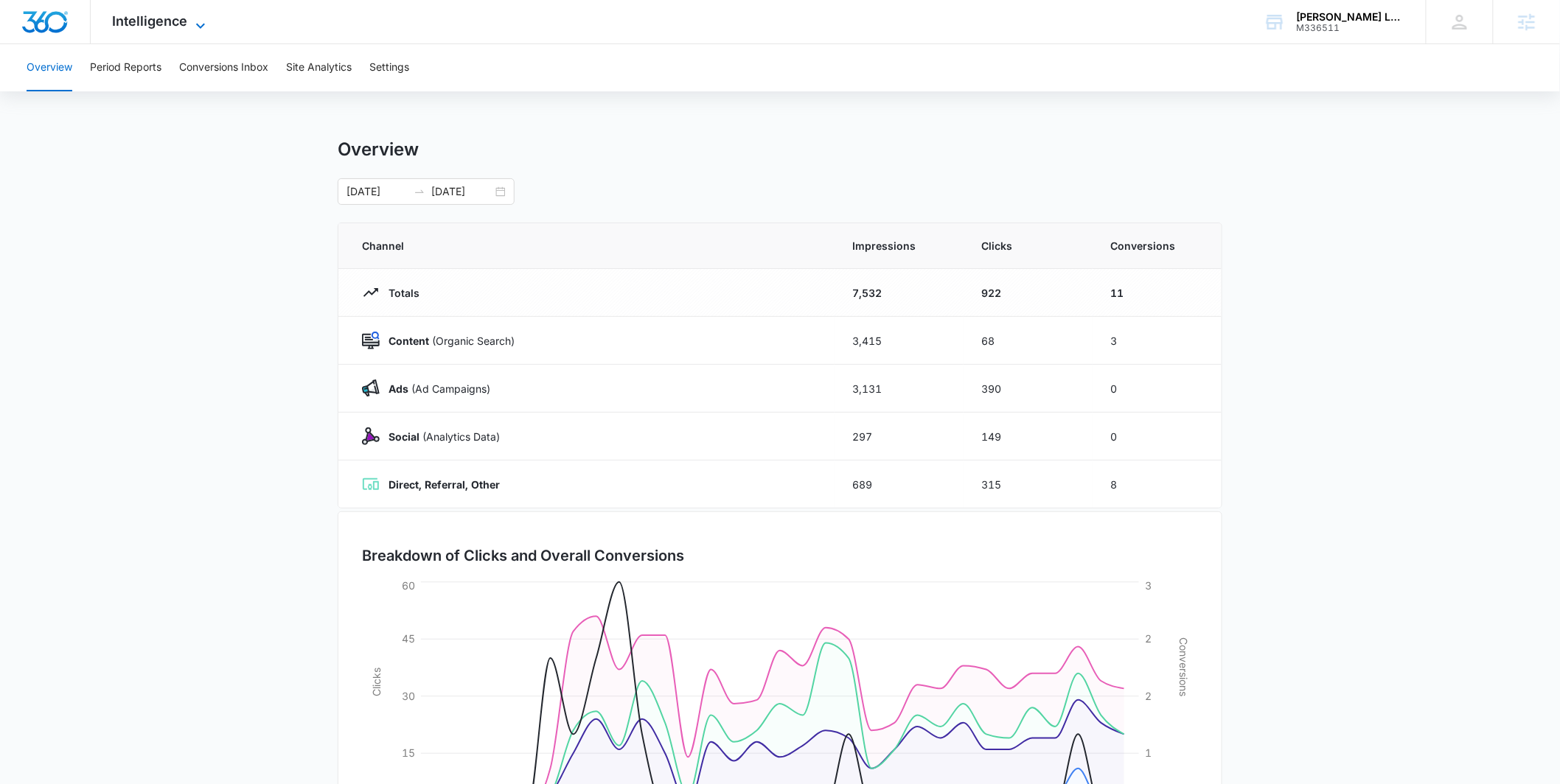
click at [166, 16] on span "Intelligence" at bounding box center [150, 21] width 75 height 16
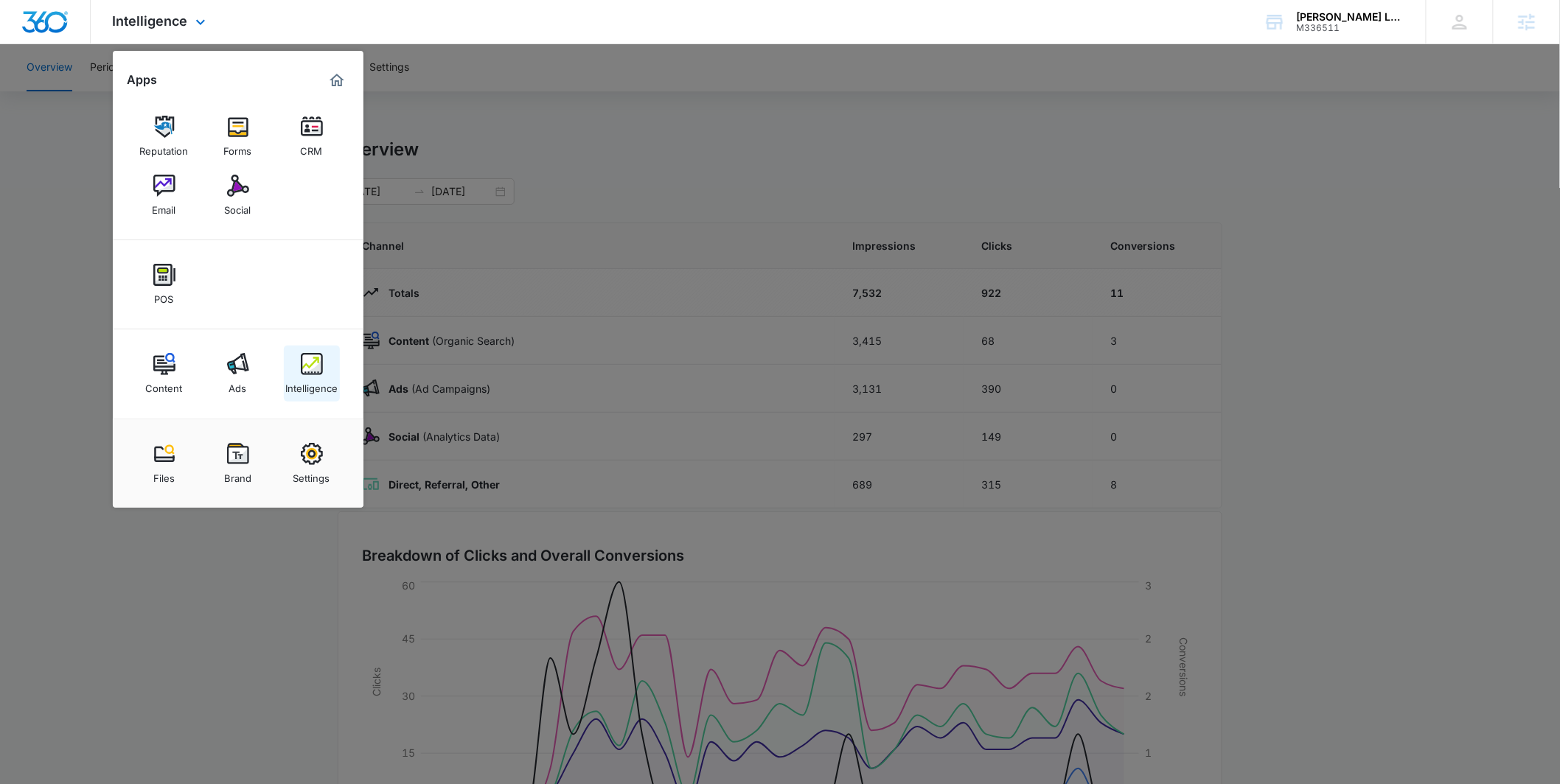
click at [325, 374] on link "Intelligence" at bounding box center [312, 374] width 56 height 56
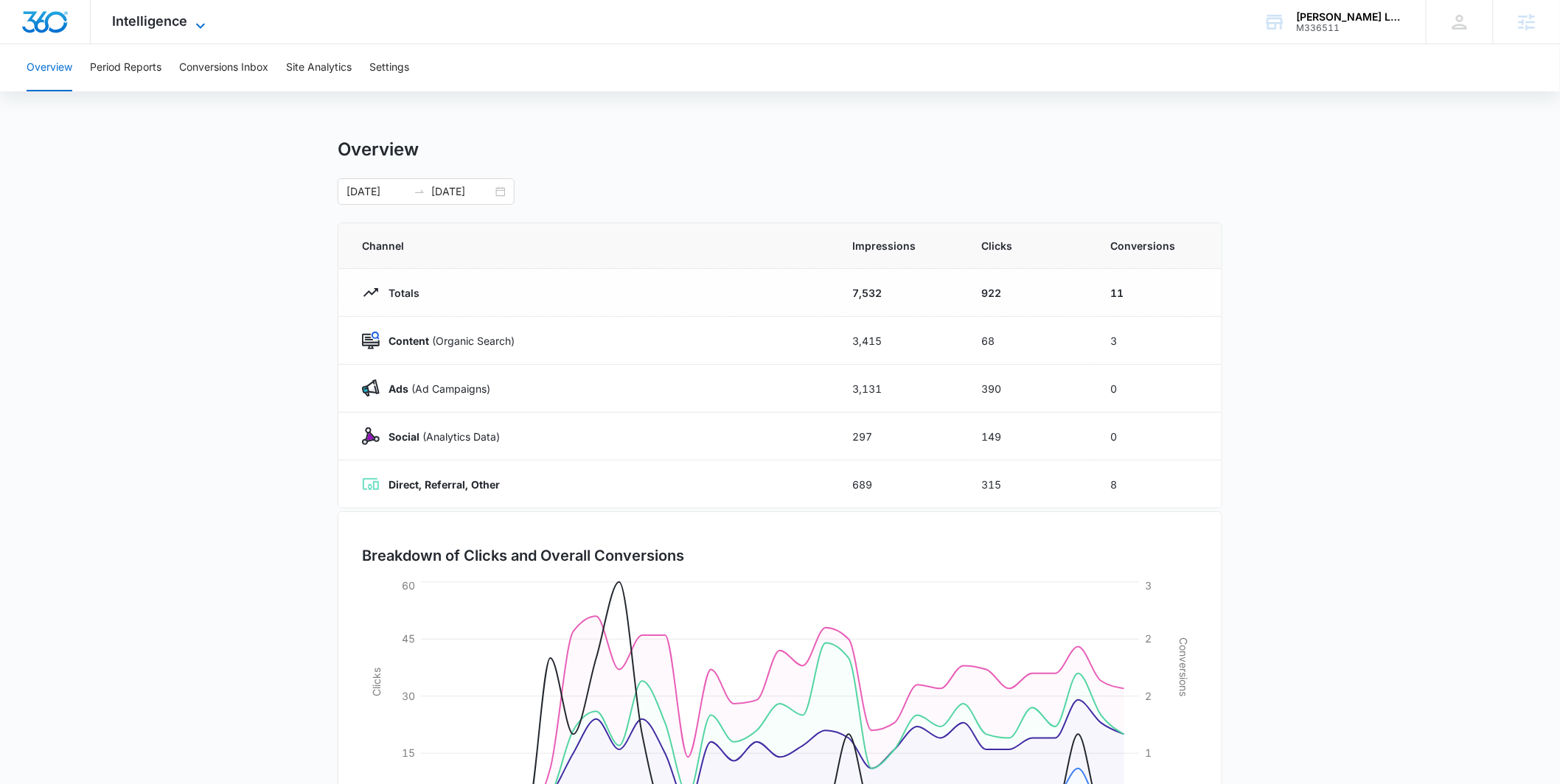
click at [192, 24] on icon at bounding box center [200, 25] width 18 height 18
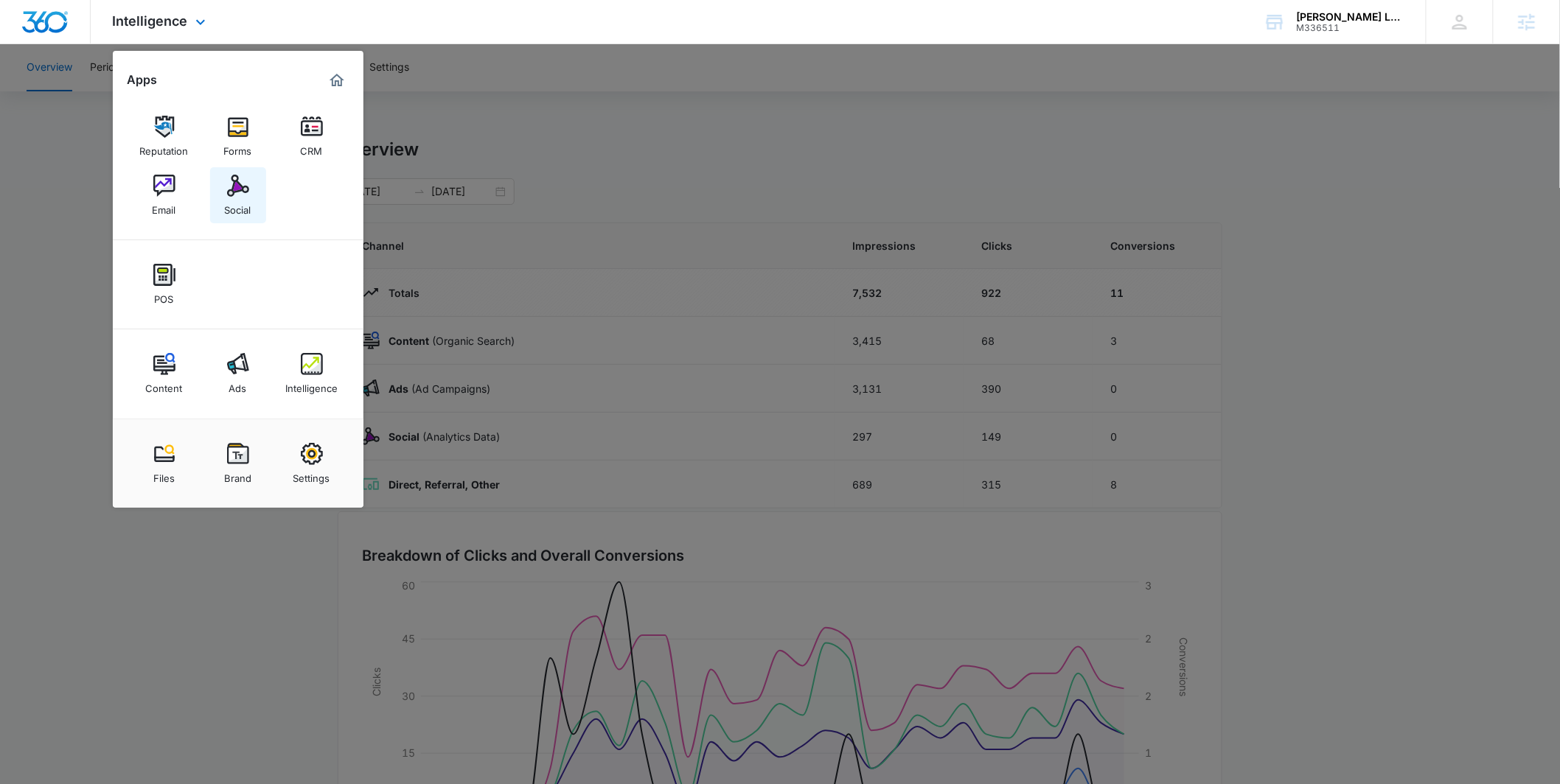
click at [248, 197] on div "Social" at bounding box center [238, 206] width 27 height 19
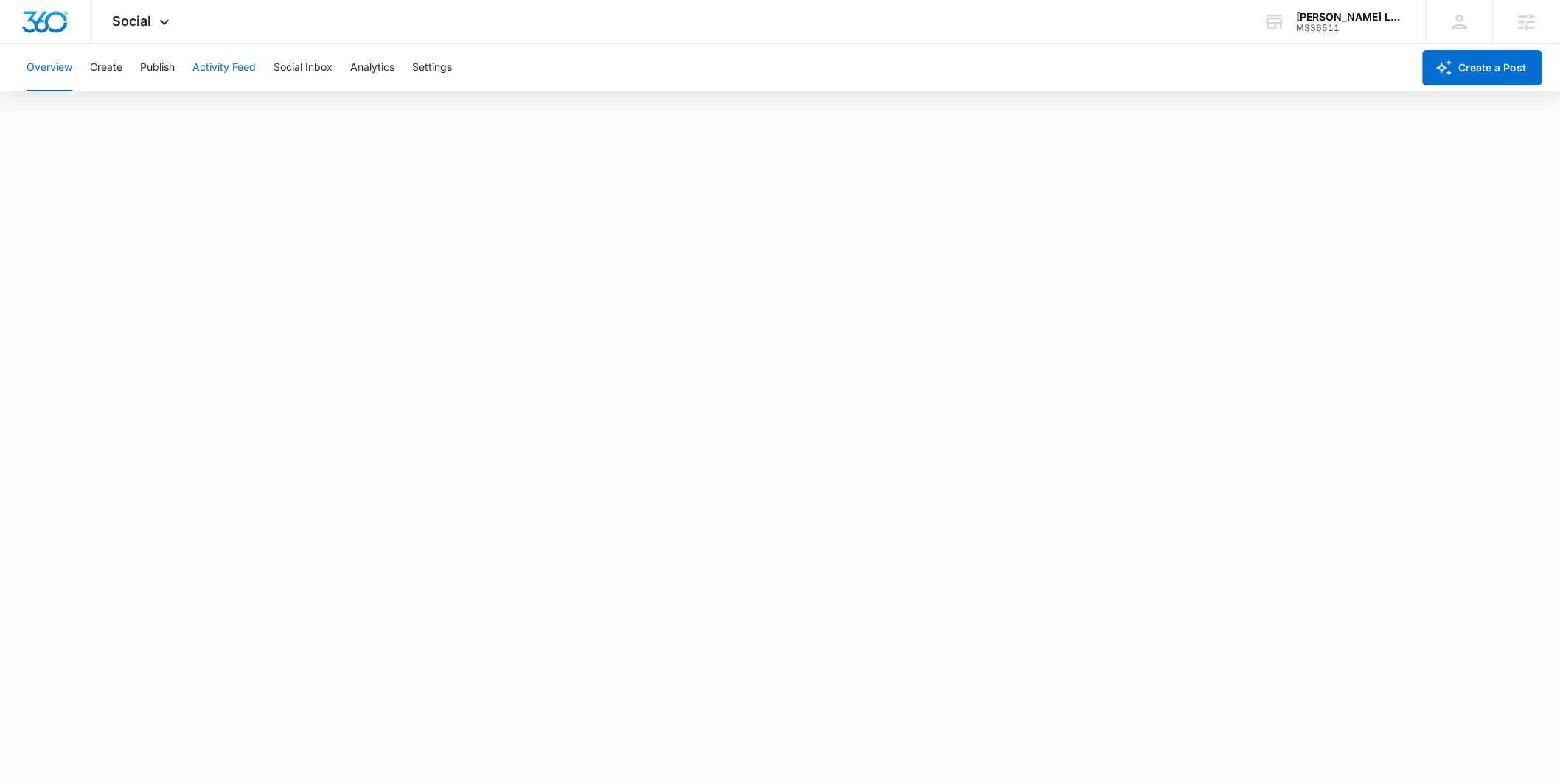
click at [241, 69] on button "Activity Feed" at bounding box center [224, 68] width 64 height 47
click at [389, 71] on button "Analytics" at bounding box center [372, 68] width 44 height 47
click at [375, 69] on button "Analytics" at bounding box center [372, 68] width 44 height 47
click at [166, 13] on div "Social Apps Reputation Forms CRM Email Social POS Content Ads Intelligence File…" at bounding box center [142, 22] width 105 height 43
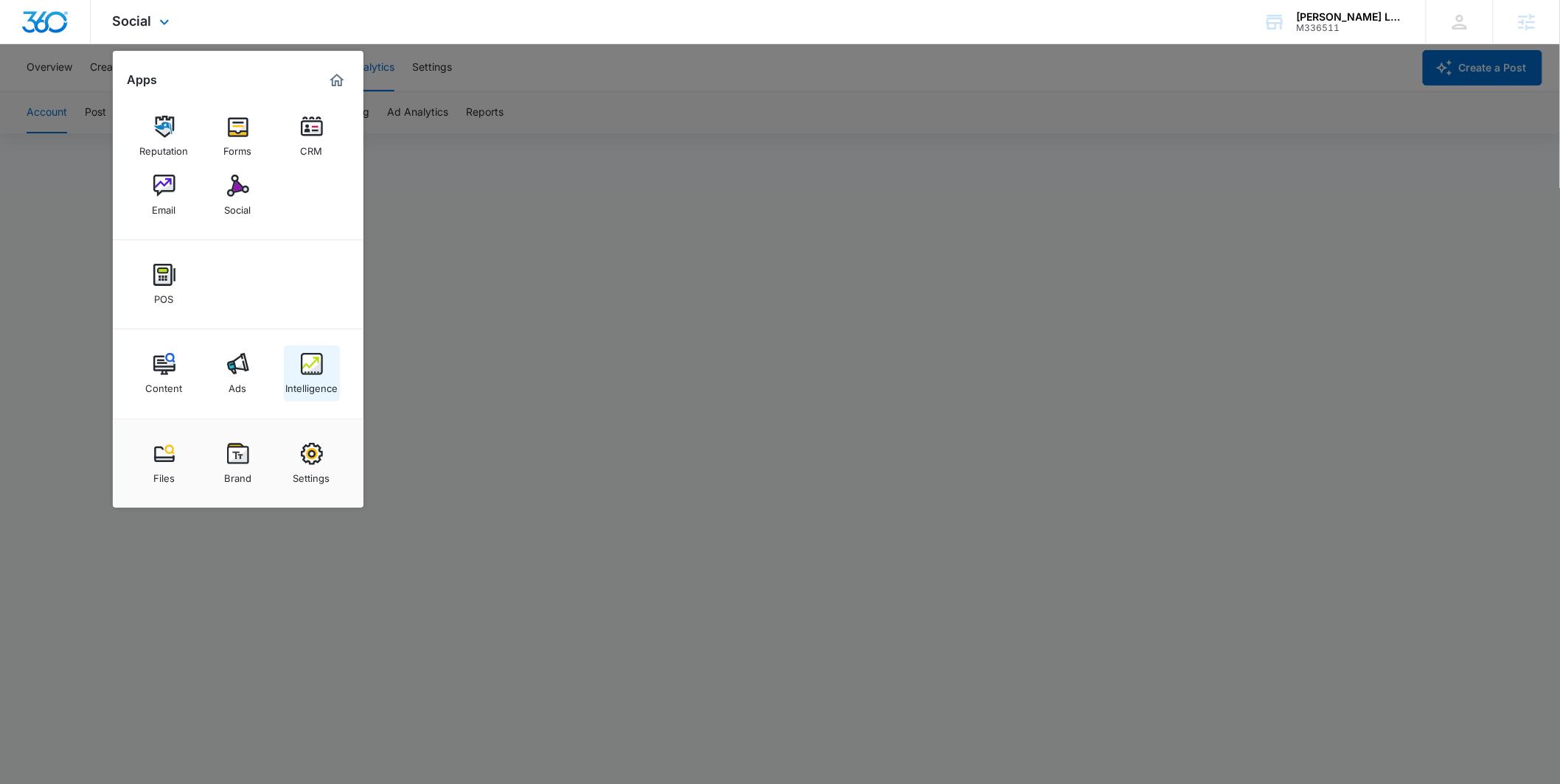
click at [329, 386] on div "Intelligence" at bounding box center [311, 384] width 53 height 19
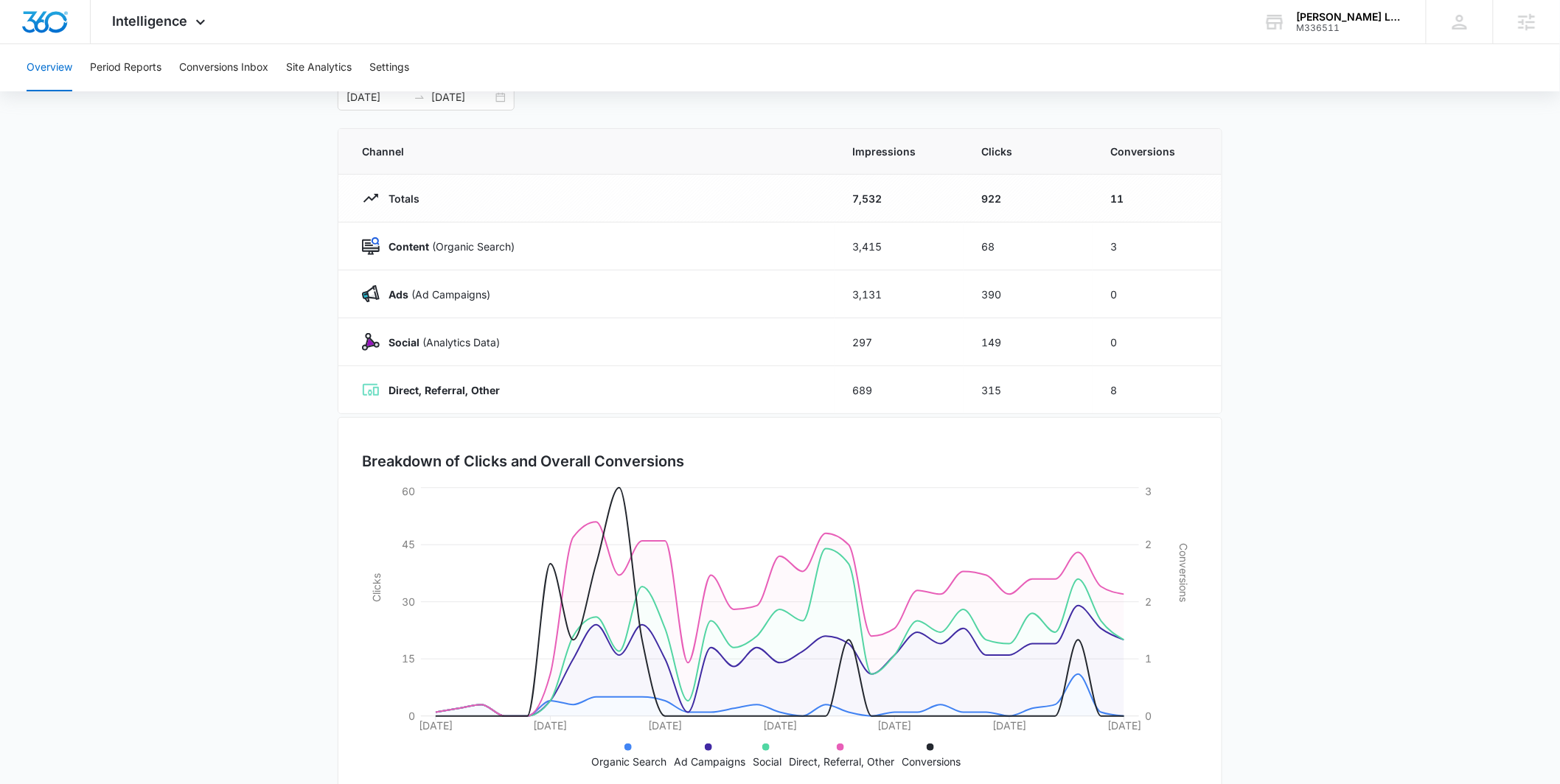
scroll to position [107, 0]
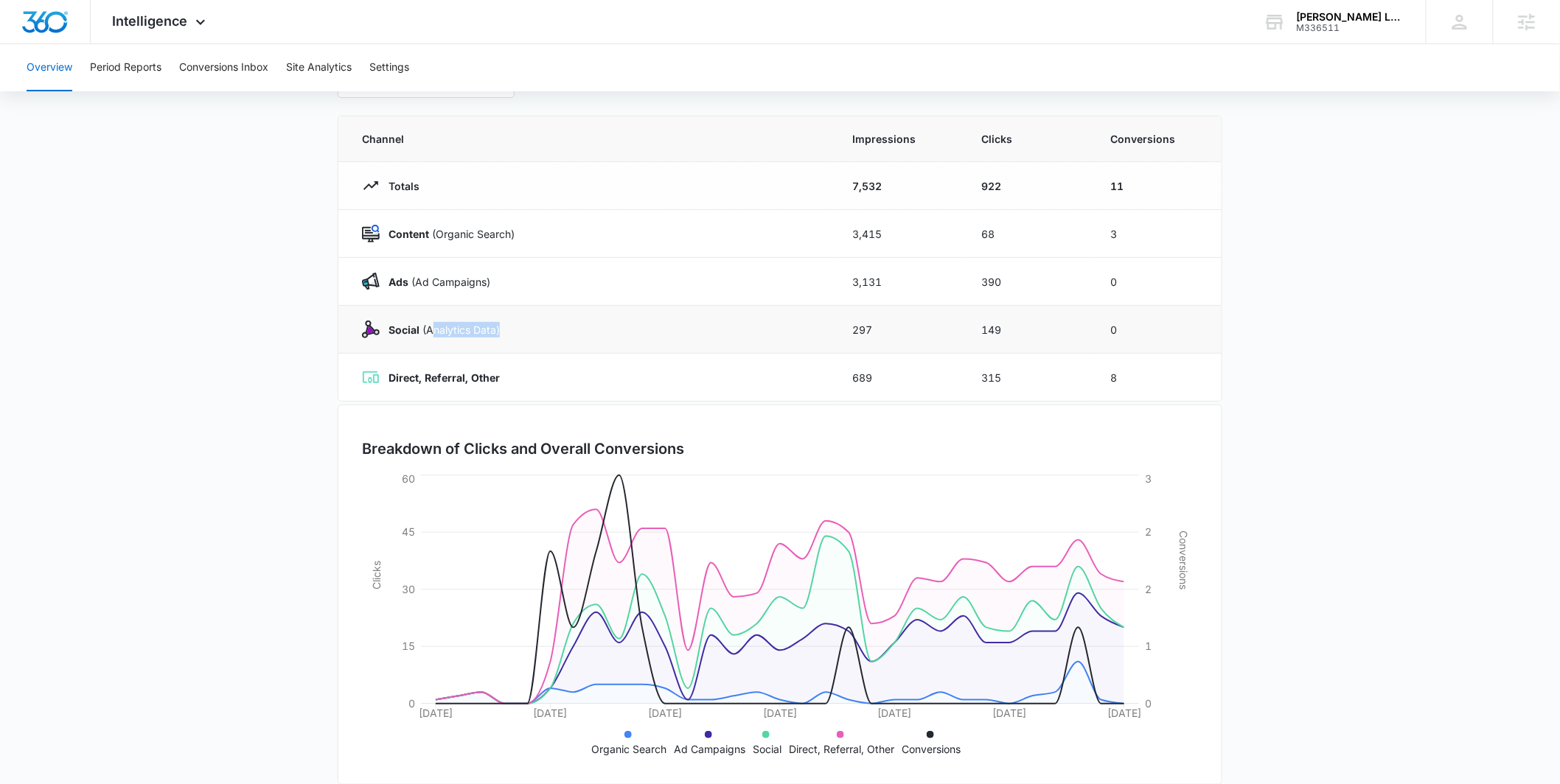
drag, startPoint x: 516, startPoint y: 327, endPoint x: 434, endPoint y: 324, distance: 82.1
click at [434, 324] on div "Social (Analytics Data)" at bounding box center [589, 329] width 455 height 18
click at [334, 315] on main "Overview [DATE] [DATE] Channel Impressions Clicks Conversions Totals 7,532 922 …" at bounding box center [780, 419] width 1560 height 774
drag, startPoint x: 518, startPoint y: 272, endPoint x: 431, endPoint y: 275, distance: 87.1
click at [431, 275] on div "Ads ([PERSON_NAME])" at bounding box center [589, 281] width 455 height 18
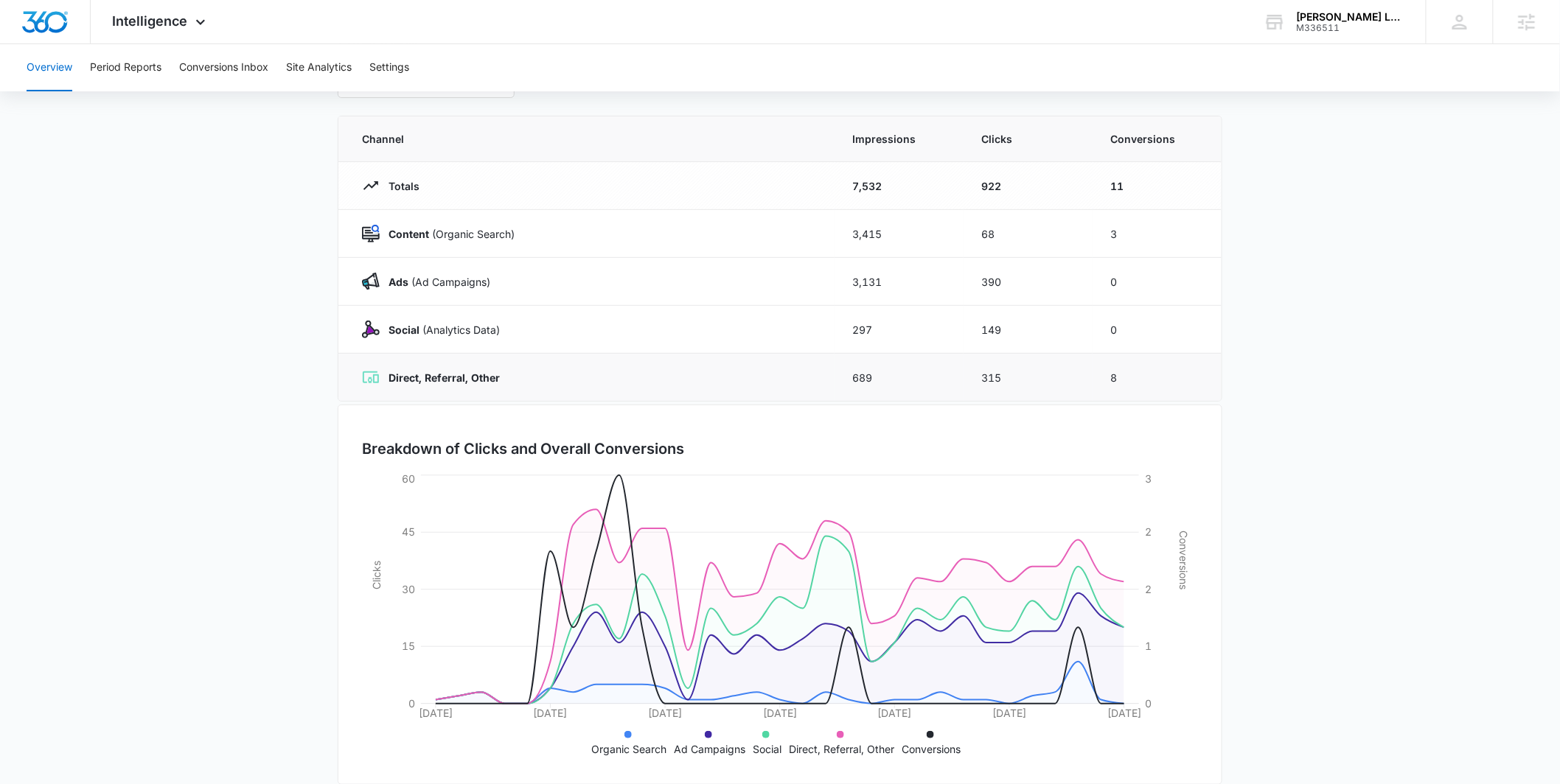
click at [520, 390] on td "Direct, Referral, Other" at bounding box center [587, 377] width 497 height 48
drag, startPoint x: 517, startPoint y: 337, endPoint x: 385, endPoint y: 332, distance: 132.1
click at [385, 332] on div "Social (Analytics Data)" at bounding box center [589, 329] width 455 height 18
click at [273, 349] on main "Overview [DATE] [DATE] Channel Impressions Clicks Conversions Totals 7,532 922 …" at bounding box center [780, 419] width 1560 height 774
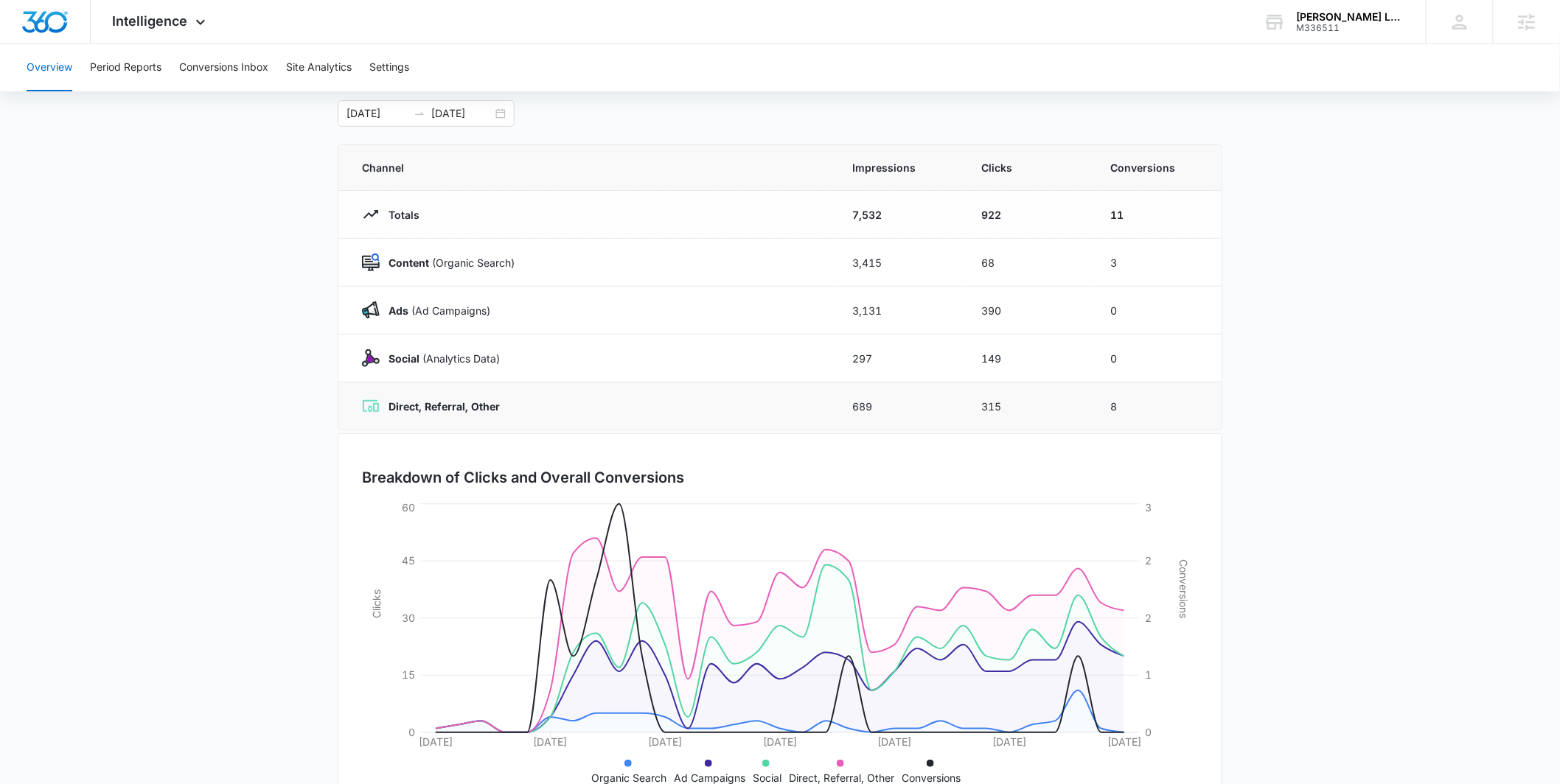
scroll to position [44, 0]
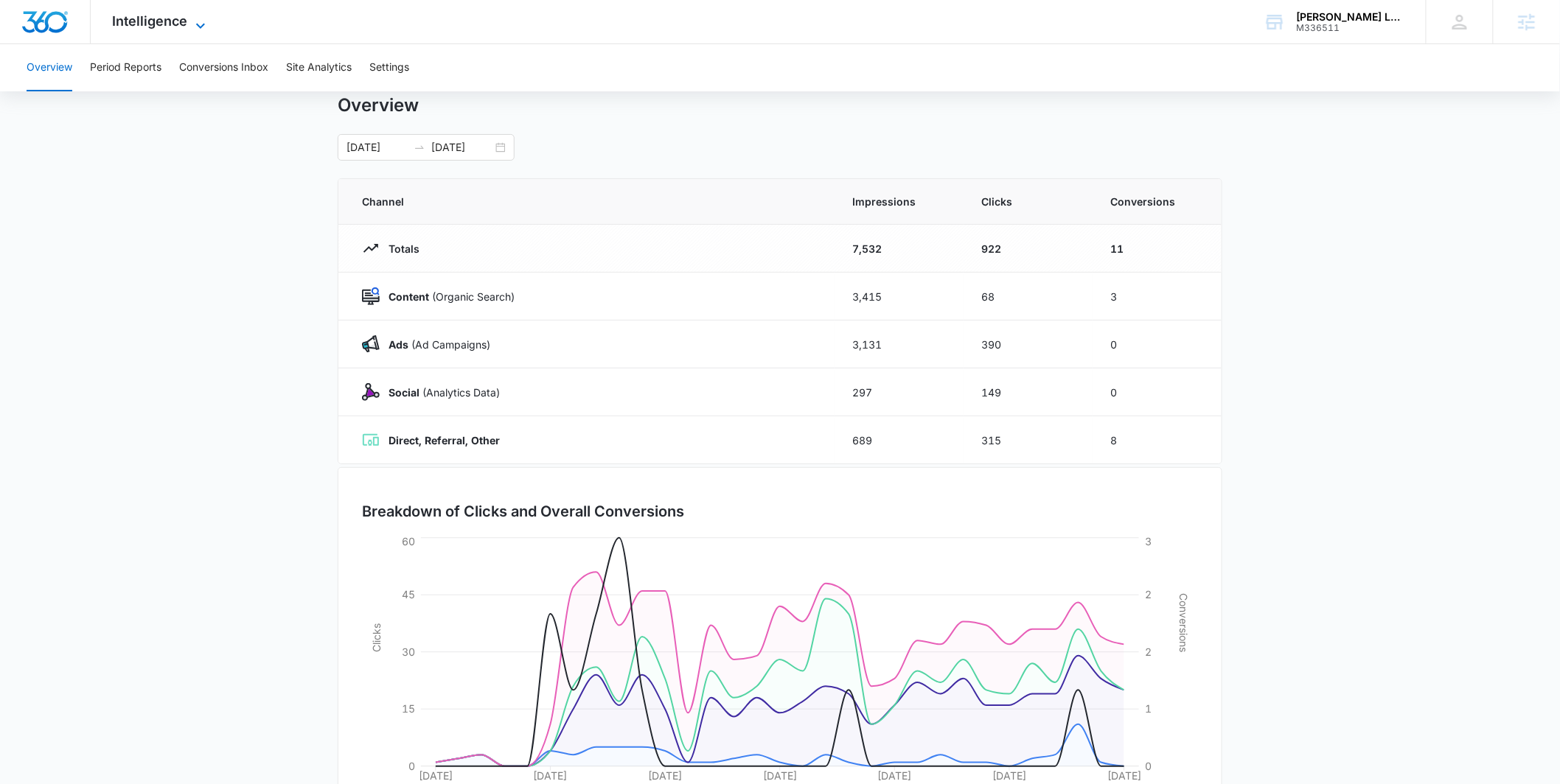
click at [203, 20] on icon at bounding box center [200, 25] width 18 height 18
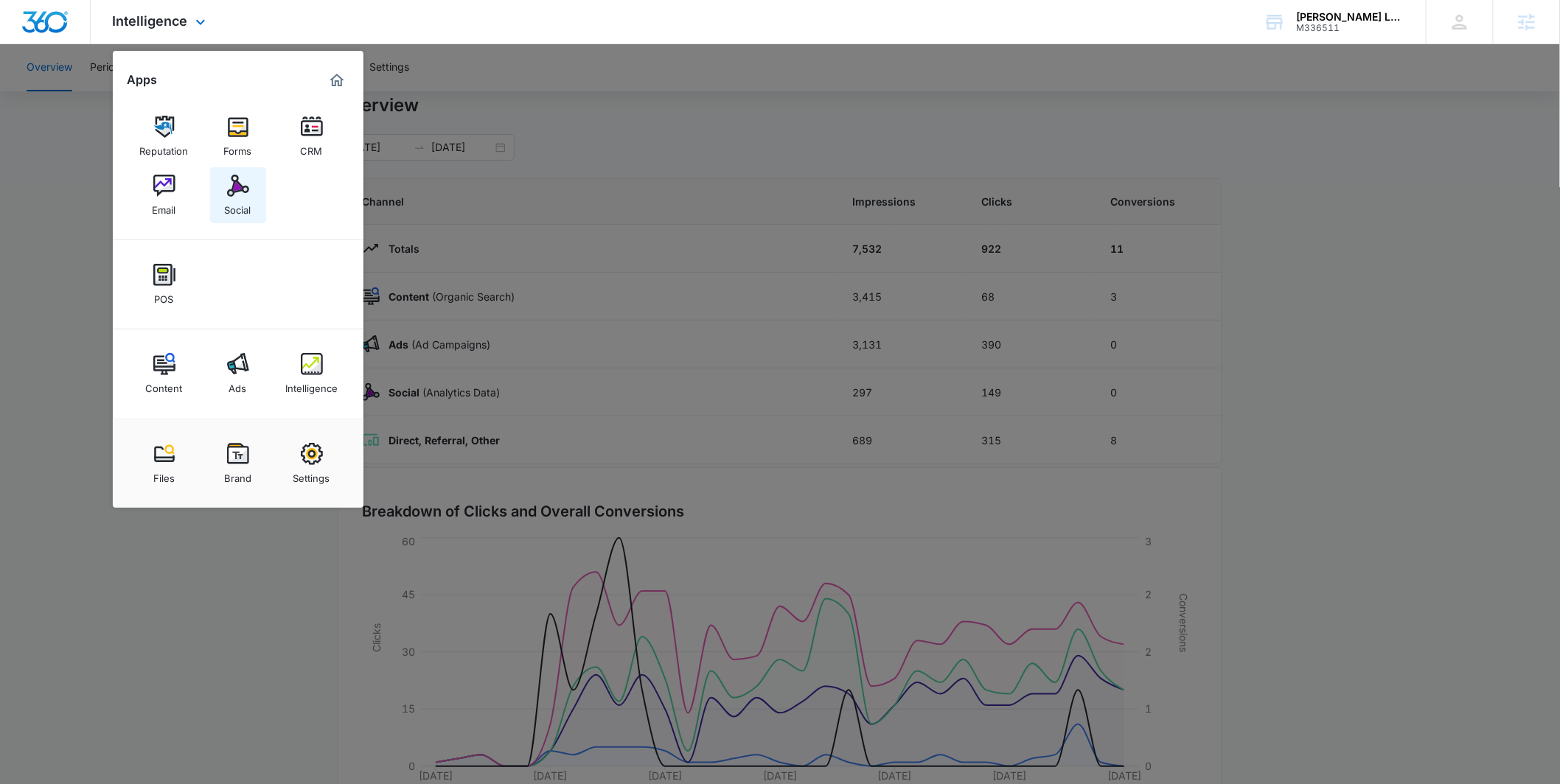
click at [237, 191] on img at bounding box center [238, 186] width 22 height 22
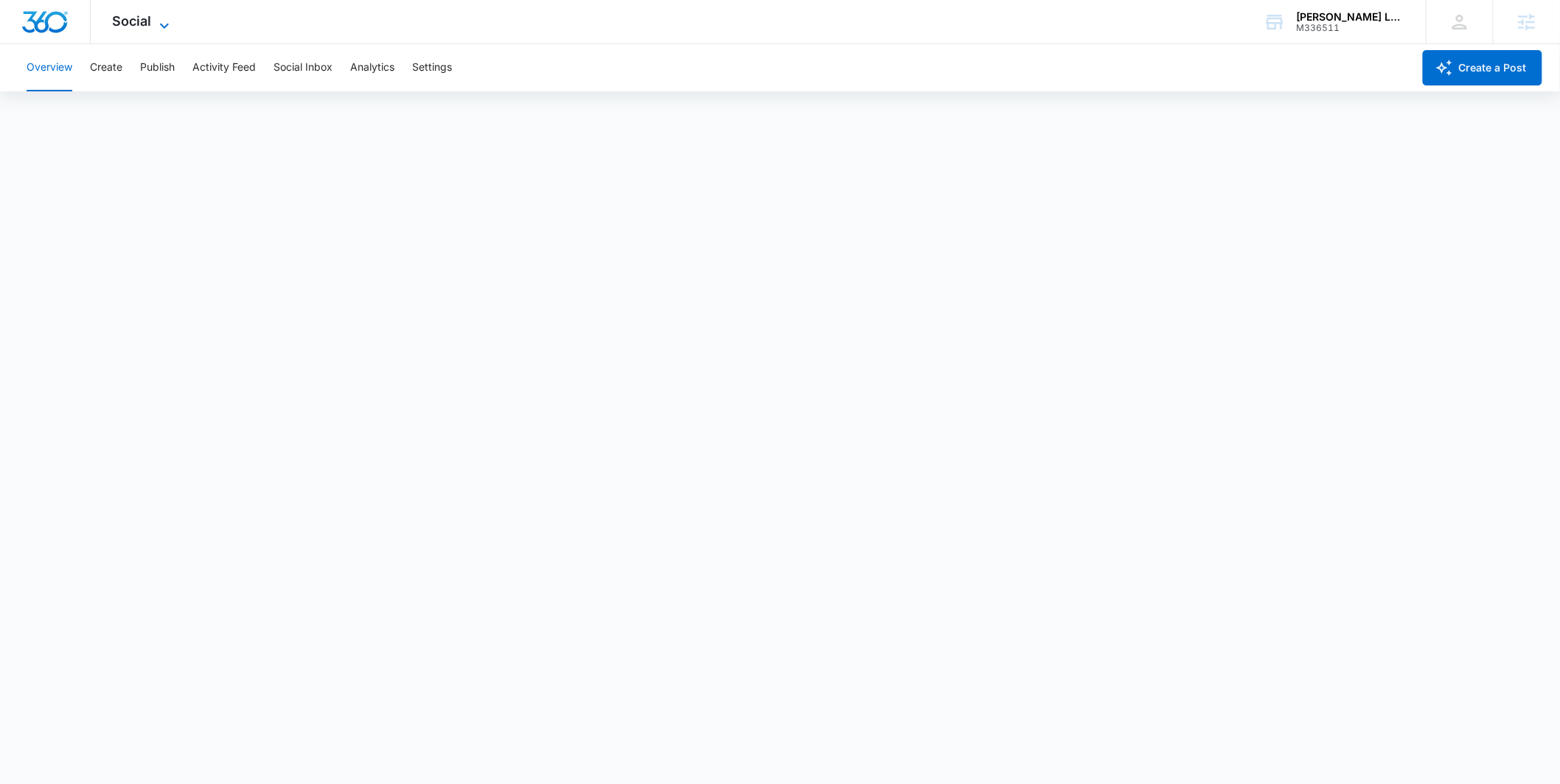
click at [171, 29] on icon at bounding box center [164, 25] width 18 height 18
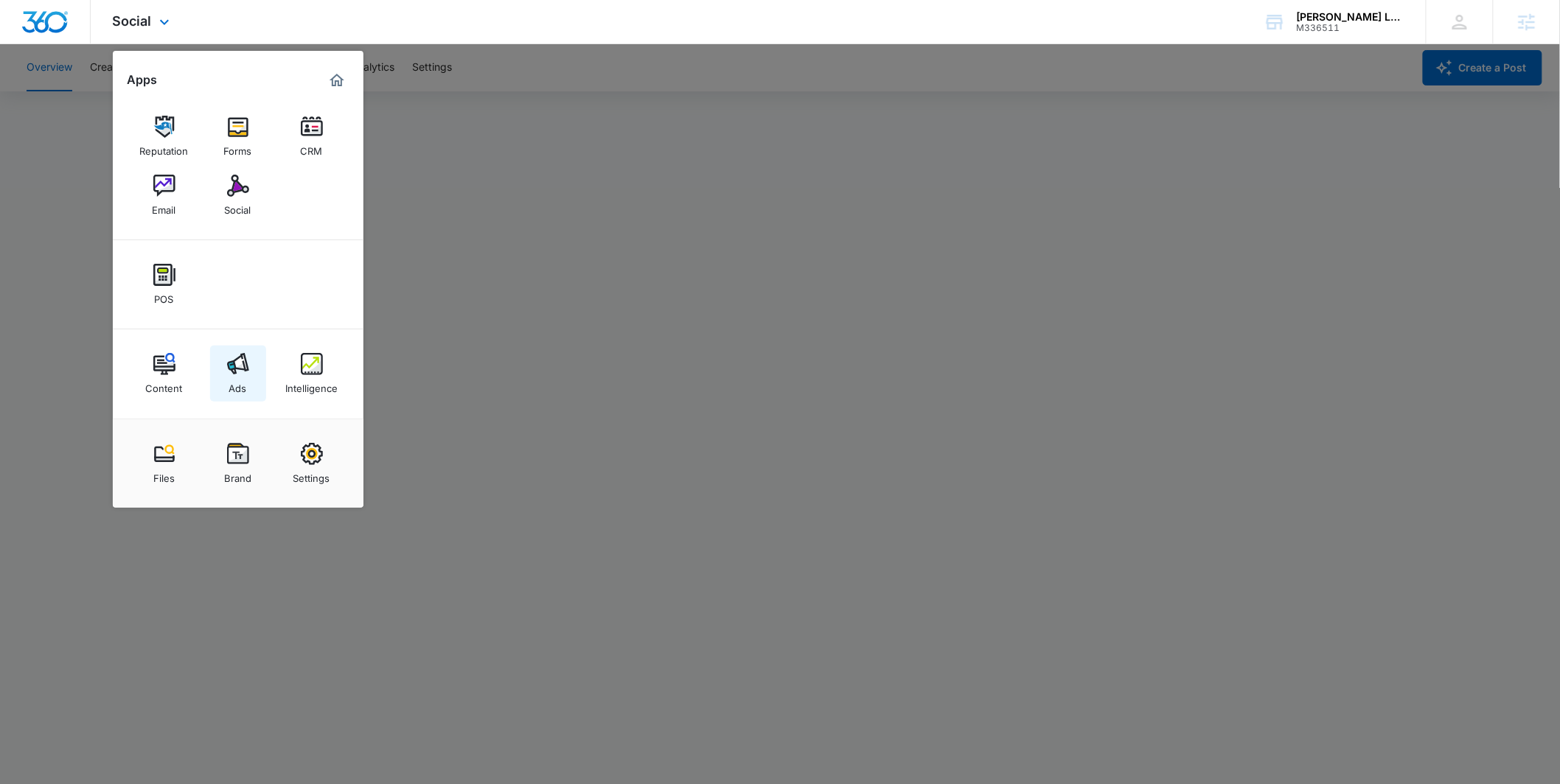
click at [216, 384] on link "Ads" at bounding box center [237, 374] width 56 height 56
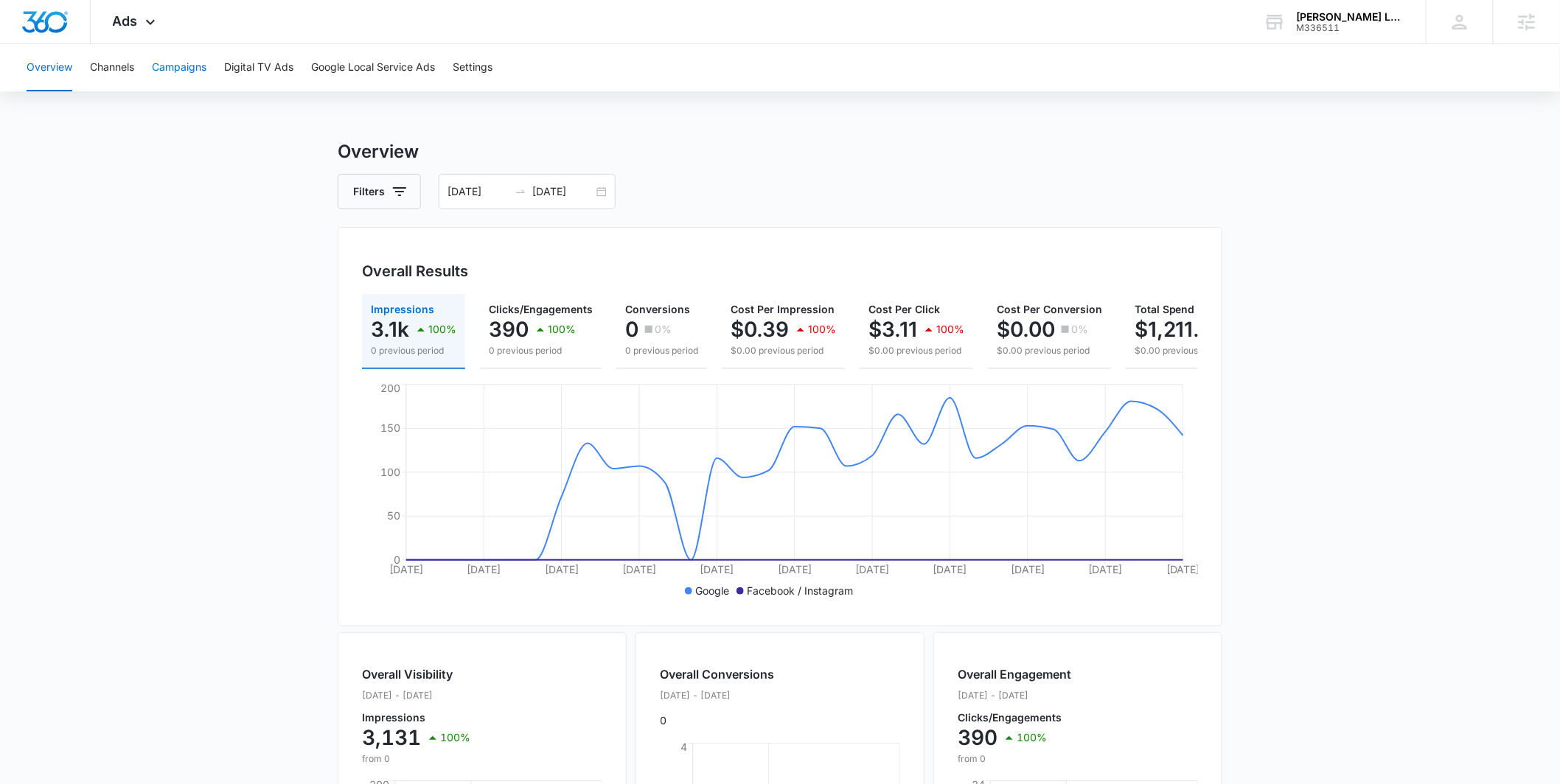
click at [195, 74] on button "Campaigns" at bounding box center [179, 68] width 54 height 47
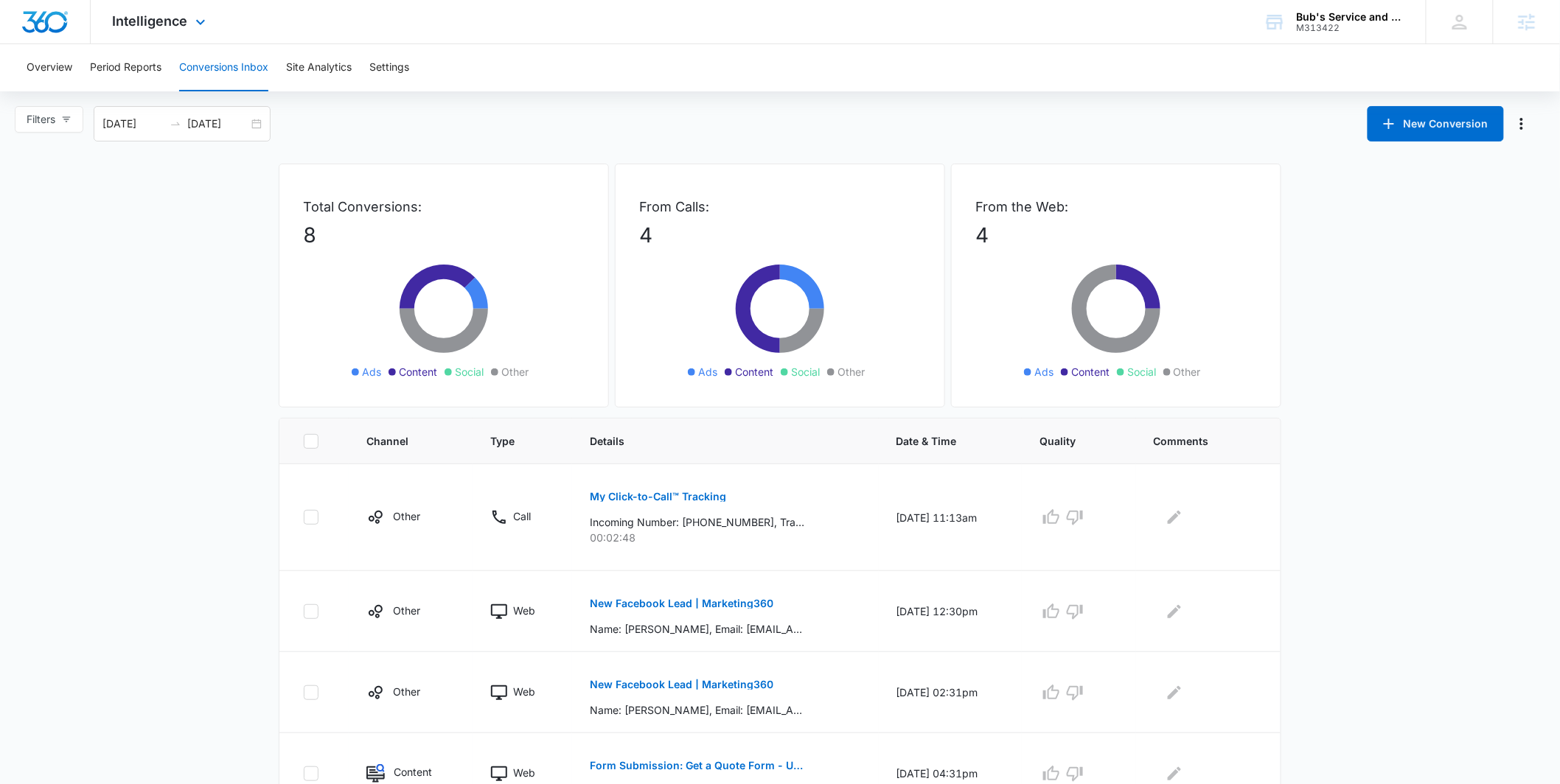
click at [168, 33] on div "Intelligence Apps Reputation Websites Forms CRM Email Social Payments POS Conte…" at bounding box center [161, 22] width 140 height 43
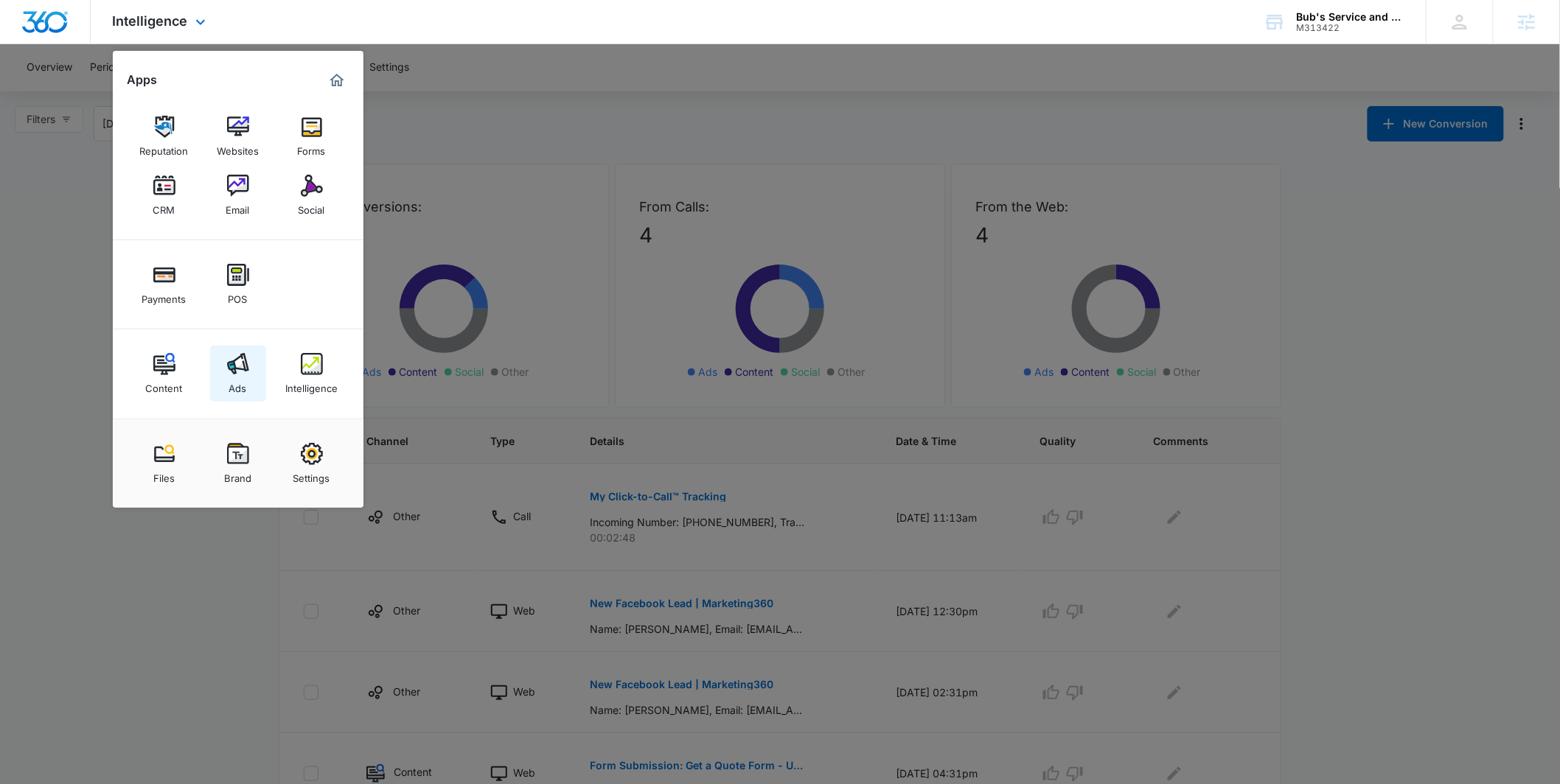
click at [242, 364] on img at bounding box center [238, 364] width 22 height 22
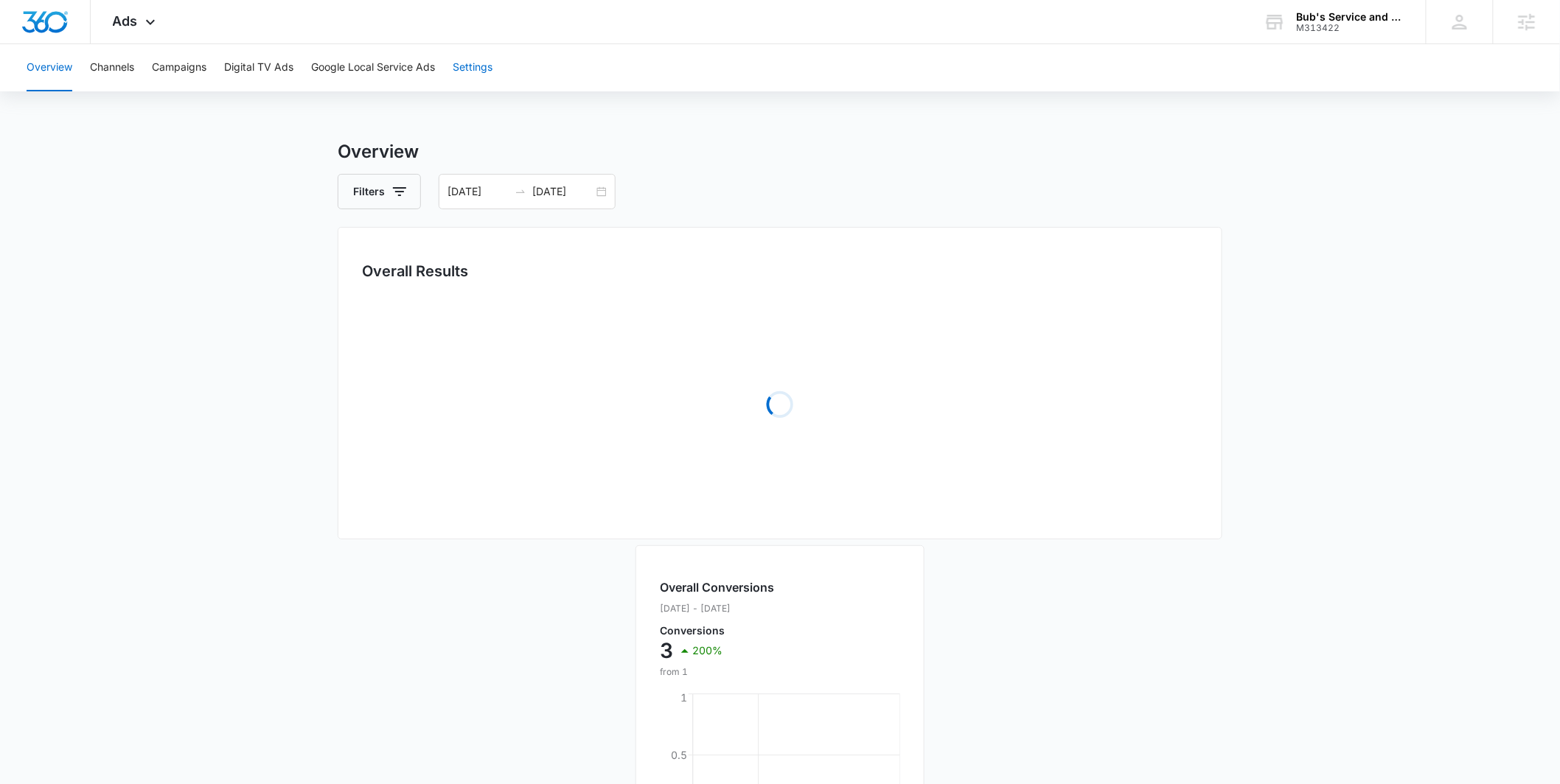
click at [467, 77] on button "Settings" at bounding box center [473, 68] width 40 height 47
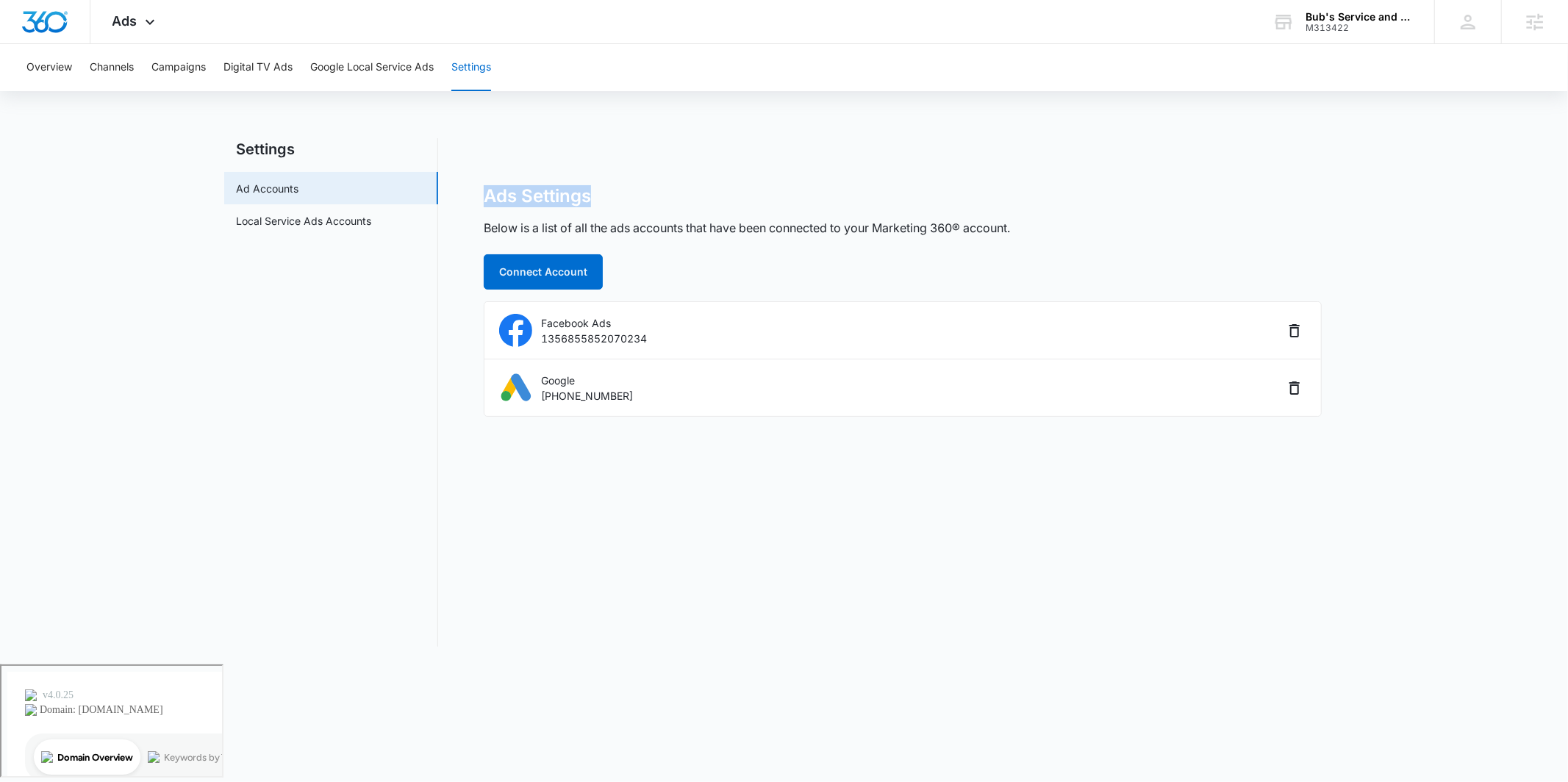
drag, startPoint x: 488, startPoint y: 190, endPoint x: 628, endPoint y: 198, distance: 140.2
click at [628, 198] on div "Ads Settings Below is a list of all the ads accounts that have been connected t…" at bounding box center [903, 393] width 882 height 509
click at [634, 198] on div "Ads Settings" at bounding box center [902, 196] width 838 height 22
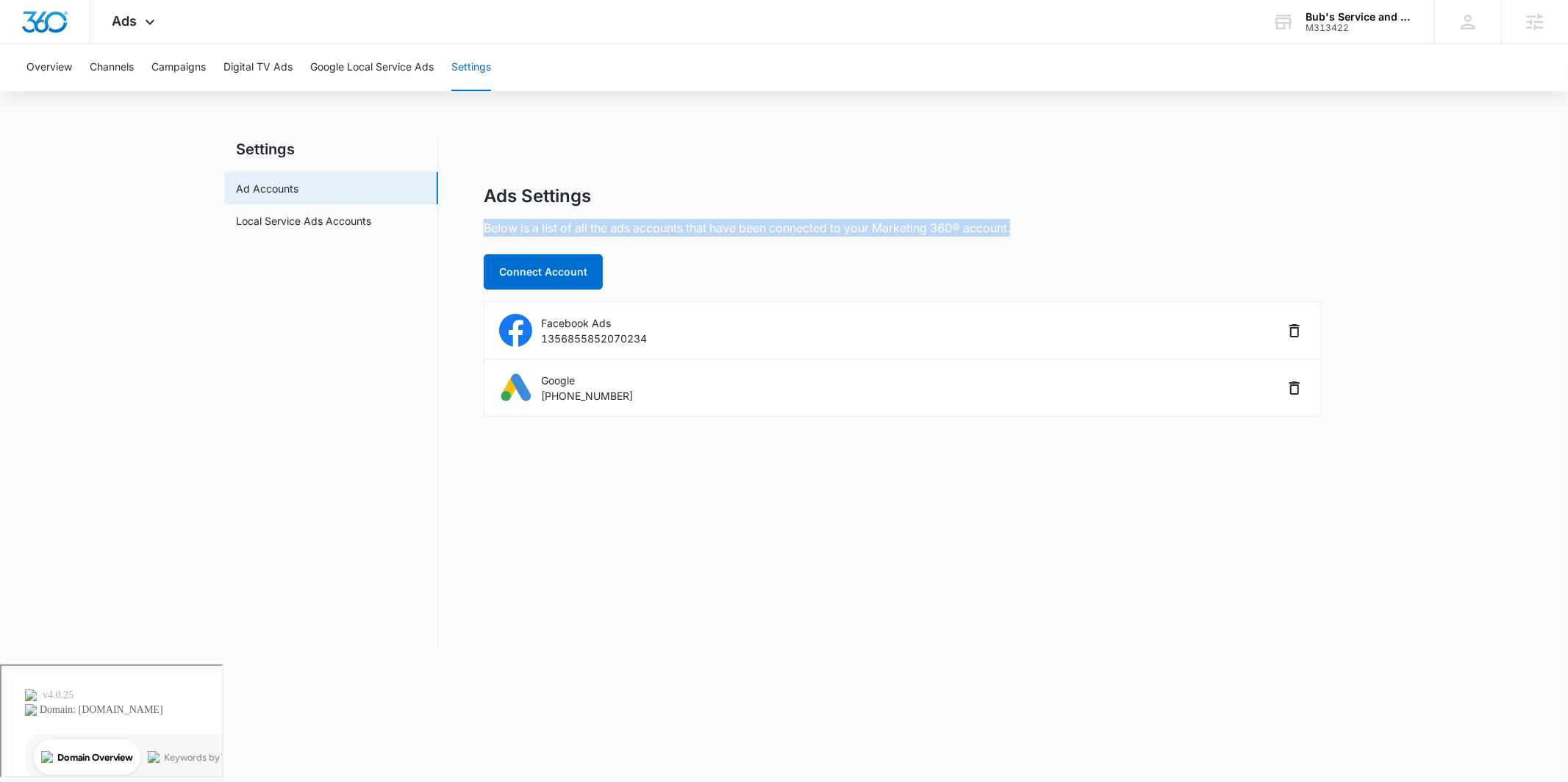
drag, startPoint x: 1031, startPoint y: 227, endPoint x: 472, endPoint y: 227, distance: 559.0
click at [473, 228] on div "Ads Settings Below is a list of all the ads accounts that have been connected t…" at bounding box center [903, 393] width 882 height 509
click at [471, 223] on div "Ads Settings Below is a list of all the ads accounts that have been connected t…" at bounding box center [903, 393] width 882 height 509
drag, startPoint x: 474, startPoint y: 224, endPoint x: 859, endPoint y: 228, distance: 385.0
click at [859, 228] on div "Ads Settings Below is a list of all the ads accounts that have been connected t…" at bounding box center [903, 393] width 882 height 509
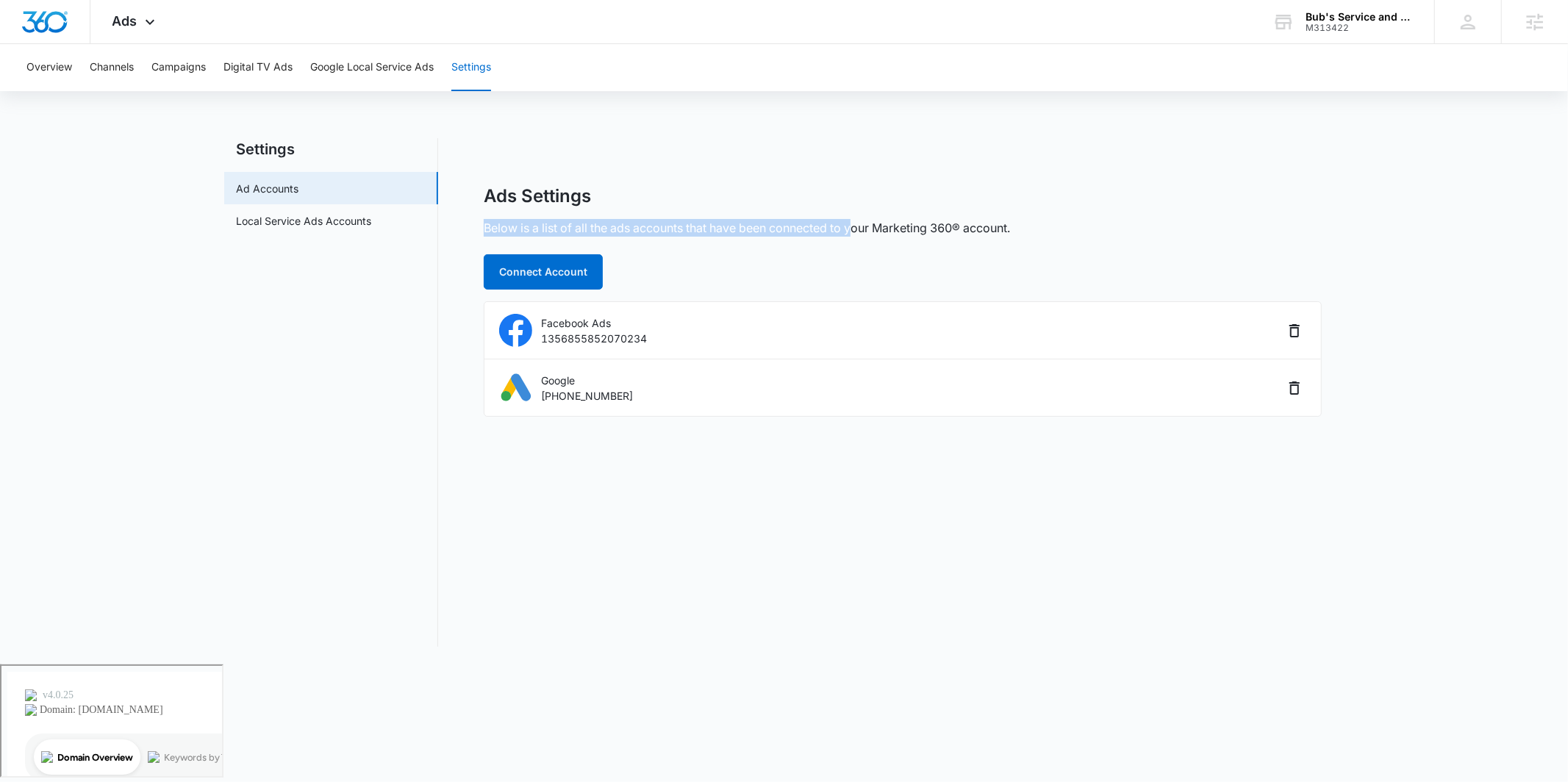
click at [856, 223] on p "Below is a list of all the ads accounts that have been connected to your Market…" at bounding box center [746, 228] width 526 height 18
click at [147, 30] on icon at bounding box center [149, 25] width 18 height 18
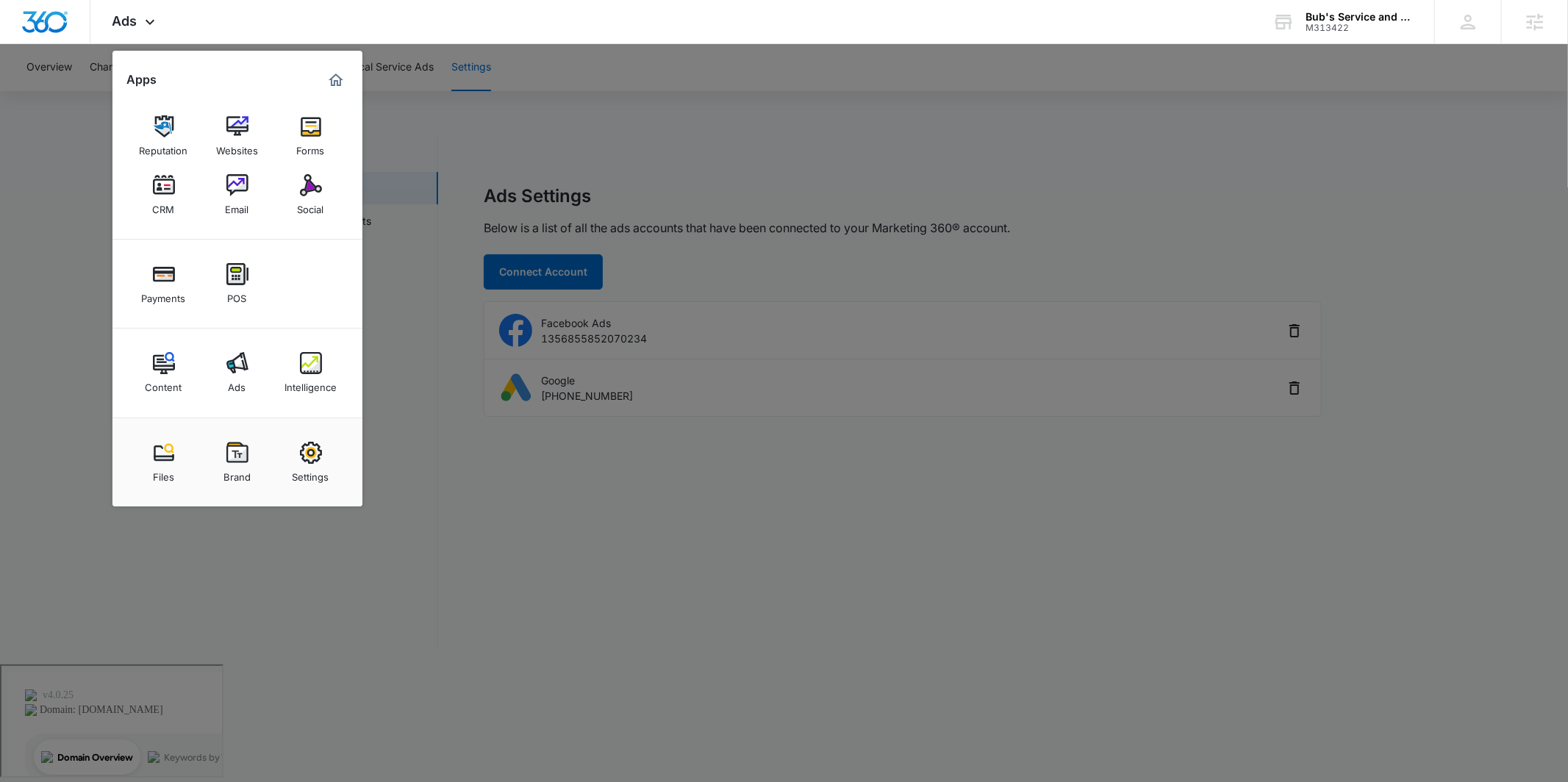
click at [491, 128] on div at bounding box center [784, 391] width 1568 height 782
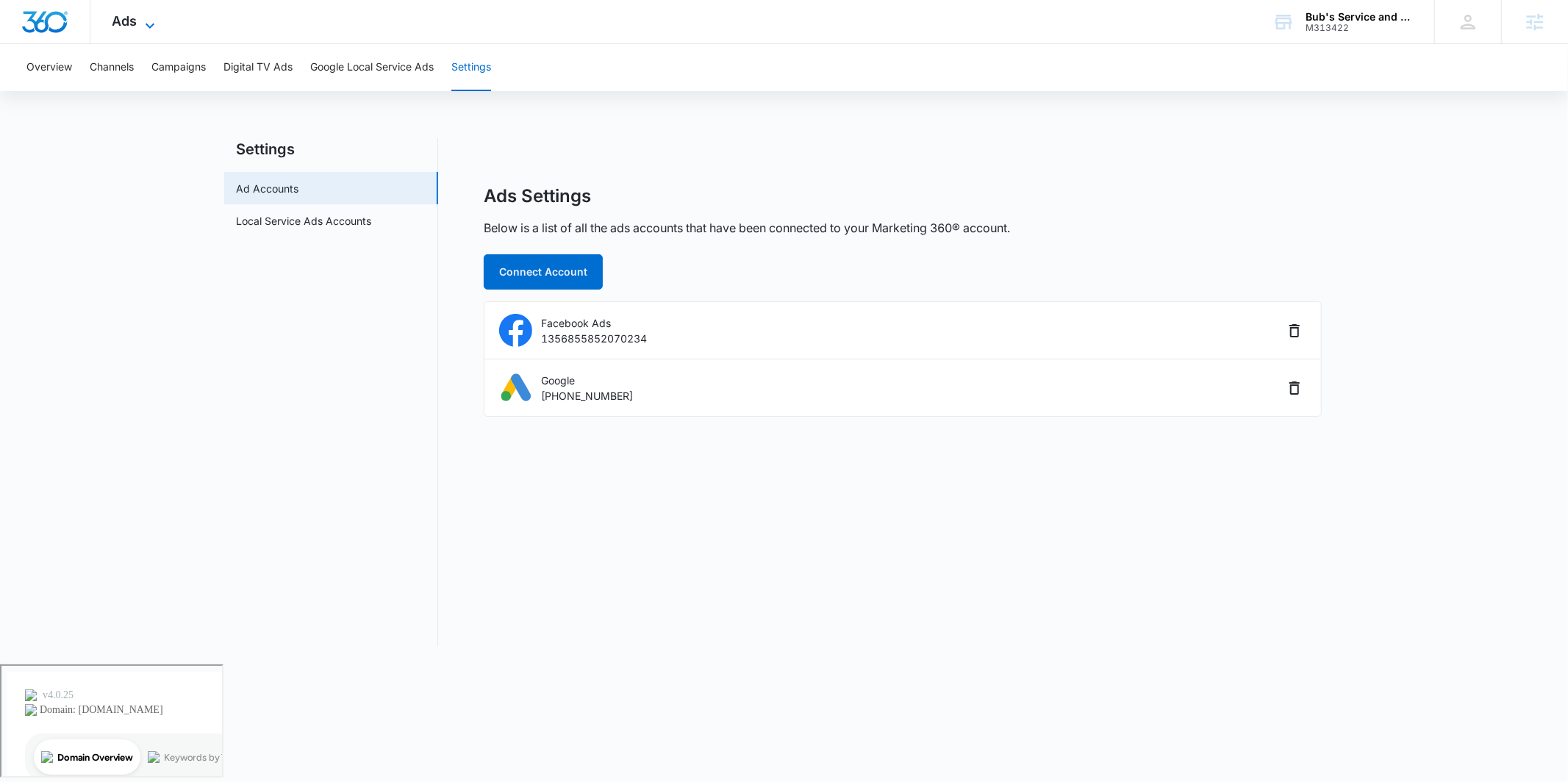
click at [149, 26] on icon at bounding box center [149, 25] width 18 height 18
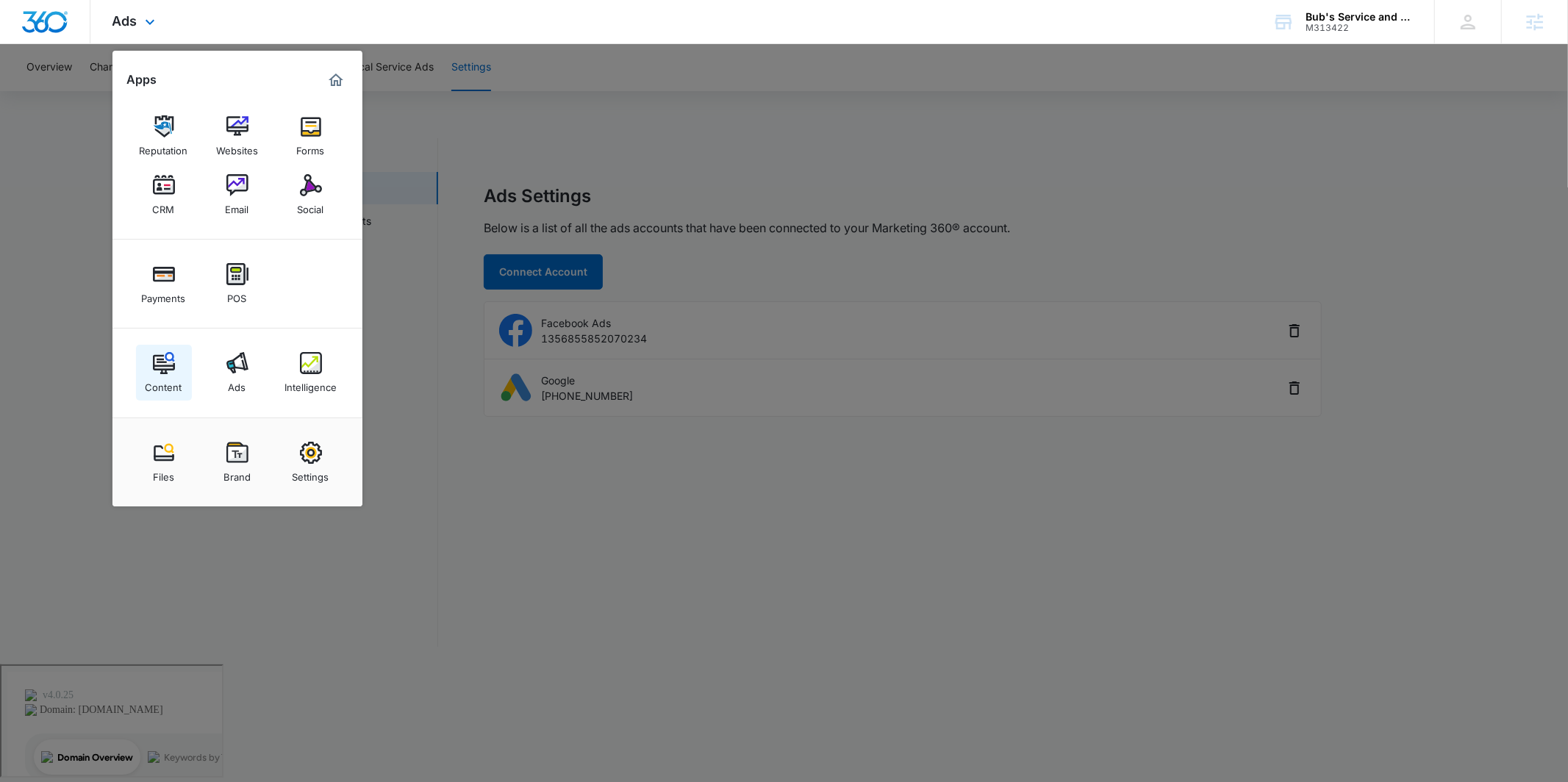
click at [157, 377] on div "Content" at bounding box center [164, 383] width 37 height 19
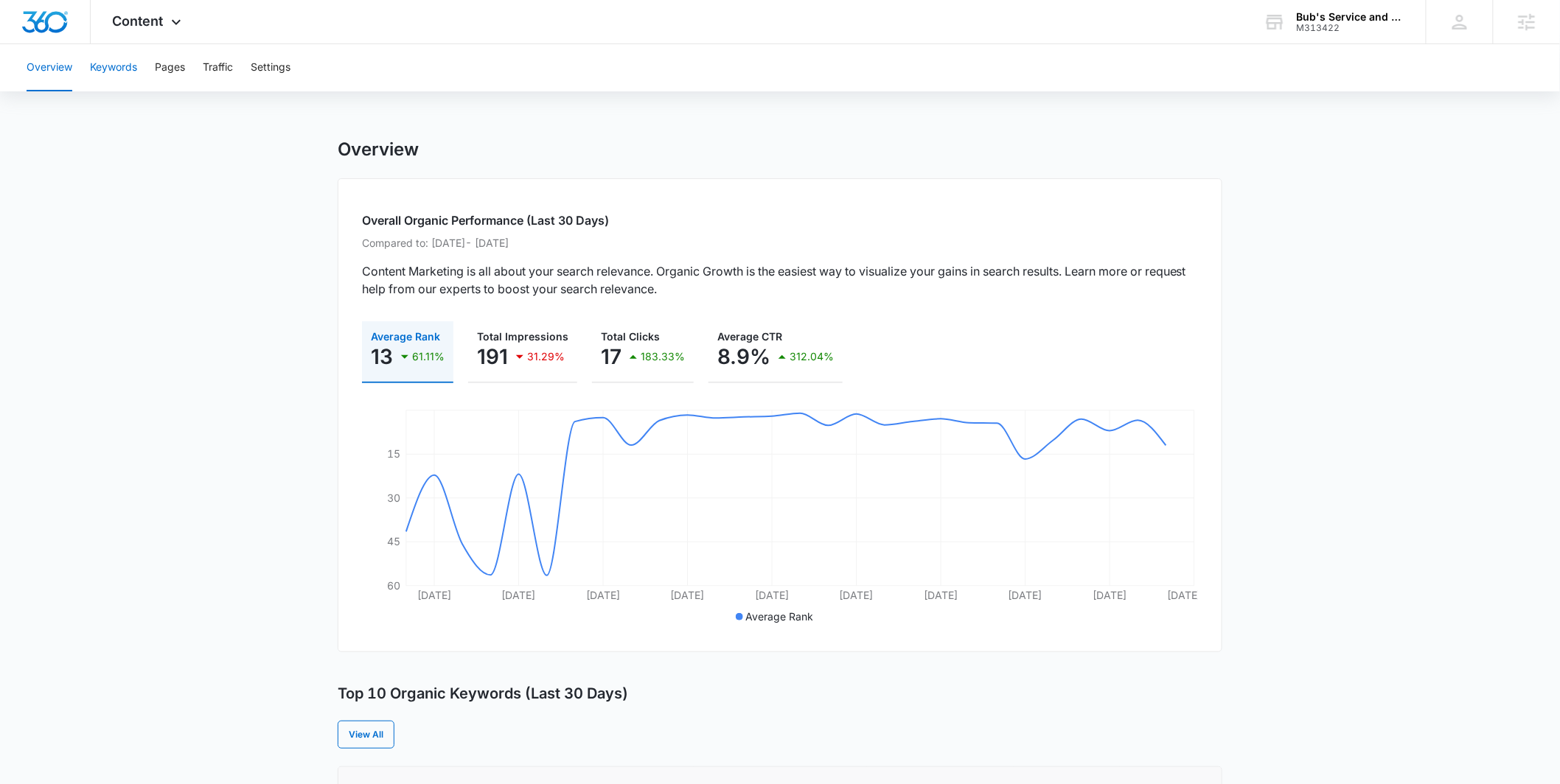
click at [135, 66] on button "Keywords" at bounding box center [114, 68] width 47 height 47
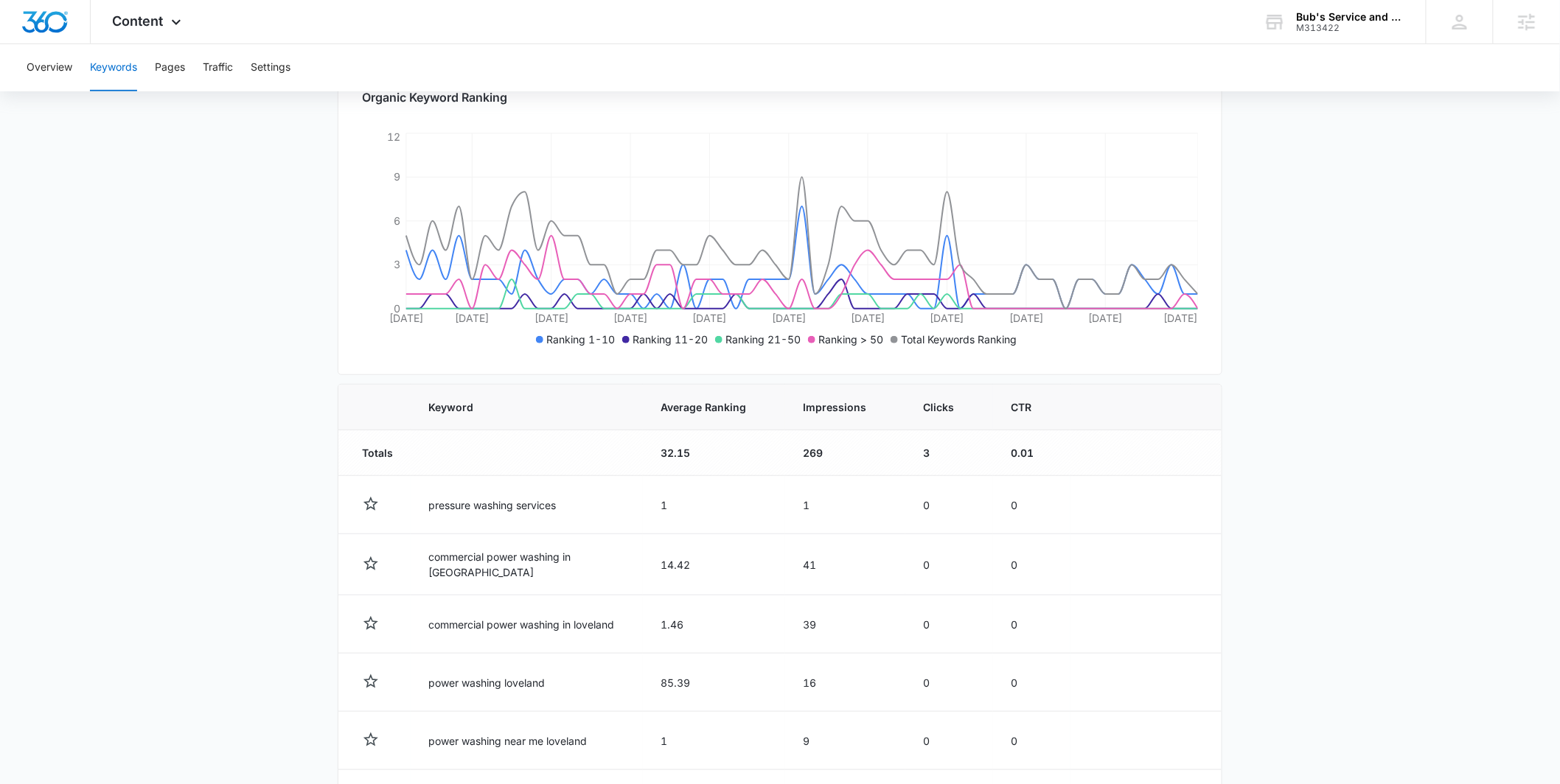
scroll to position [140, 0]
